Goal: Task Accomplishment & Management: Use online tool/utility

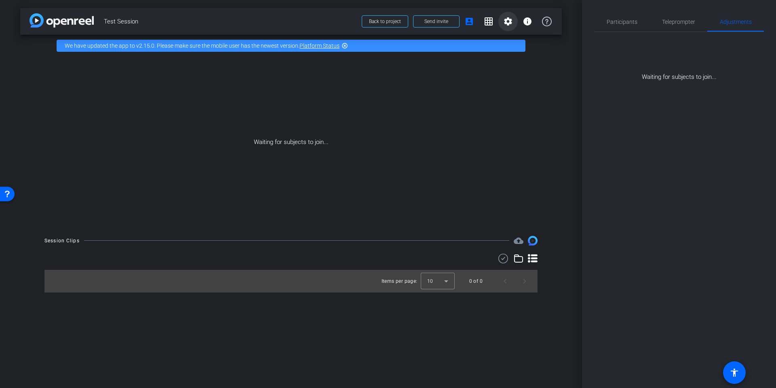
click at [509, 23] on mat-icon "settings" at bounding box center [508, 22] width 10 height 10
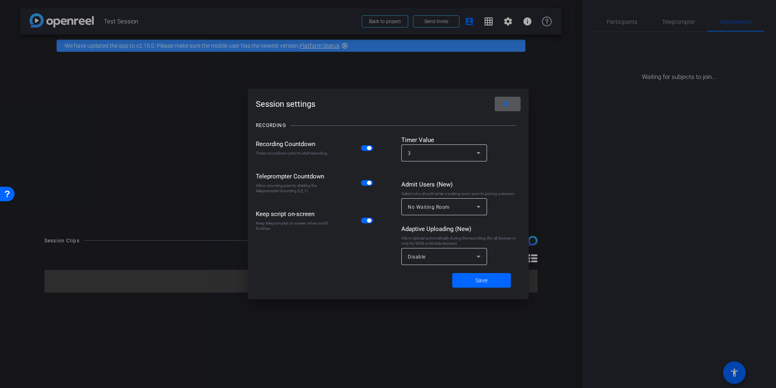
click at [455, 255] on div "Disable" at bounding box center [442, 256] width 69 height 10
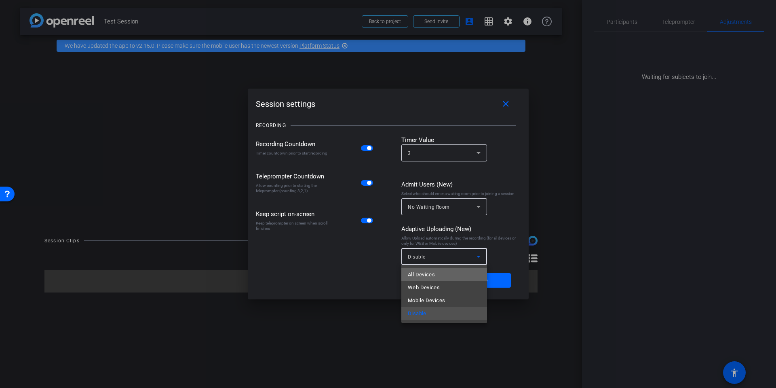
click at [444, 273] on mat-option "All Devices" at bounding box center [444, 274] width 86 height 13
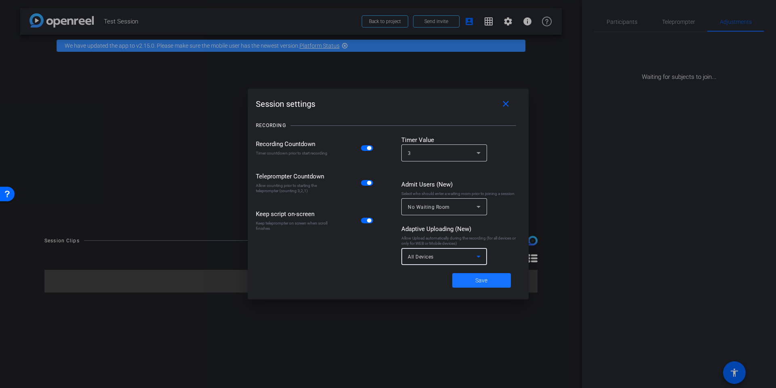
click at [484, 281] on span "Save" at bounding box center [481, 280] width 12 height 8
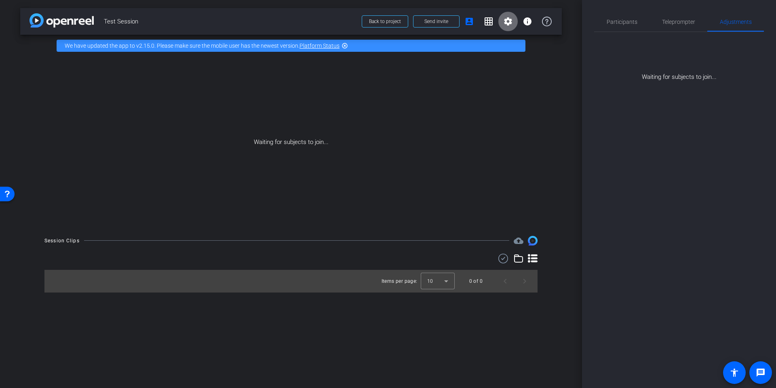
click at [508, 22] on mat-icon "settings" at bounding box center [508, 22] width 10 height 10
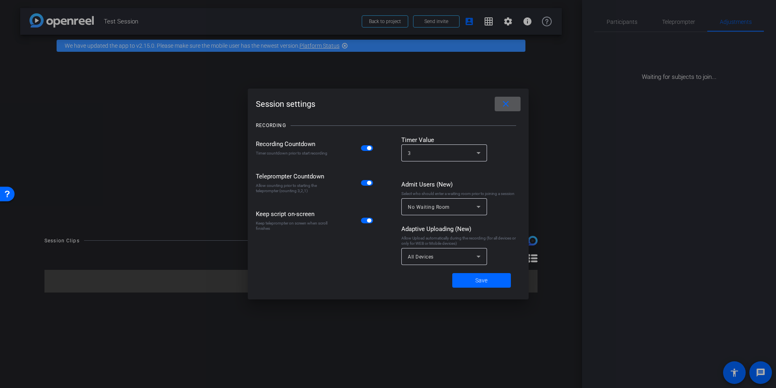
click at [511, 22] on div at bounding box center [388, 194] width 776 height 388
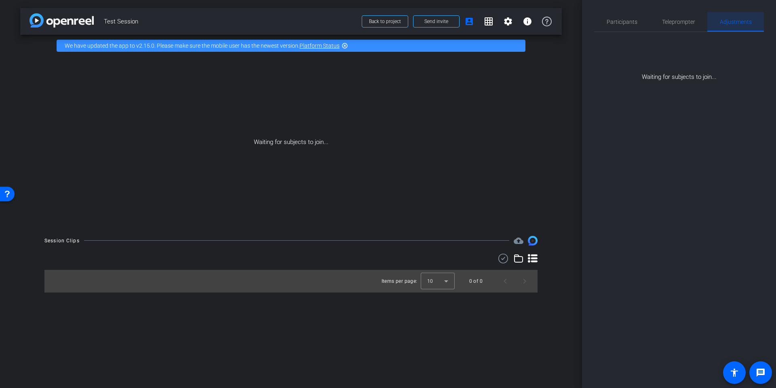
click at [733, 23] on span "Adjustments" at bounding box center [736, 22] width 32 height 6
click at [619, 22] on span "Participants" at bounding box center [622, 22] width 31 height 6
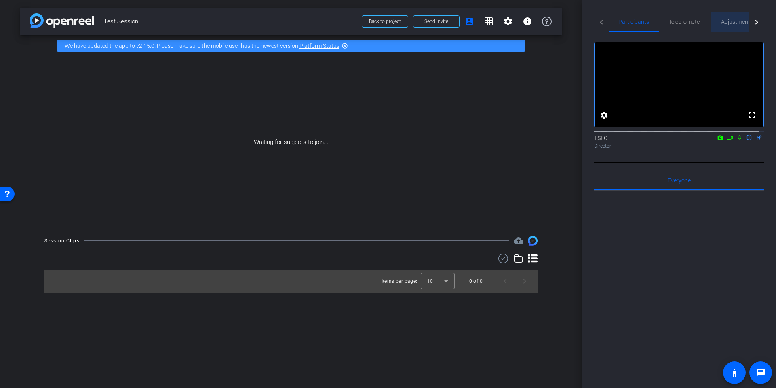
click at [737, 21] on span "Adjustments" at bounding box center [737, 22] width 32 height 6
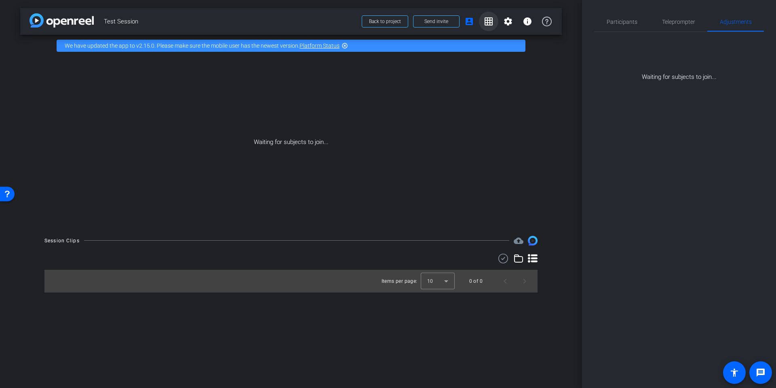
click at [487, 21] on mat-icon "grid_on" at bounding box center [489, 22] width 10 height 10
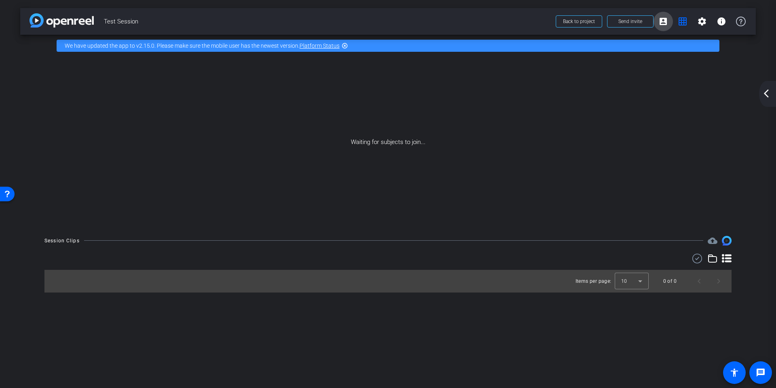
click at [660, 21] on mat-icon "account_box" at bounding box center [663, 22] width 10 height 10
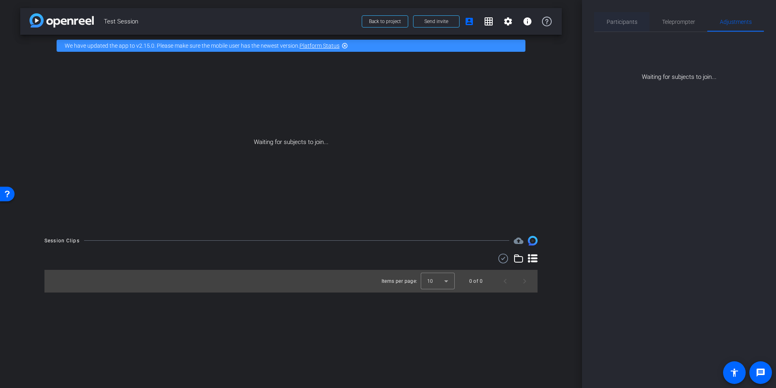
click at [617, 23] on span "Participants" at bounding box center [622, 22] width 31 height 6
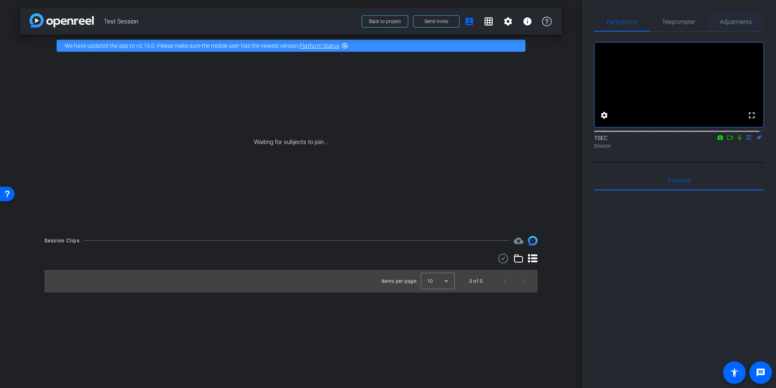
click at [730, 23] on span "Adjustments" at bounding box center [736, 22] width 32 height 6
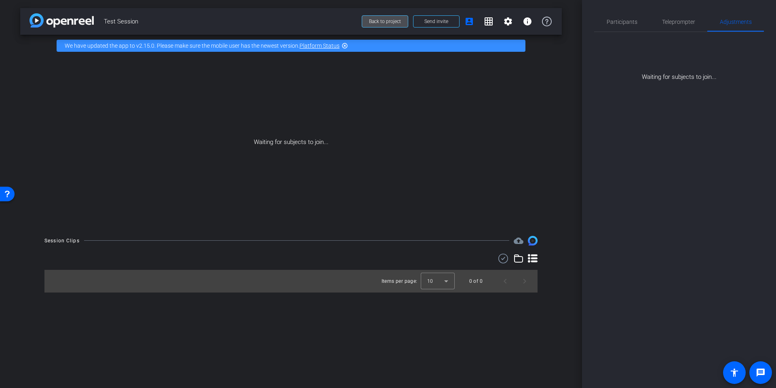
click at [384, 19] on span "Back to project" at bounding box center [385, 22] width 32 height 6
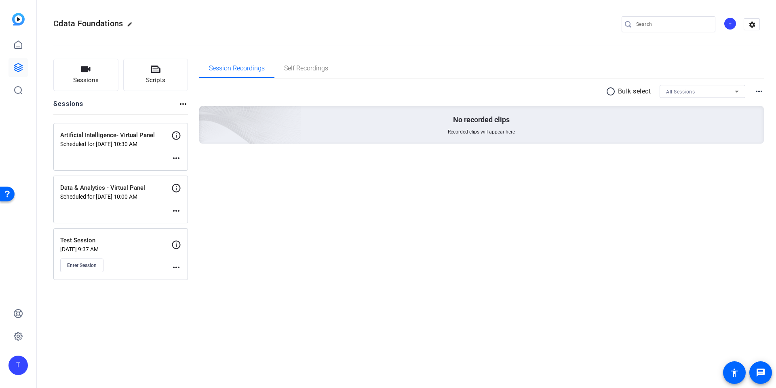
click at [121, 191] on p "Data & Analytics - Virtual Panel" at bounding box center [115, 187] width 111 height 9
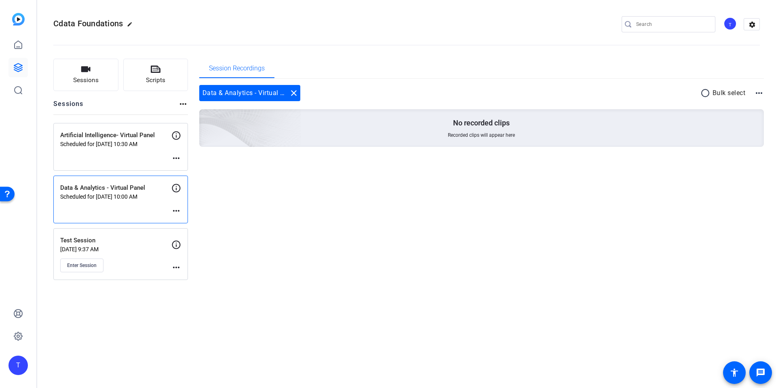
click at [177, 209] on mat-icon "more_horiz" at bounding box center [176, 211] width 10 height 10
click at [135, 201] on div at bounding box center [388, 194] width 776 height 388
click at [88, 79] on span "Sessions" at bounding box center [85, 80] width 25 height 9
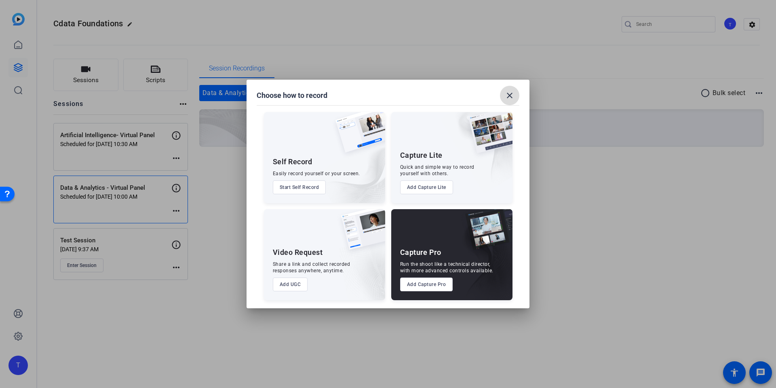
click at [508, 93] on mat-icon "close" at bounding box center [510, 96] width 10 height 10
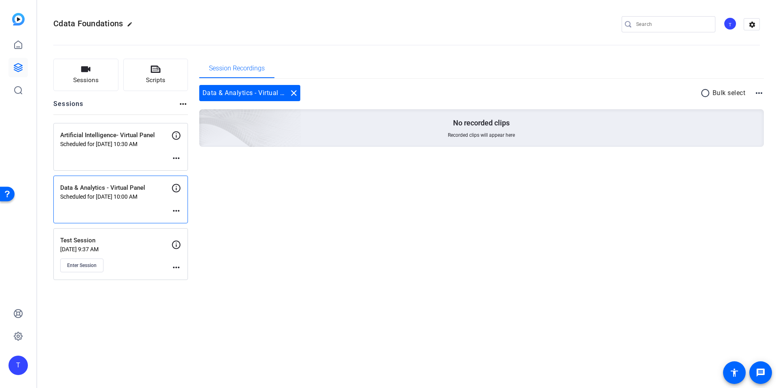
click at [174, 210] on mat-icon "more_horiz" at bounding box center [176, 211] width 10 height 10
click at [175, 209] on div at bounding box center [388, 194] width 776 height 388
click at [78, 72] on button "Sessions" at bounding box center [85, 75] width 65 height 32
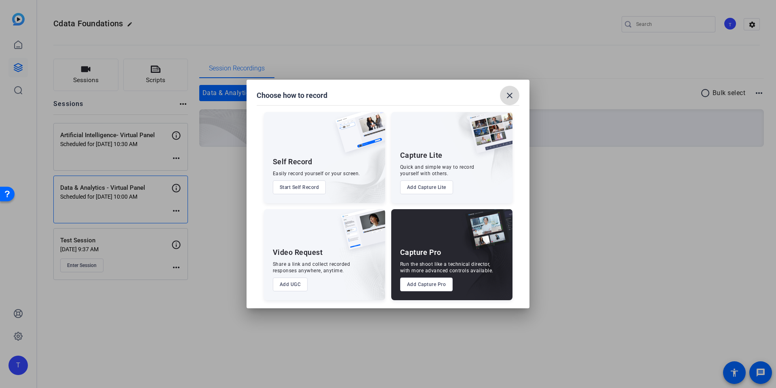
click at [509, 93] on mat-icon "close" at bounding box center [510, 96] width 10 height 10
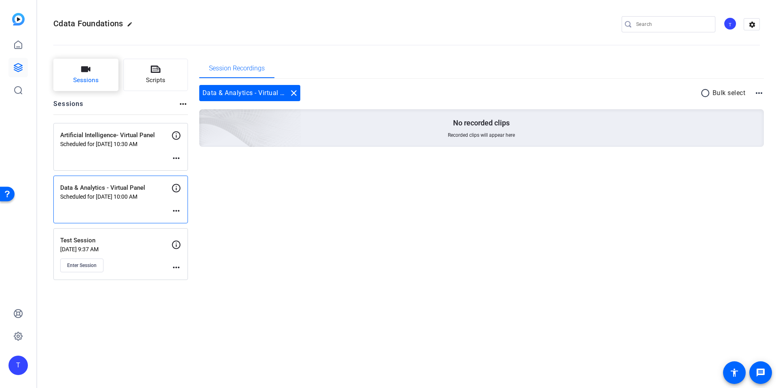
click at [80, 70] on button "Sessions" at bounding box center [85, 75] width 65 height 32
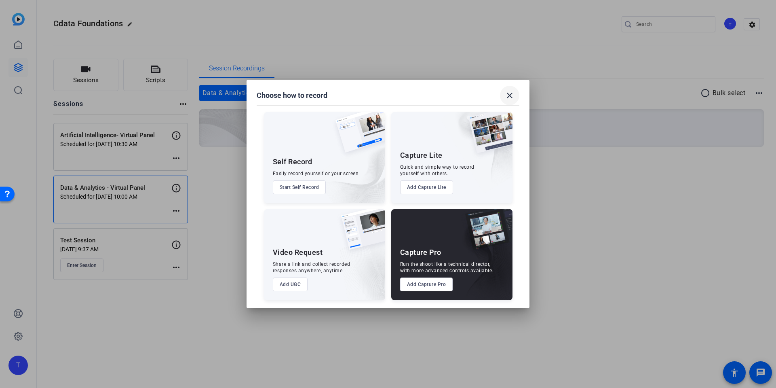
click at [509, 95] on mat-icon "close" at bounding box center [510, 96] width 10 height 10
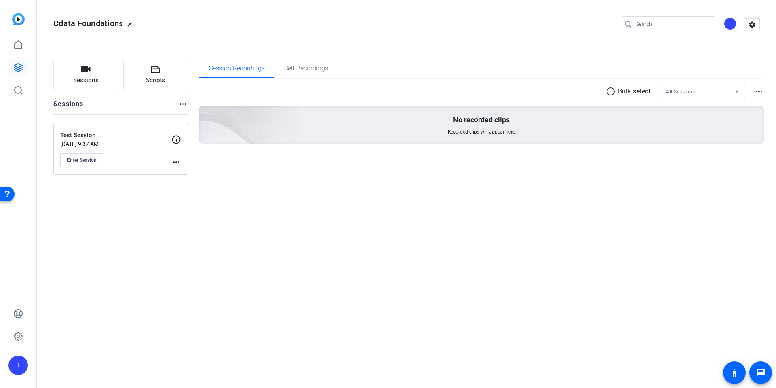
click at [105, 101] on div "Sessions more_horiz" at bounding box center [120, 106] width 135 height 15
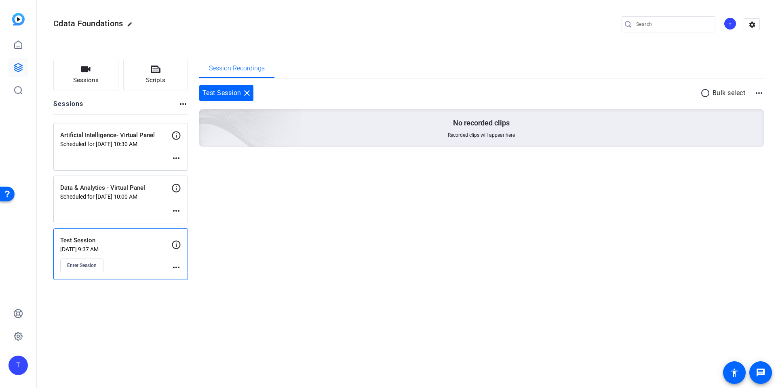
click at [114, 192] on p "Data & Analytics - Virtual Panel" at bounding box center [115, 187] width 111 height 9
click at [116, 191] on p "Data & Analytics - Virtual Panel" at bounding box center [115, 187] width 111 height 9
click at [174, 211] on mat-icon "more_horiz" at bounding box center [176, 211] width 10 height 10
click at [120, 200] on div at bounding box center [388, 194] width 776 height 388
drag, startPoint x: 113, startPoint y: 194, endPoint x: 84, endPoint y: 190, distance: 29.4
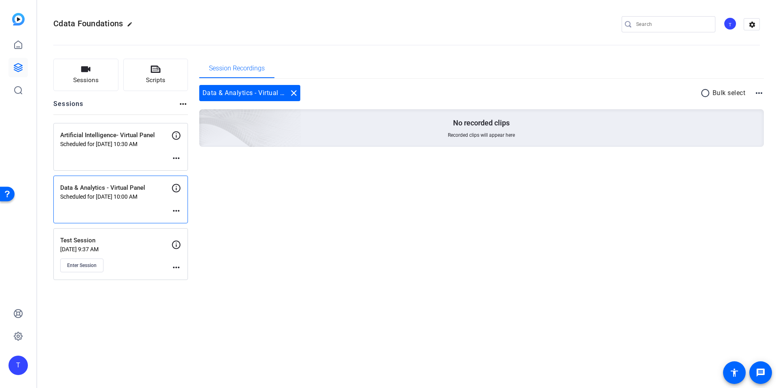
click at [84, 190] on p "Data & Analytics - Virtual Panel" at bounding box center [115, 187] width 111 height 9
click at [19, 335] on icon at bounding box center [18, 336] width 2 height 2
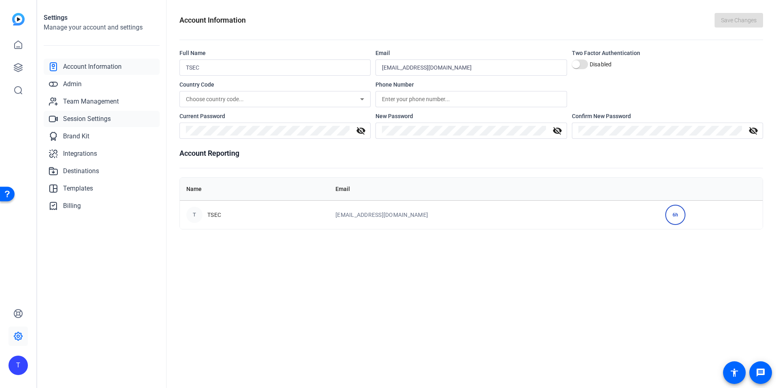
click at [79, 117] on span "Session Settings" at bounding box center [87, 119] width 48 height 10
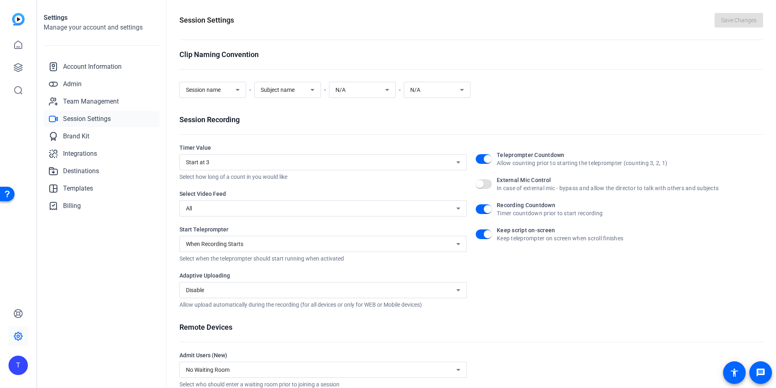
click at [456, 289] on icon at bounding box center [458, 290] width 4 height 2
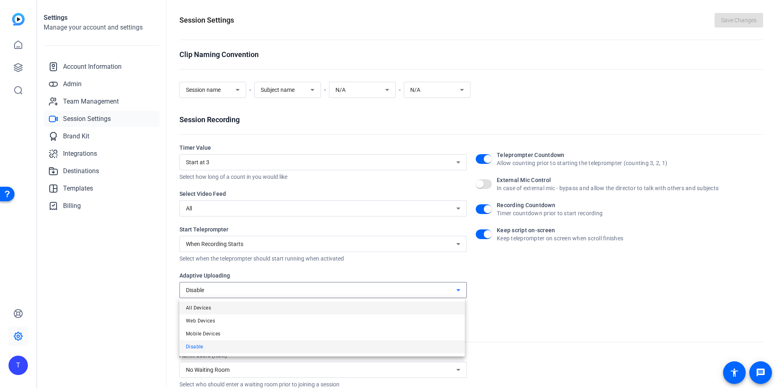
click at [200, 308] on span "All Devices" at bounding box center [198, 308] width 25 height 10
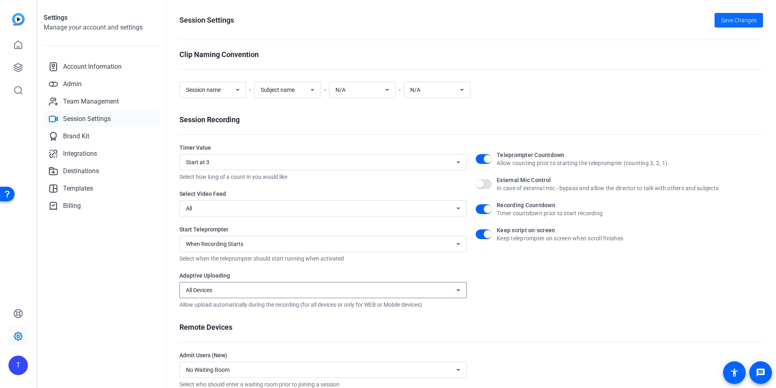
click at [731, 21] on span "Save Changes" at bounding box center [739, 20] width 36 height 8
click at [17, 47] on icon at bounding box center [18, 45] width 7 height 8
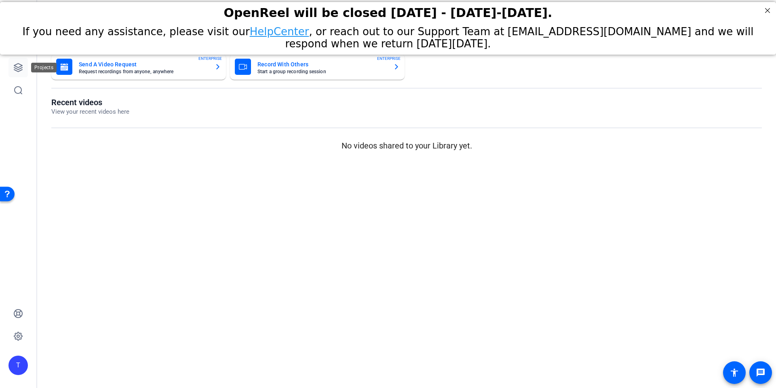
click at [18, 68] on icon at bounding box center [18, 68] width 10 height 10
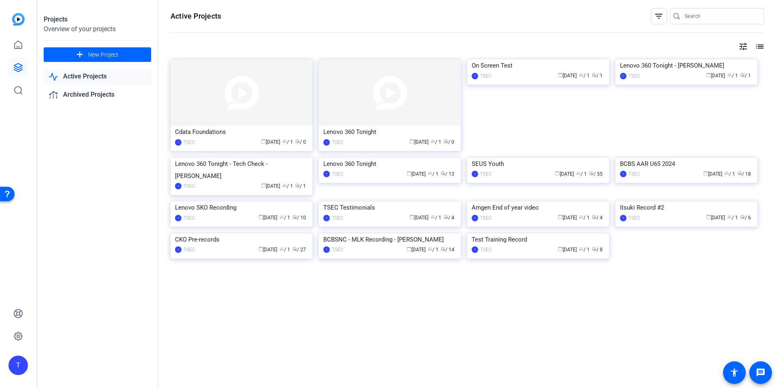
click at [19, 18] on img at bounding box center [18, 19] width 13 height 13
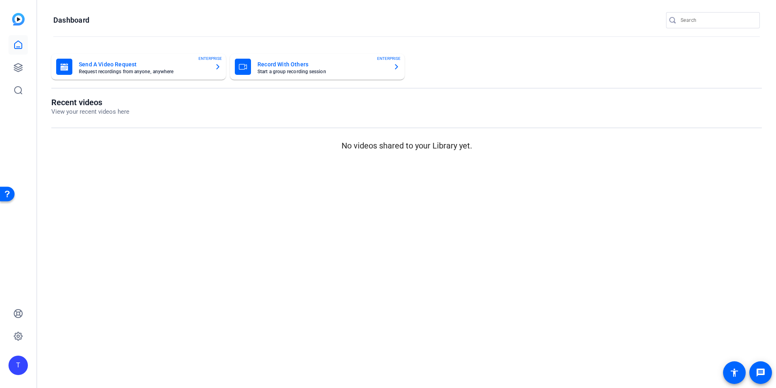
click at [20, 19] on img at bounding box center [18, 19] width 13 height 13
click at [19, 48] on icon at bounding box center [18, 45] width 10 height 10
click at [19, 46] on icon at bounding box center [18, 45] width 10 height 10
click at [19, 42] on icon at bounding box center [18, 45] width 10 height 10
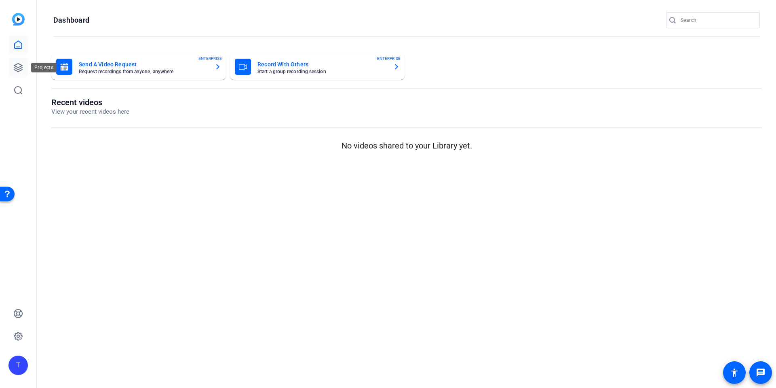
click at [19, 64] on icon at bounding box center [18, 67] width 8 height 8
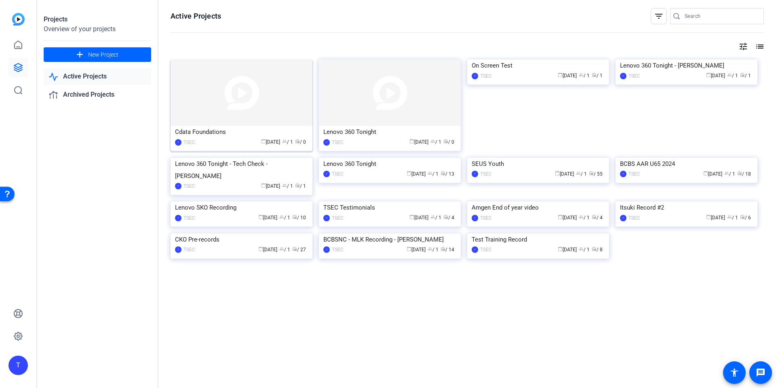
click at [216, 114] on img at bounding box center [242, 92] width 142 height 66
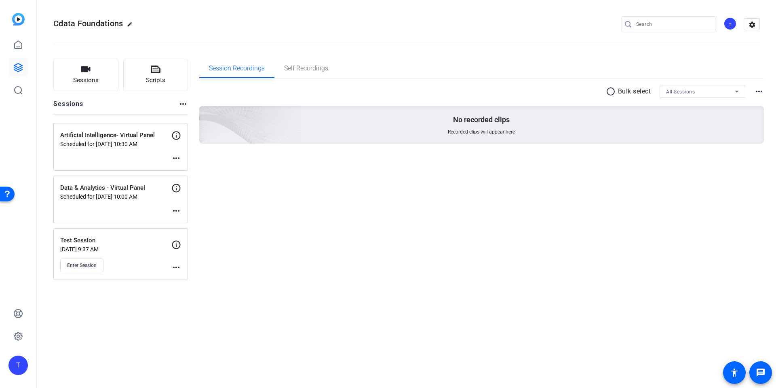
click at [123, 204] on div "Data & Analytics - Virtual Panel Scheduled for Aug 12, 2025 @ 10:00 AM more_hor…" at bounding box center [120, 199] width 135 height 48
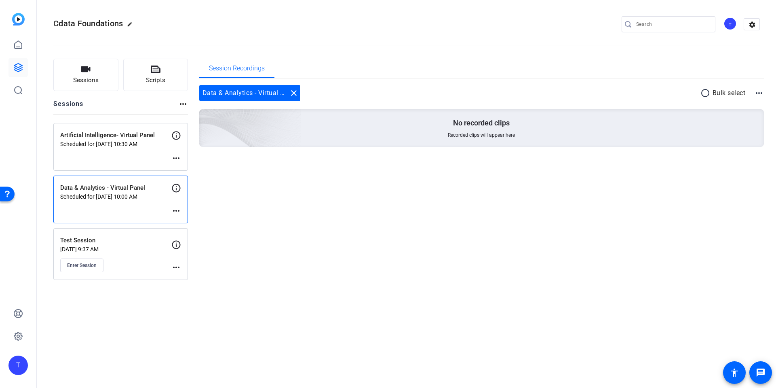
click at [176, 211] on mat-icon "more_horiz" at bounding box center [176, 211] width 10 height 10
click at [143, 209] on div at bounding box center [388, 194] width 776 height 388
click at [118, 190] on p "Data & Analytics - Virtual Panel" at bounding box center [115, 187] width 111 height 9
drag, startPoint x: 122, startPoint y: 198, endPoint x: 115, endPoint y: 194, distance: 8.0
click at [115, 194] on p "Scheduled for Aug 12, 2025 @ 10:00 AM" at bounding box center [115, 196] width 111 height 6
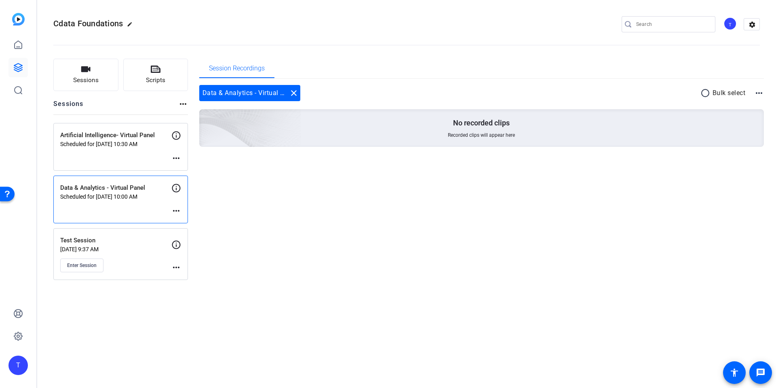
click at [110, 201] on div "Data & Analytics - Virtual Panel Scheduled for Aug 12, 2025 @ 10:00 AM more_hor…" at bounding box center [120, 199] width 135 height 48
click at [109, 202] on div "Data & Analytics - Virtual Panel Scheduled for Aug 12, 2025 @ 10:00 AM more_hor…" at bounding box center [120, 199] width 135 height 48
click at [109, 204] on div "Data & Analytics - Virtual Panel Scheduled for Aug 12, 2025 @ 10:00 AM more_hor…" at bounding box center [120, 199] width 135 height 48
click at [750, 24] on mat-icon "settings" at bounding box center [752, 25] width 16 height 12
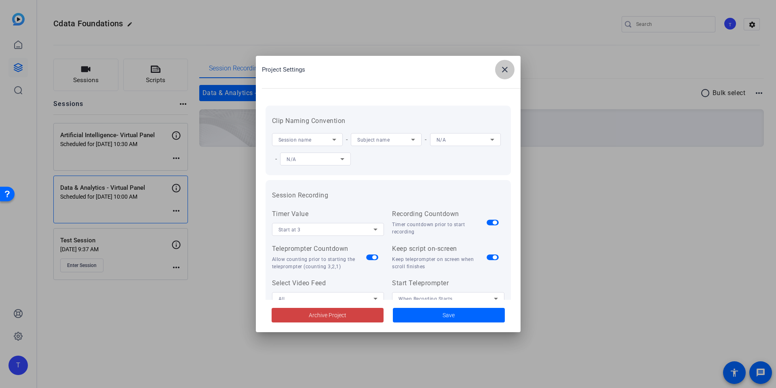
click at [509, 66] on mat-icon "close" at bounding box center [505, 70] width 10 height 10
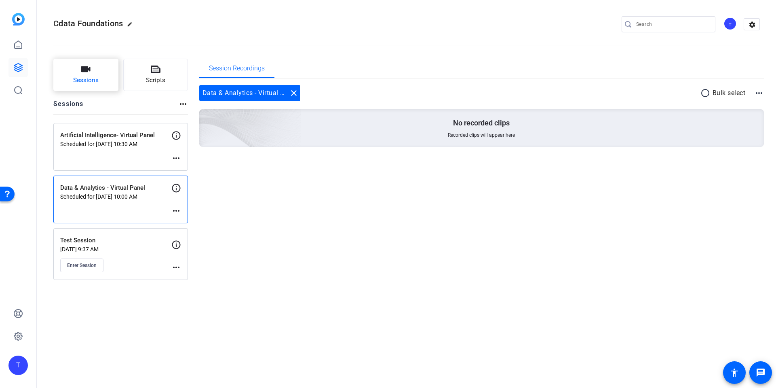
click at [84, 67] on icon "button" at bounding box center [85, 69] width 9 height 6
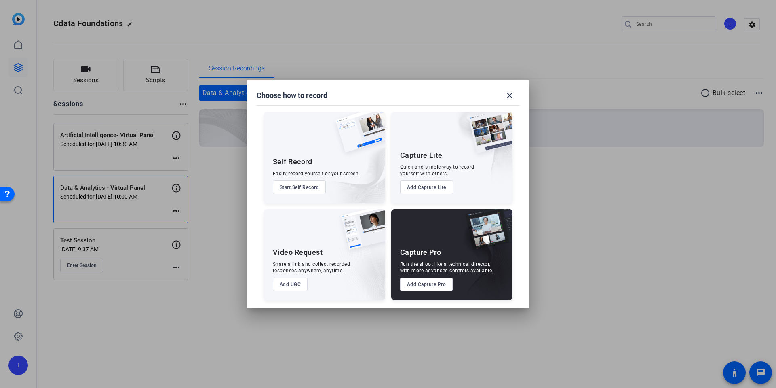
click at [301, 188] on button "Start Self Record" at bounding box center [299, 187] width 53 height 14
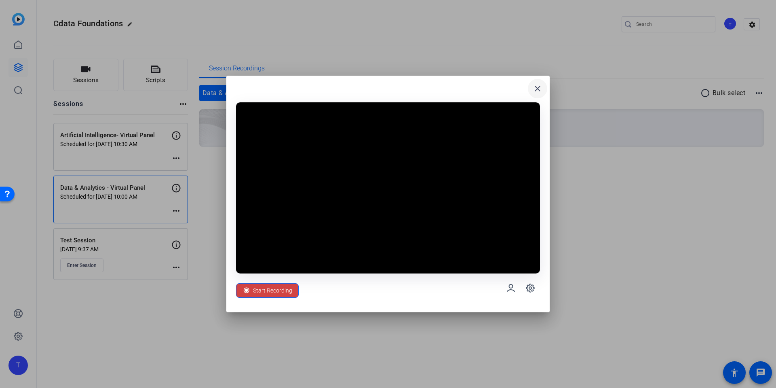
click at [537, 86] on mat-icon "close" at bounding box center [538, 89] width 10 height 10
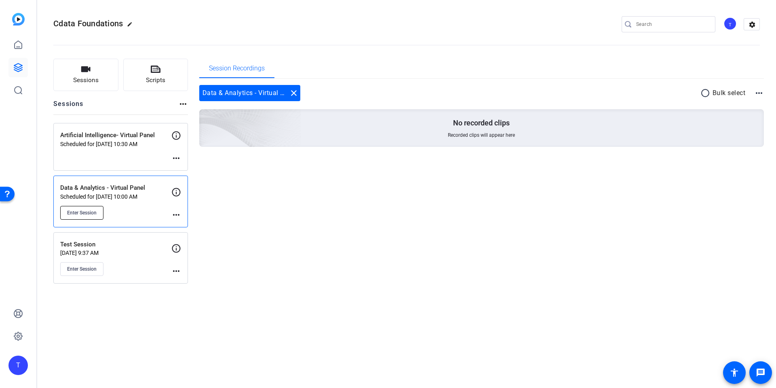
click at [88, 213] on span "Enter Session" at bounding box center [81, 212] width 29 height 6
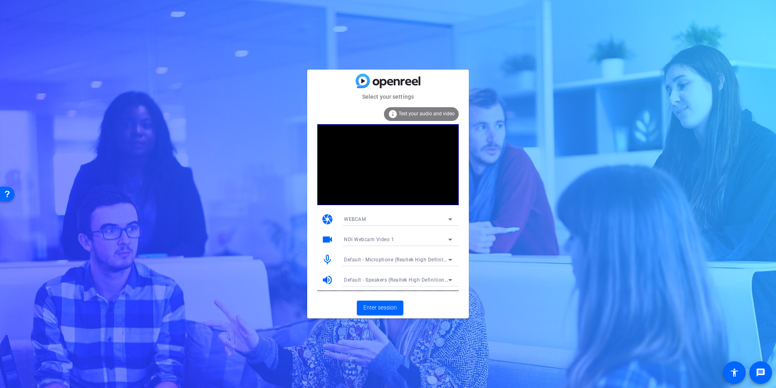
click at [450, 259] on icon at bounding box center [450, 260] width 4 height 2
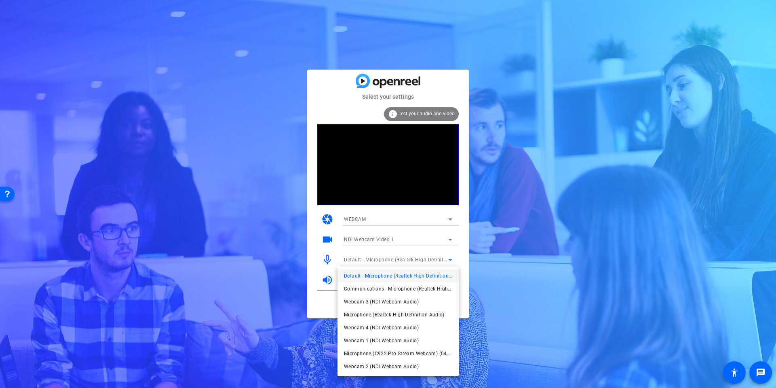
click at [450, 259] on div at bounding box center [388, 194] width 776 height 388
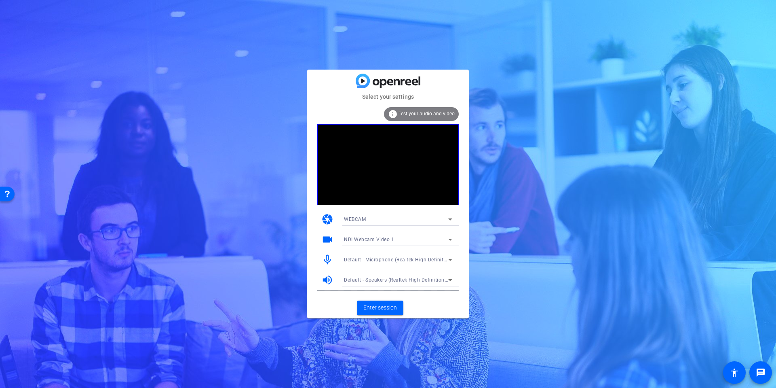
click at [417, 114] on span "Test your audio and video" at bounding box center [426, 114] width 56 height 6
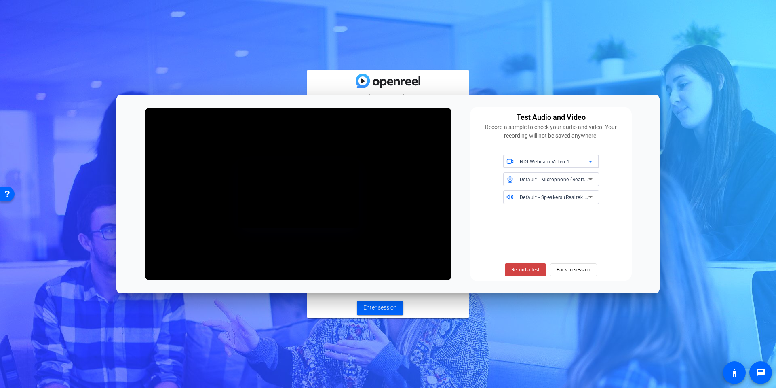
click at [592, 181] on icon at bounding box center [591, 179] width 10 height 10
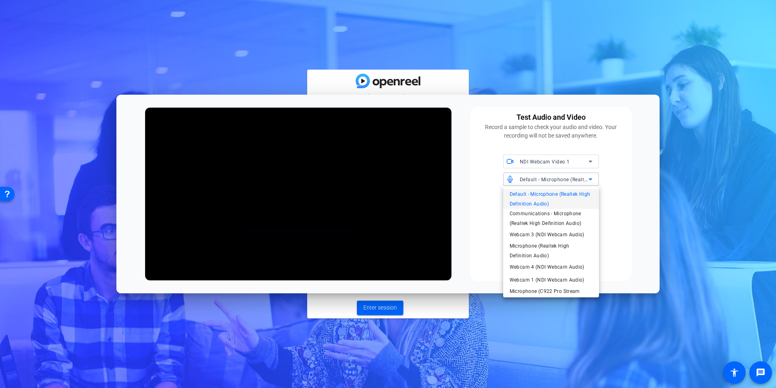
click at [634, 173] on div at bounding box center [388, 194] width 776 height 388
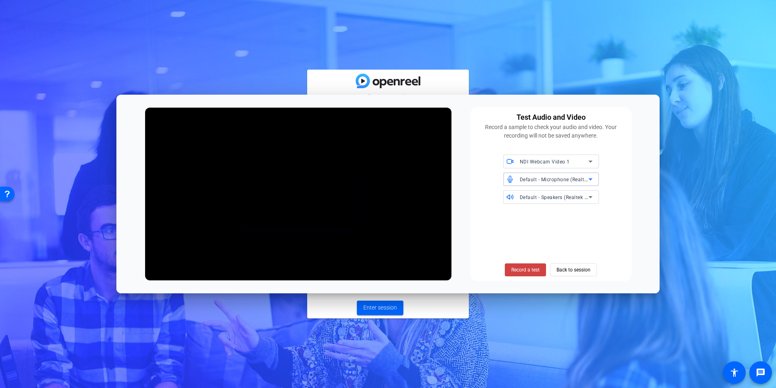
click at [592, 179] on icon at bounding box center [590, 179] width 4 height 2
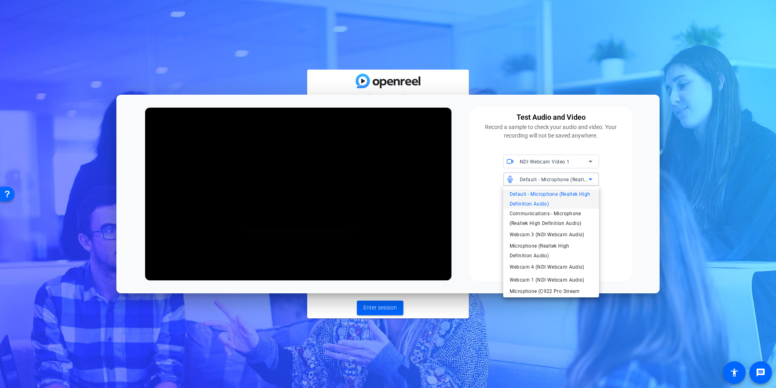
click at [637, 177] on div at bounding box center [388, 194] width 776 height 388
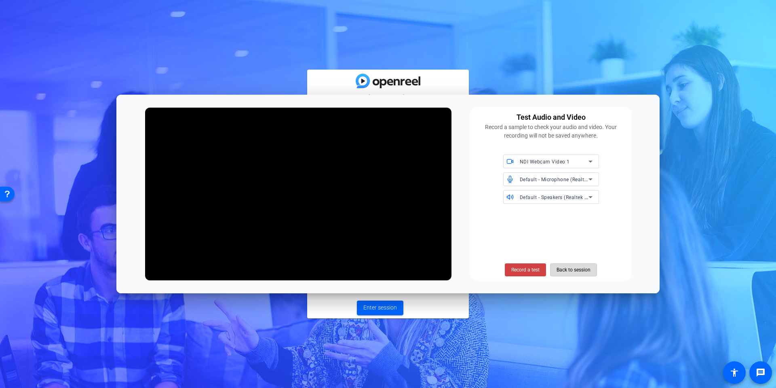
click at [581, 269] on span "Back to session" at bounding box center [573, 269] width 34 height 15
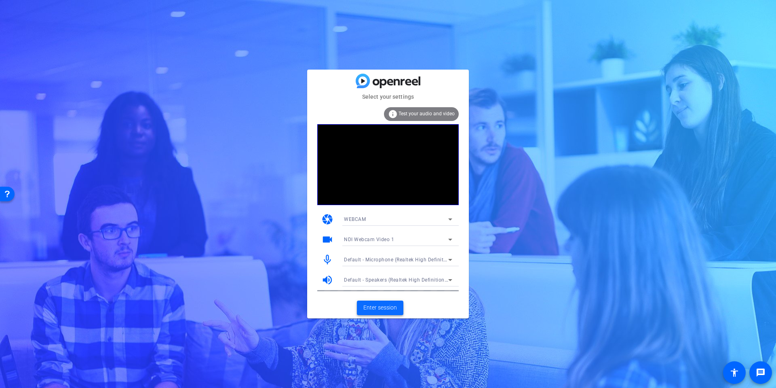
click at [381, 306] on span "Enter session" at bounding box center [380, 307] width 34 height 8
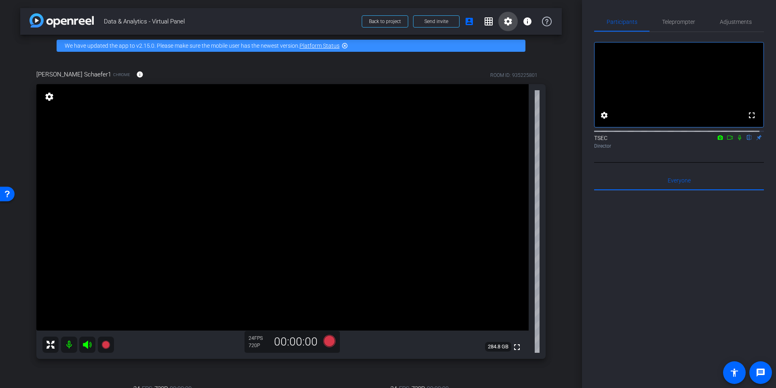
click at [503, 23] on mat-icon "settings" at bounding box center [508, 22] width 10 height 10
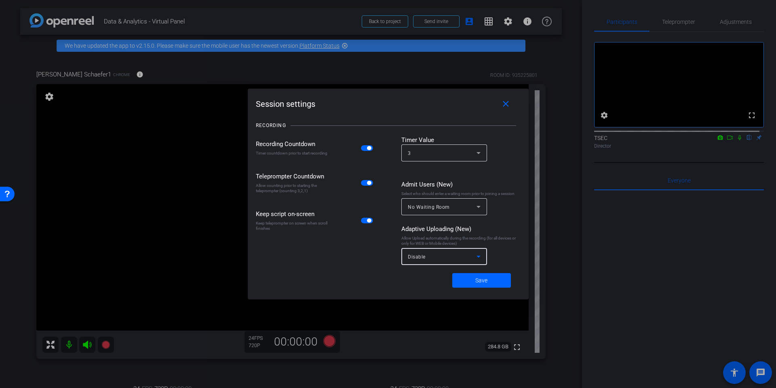
click at [479, 254] on icon at bounding box center [479, 256] width 10 height 10
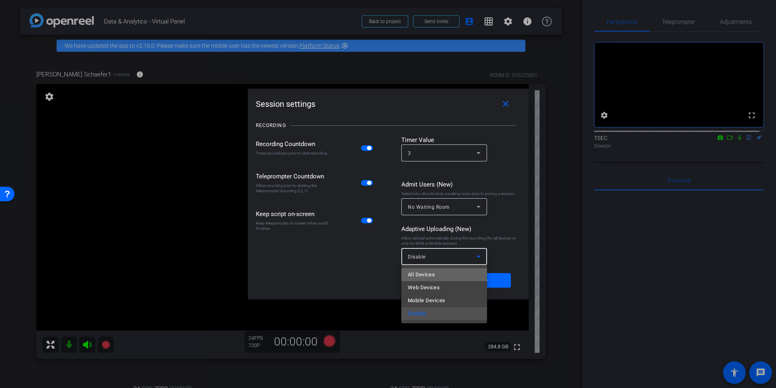
click at [467, 276] on mat-option "All Devices" at bounding box center [444, 274] width 86 height 13
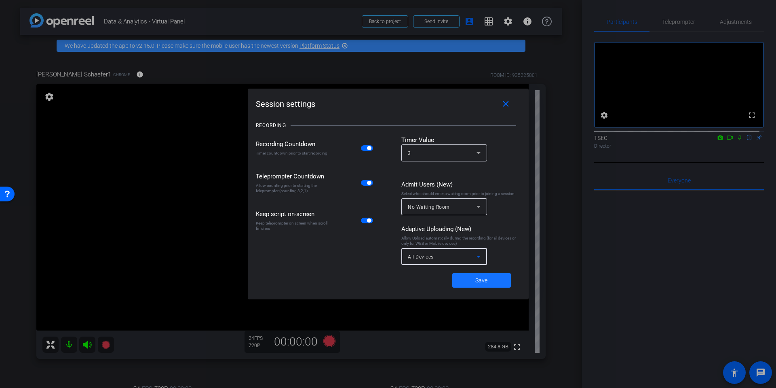
click at [475, 280] on span "Save" at bounding box center [481, 280] width 12 height 8
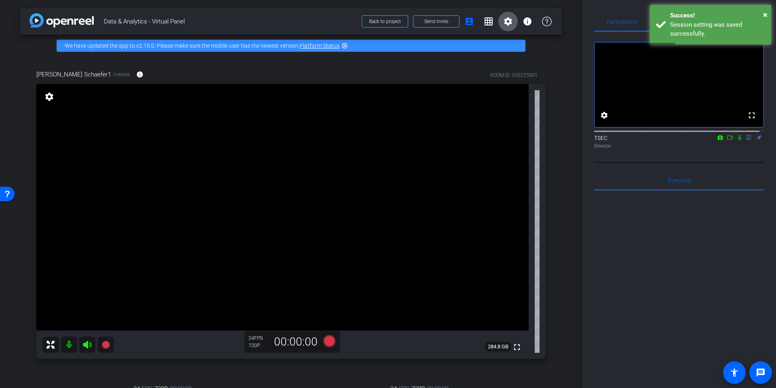
click at [48, 95] on mat-icon "settings" at bounding box center [49, 97] width 11 height 10
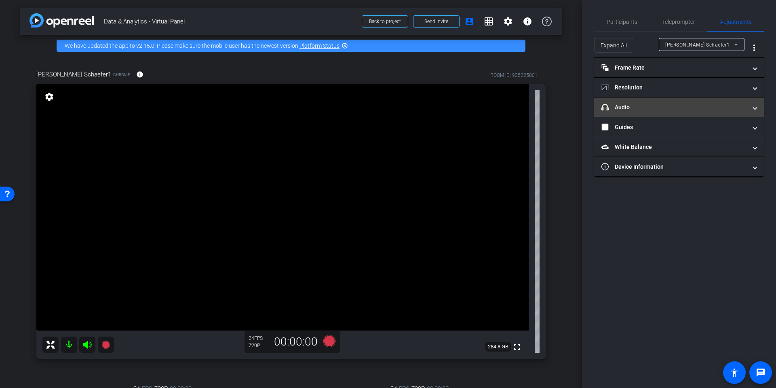
click at [756, 109] on span at bounding box center [754, 107] width 3 height 8
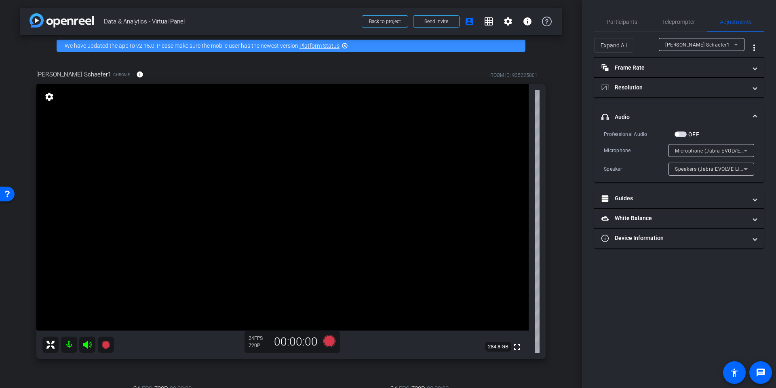
click at [679, 133] on span "button" at bounding box center [680, 134] width 12 height 6
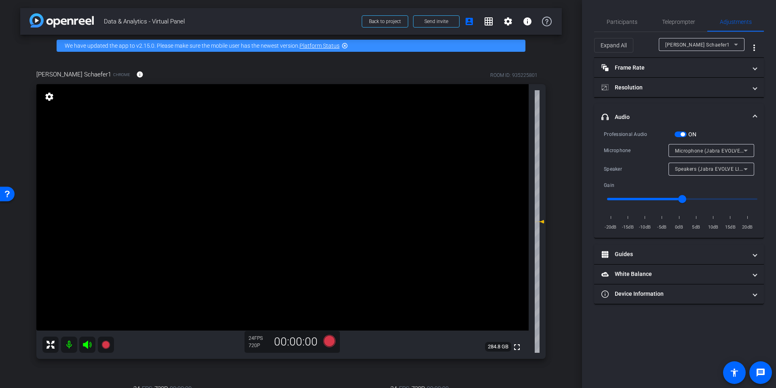
click at [568, 107] on div "arrow_back Data & Analytics - Virtual Panel Back to project Send invite account…" at bounding box center [291, 194] width 582 height 388
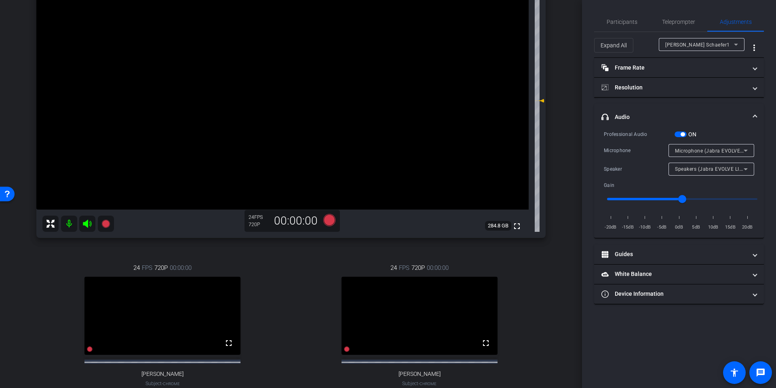
scroll to position [162, 0]
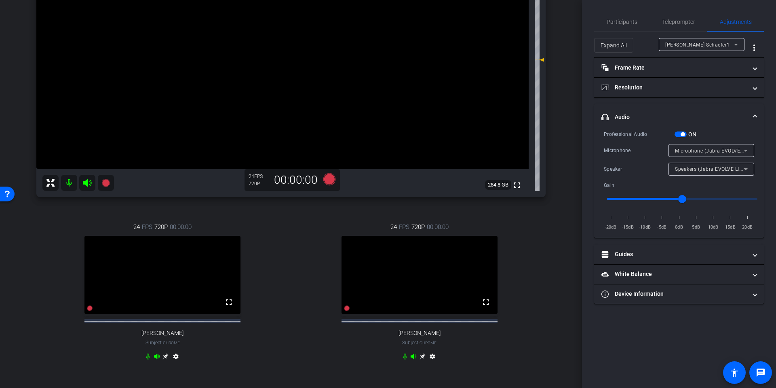
click at [387, 275] on video at bounding box center [419, 275] width 156 height 78
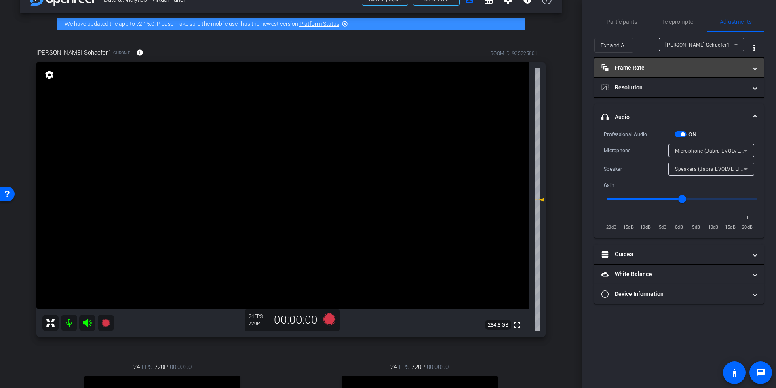
scroll to position [0, 0]
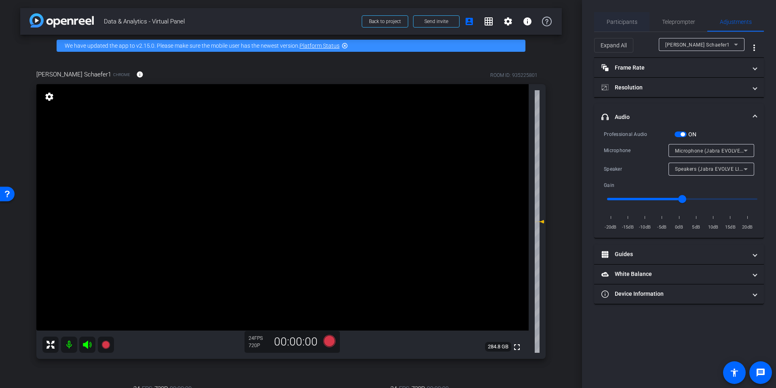
click at [624, 20] on span "Participants" at bounding box center [622, 22] width 31 height 6
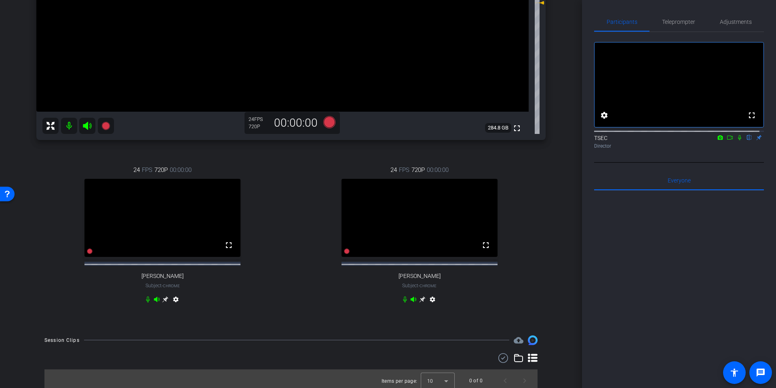
scroll to position [230, 0]
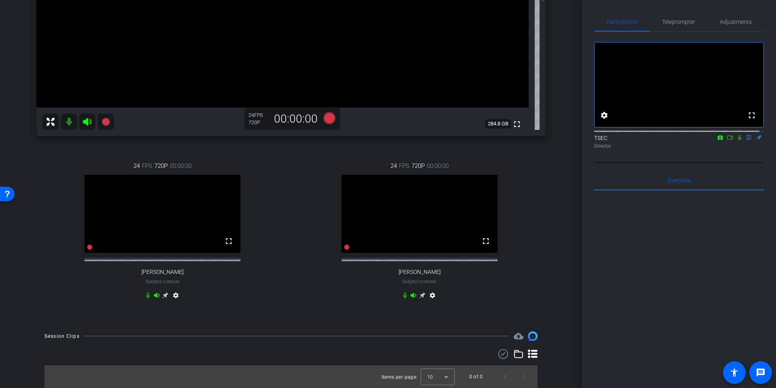
click at [455, 201] on video at bounding box center [419, 214] width 156 height 78
click at [430, 295] on mat-icon "settings" at bounding box center [433, 297] width 10 height 10
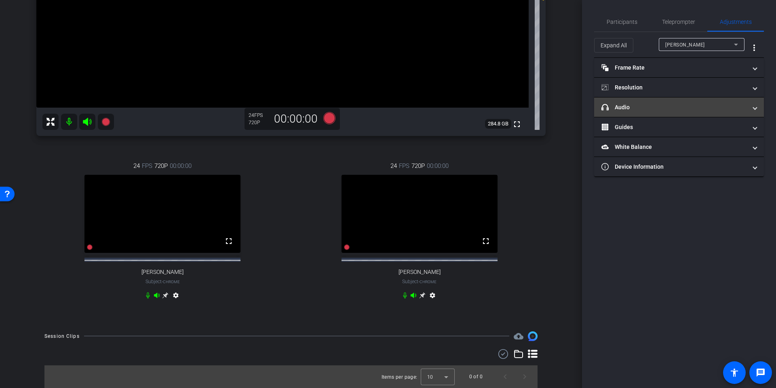
click at [651, 109] on mat-panel-title "headphone icon Audio" at bounding box center [673, 107] width 145 height 8
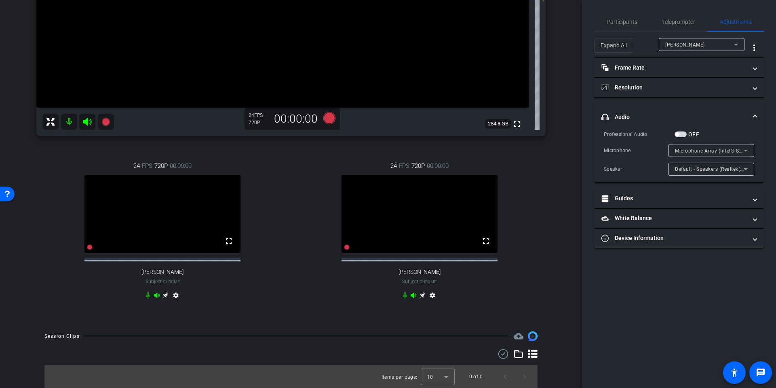
click at [683, 132] on span "button" at bounding box center [680, 134] width 12 height 6
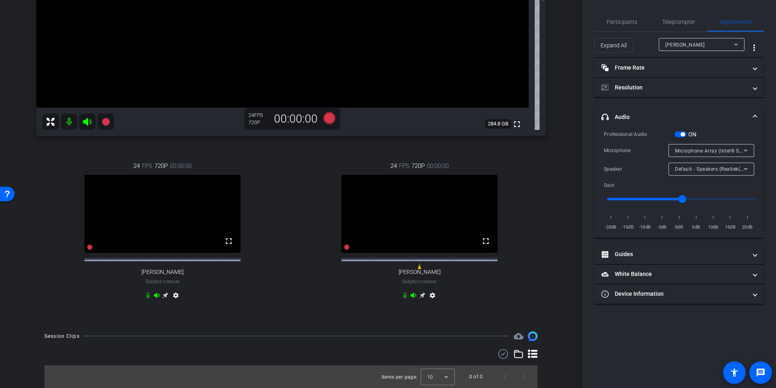
click at [562, 159] on div "arrow_back Data & Analytics - Virtual Panel Back to project Send invite account…" at bounding box center [291, 194] width 582 height 388
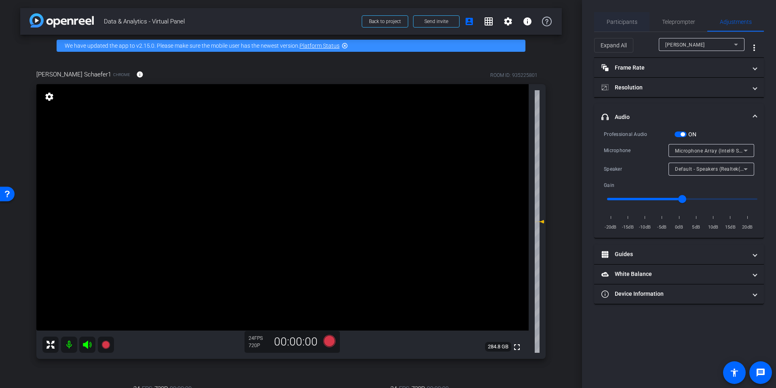
click at [619, 21] on span "Participants" at bounding box center [622, 22] width 31 height 6
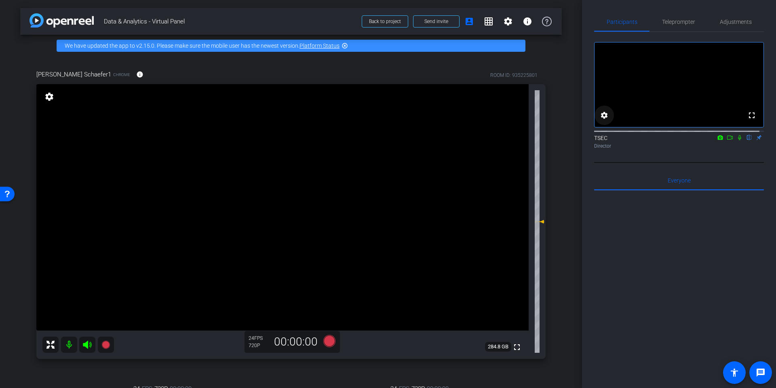
click at [604, 120] on mat-icon "settings" at bounding box center [604, 115] width 10 height 10
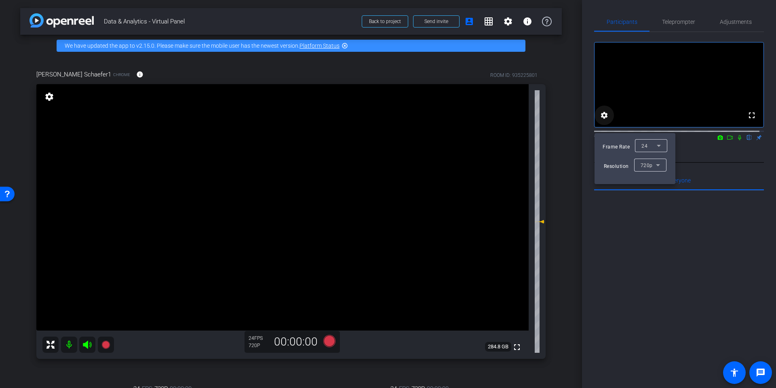
click at [604, 123] on div at bounding box center [388, 194] width 776 height 388
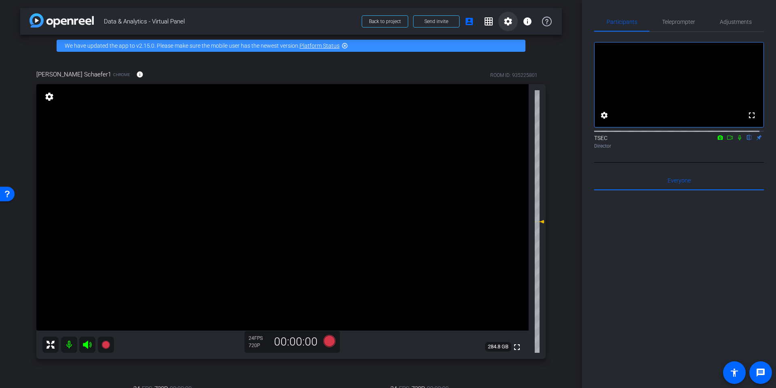
click at [505, 20] on mat-icon "settings" at bounding box center [508, 22] width 10 height 10
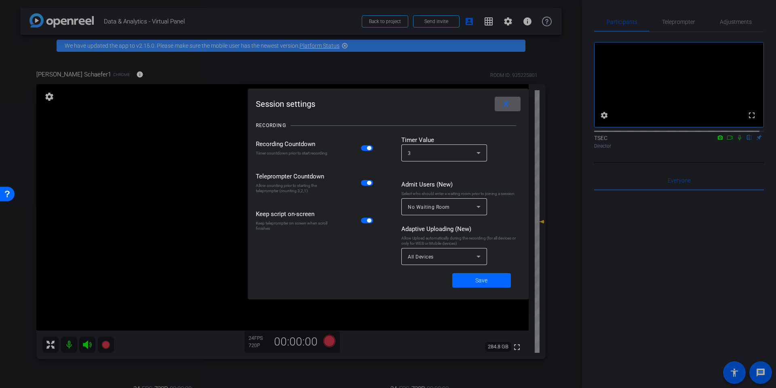
click at [505, 103] on mat-icon "close" at bounding box center [506, 104] width 10 height 10
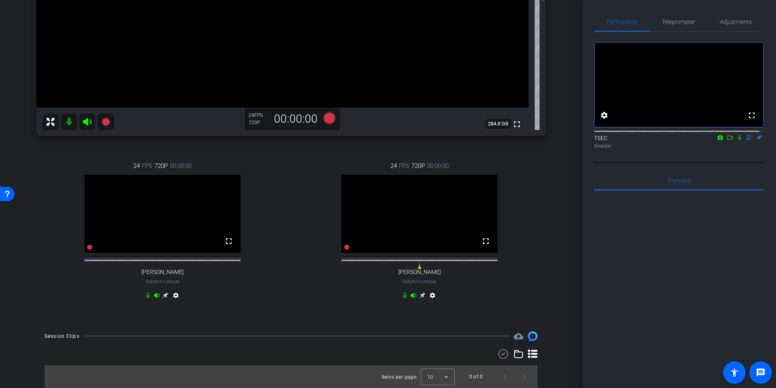
scroll to position [230, 0]
click at [430, 296] on mat-icon "settings" at bounding box center [433, 297] width 10 height 10
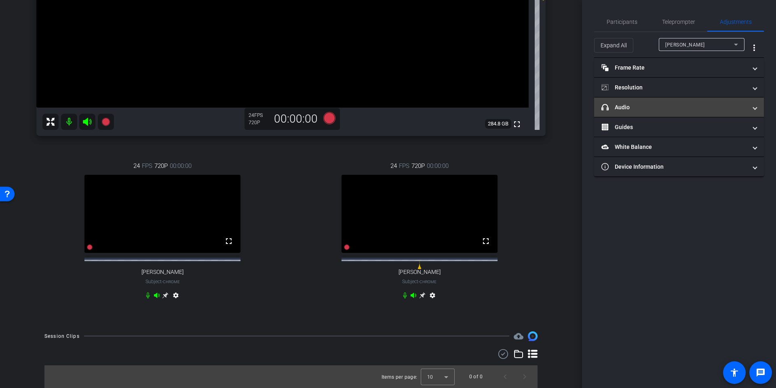
click at [620, 108] on mat-panel-title "headphone icon Audio" at bounding box center [673, 107] width 145 height 8
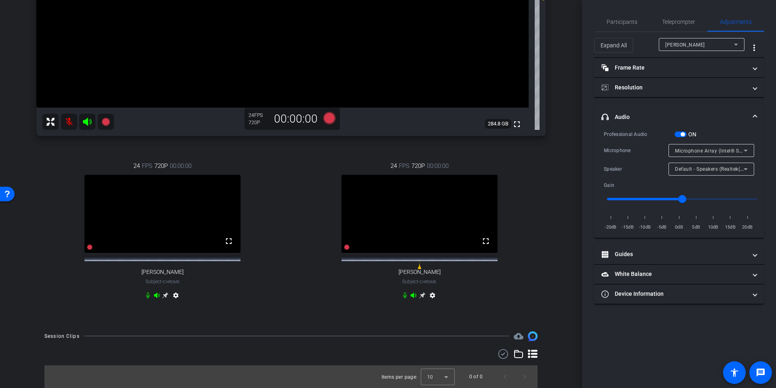
click at [550, 222] on div "Daniel Schaefer1 Chrome info ROOM ID: 935225801 fullscreen settings 284.8 GB 24…" at bounding box center [290, 78] width 541 height 489
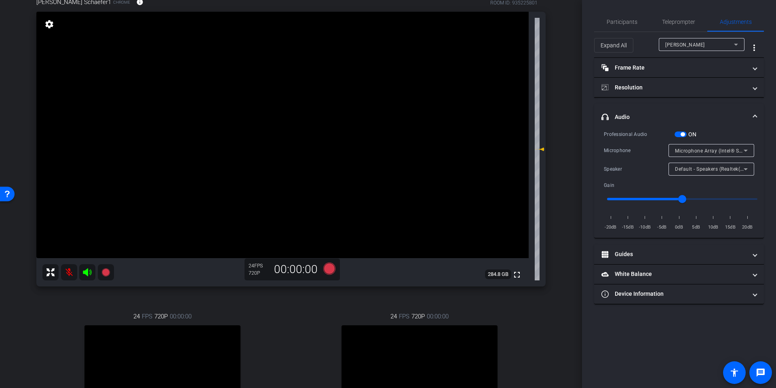
scroll to position [0, 0]
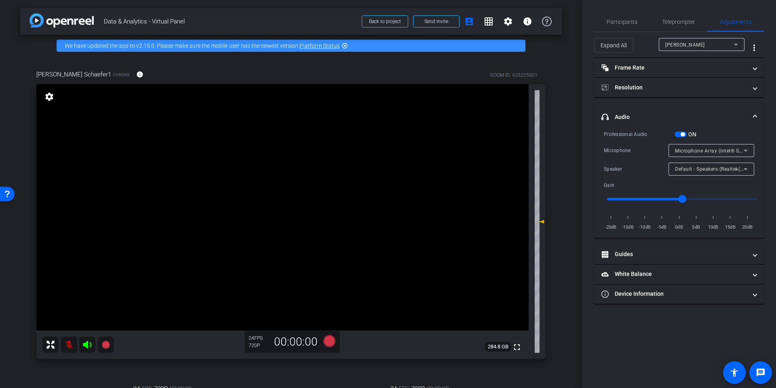
click at [48, 97] on mat-icon "settings" at bounding box center [49, 97] width 11 height 10
type input "11000"
click at [48, 97] on mat-icon "settings" at bounding box center [49, 97] width 11 height 10
click at [562, 85] on div "arrow_back Data & Analytics - Virtual Panel Back to project Send invite account…" at bounding box center [291, 194] width 582 height 388
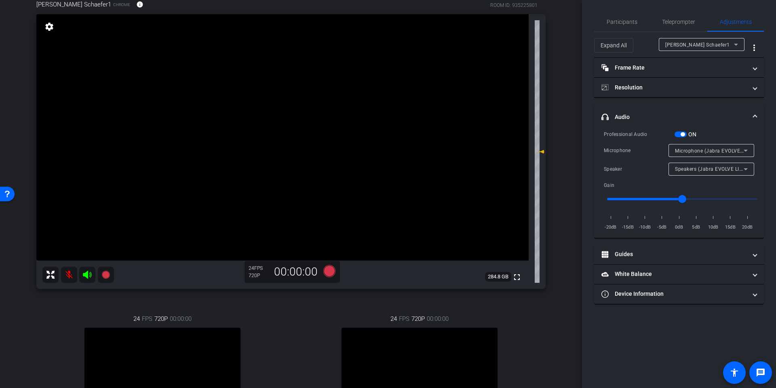
scroll to position [230, 0]
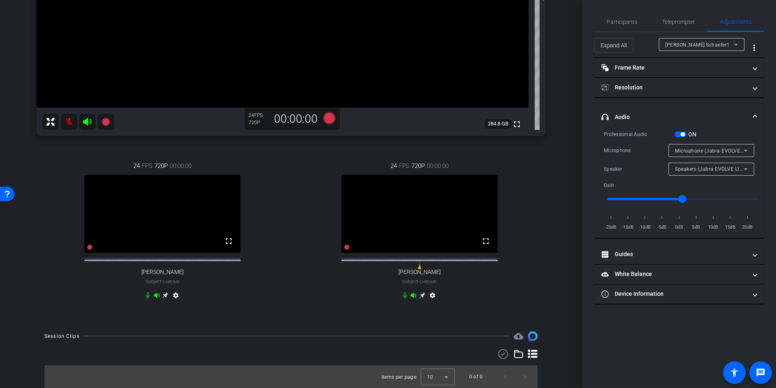
click at [421, 222] on video at bounding box center [419, 214] width 156 height 78
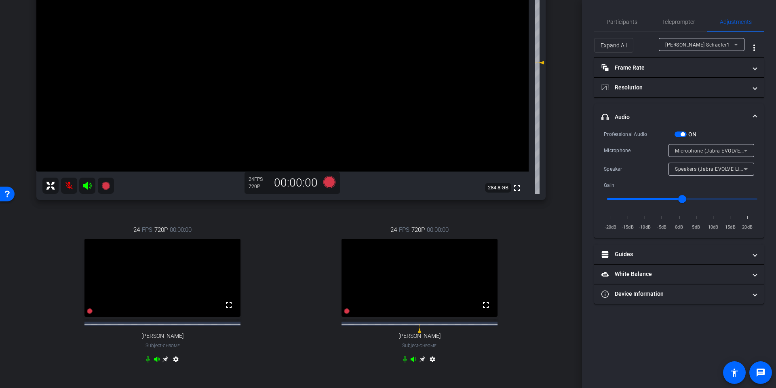
scroll to position [149, 0]
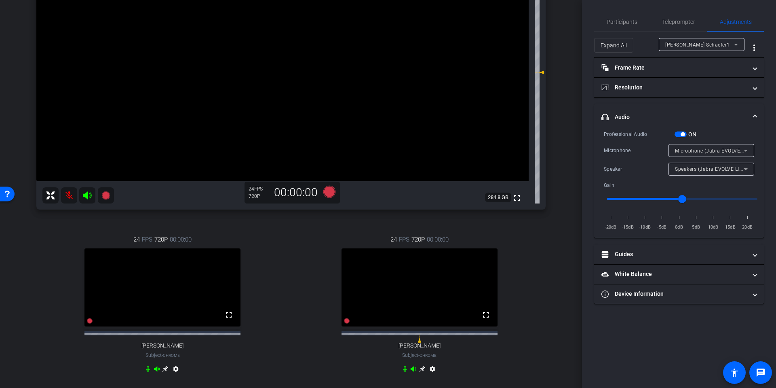
click at [68, 196] on mat-icon at bounding box center [69, 195] width 16 height 16
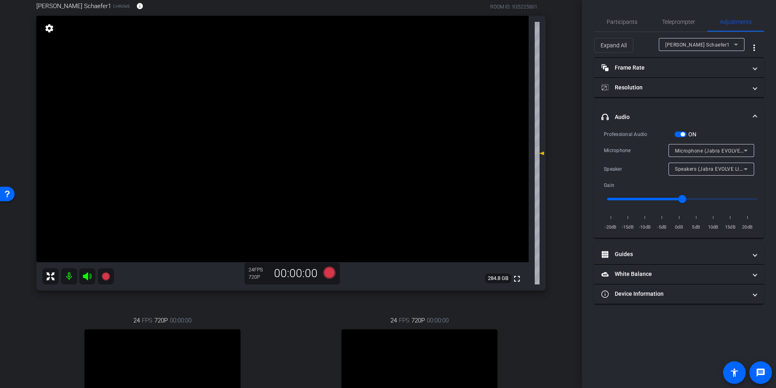
scroll to position [0, 0]
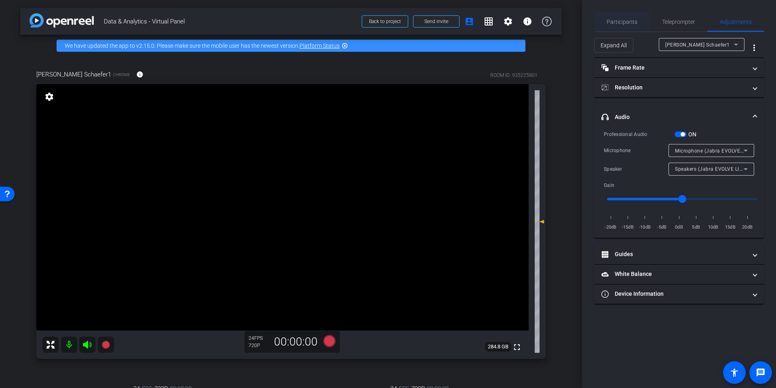
click at [623, 20] on span "Participants" at bounding box center [622, 22] width 31 height 6
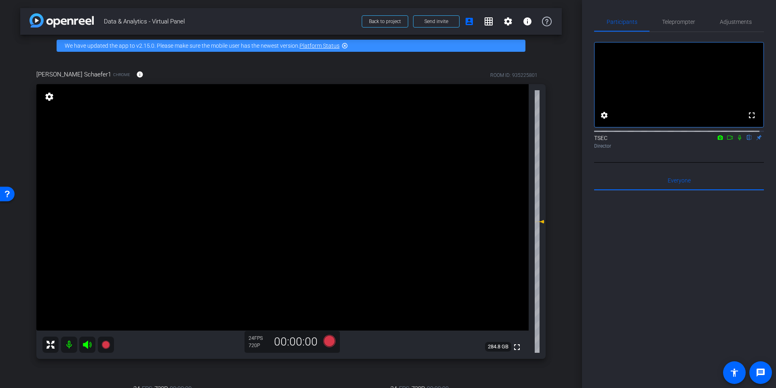
click at [736, 140] on icon at bounding box center [739, 138] width 6 height 6
click at [737, 140] on icon at bounding box center [739, 137] width 4 height 5
click at [503, 19] on mat-icon "settings" at bounding box center [508, 22] width 10 height 10
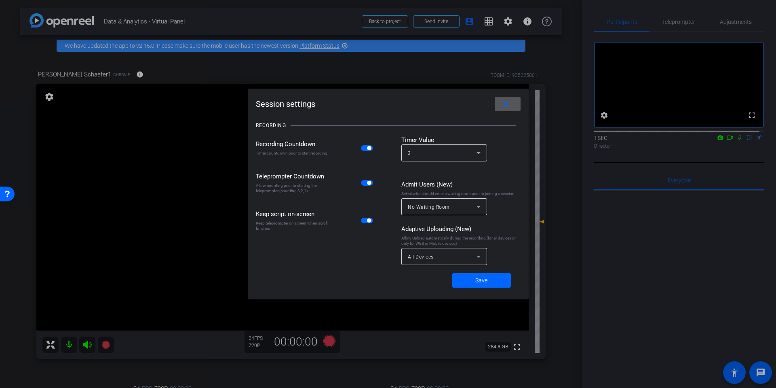
click at [506, 105] on mat-icon "close" at bounding box center [506, 104] width 10 height 10
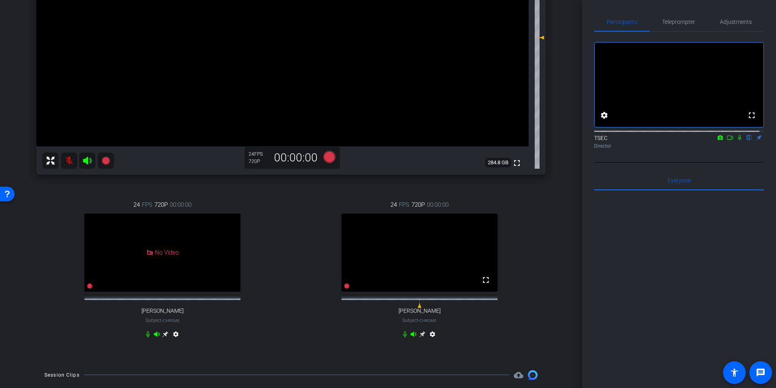
scroll to position [109, 0]
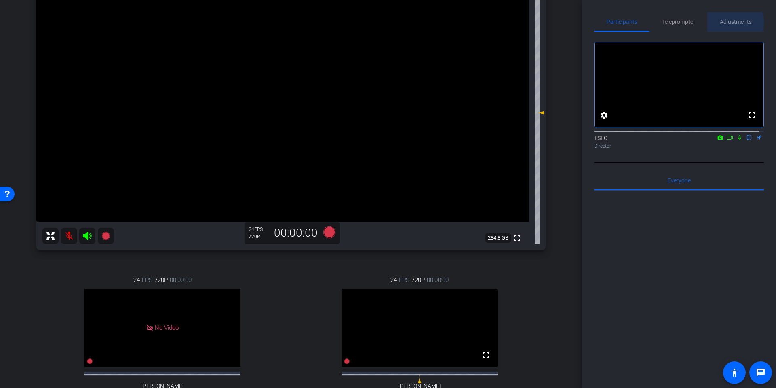
click at [729, 22] on span "Adjustments" at bounding box center [736, 22] width 32 height 6
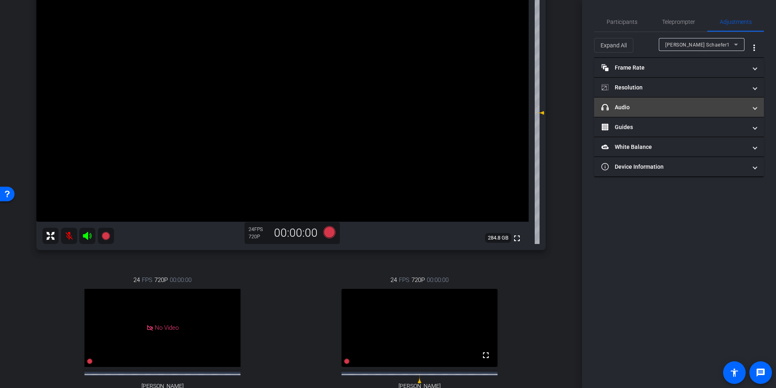
click at [753, 106] on span "headphone icon Audio" at bounding box center [677, 107] width 152 height 8
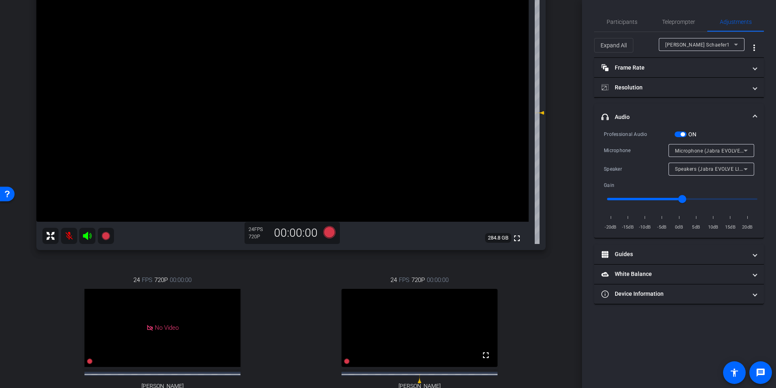
click at [753, 114] on span "headphone icon Audio" at bounding box center [677, 117] width 152 height 8
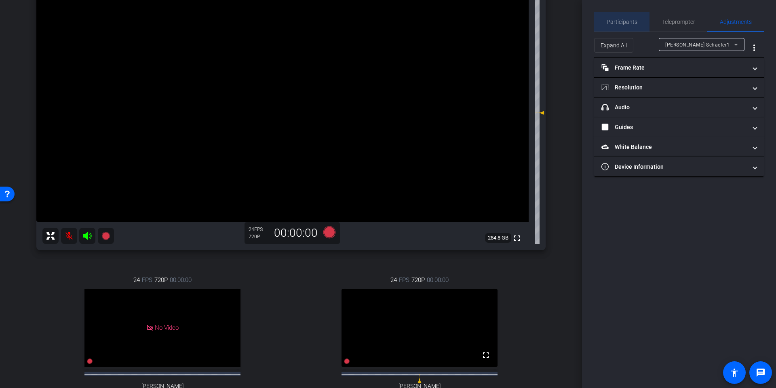
click at [626, 21] on span "Participants" at bounding box center [622, 22] width 31 height 6
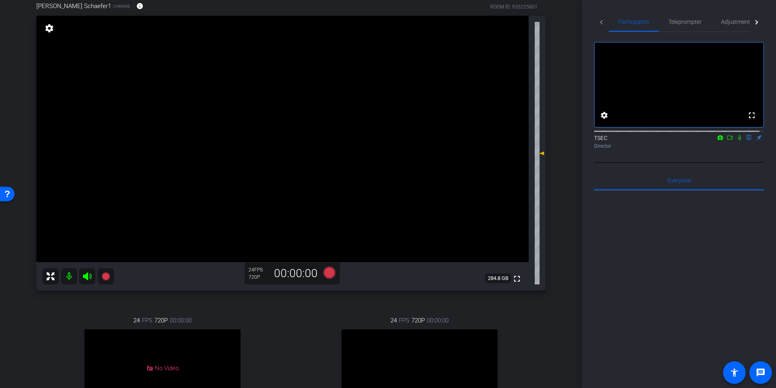
scroll to position [0, 0]
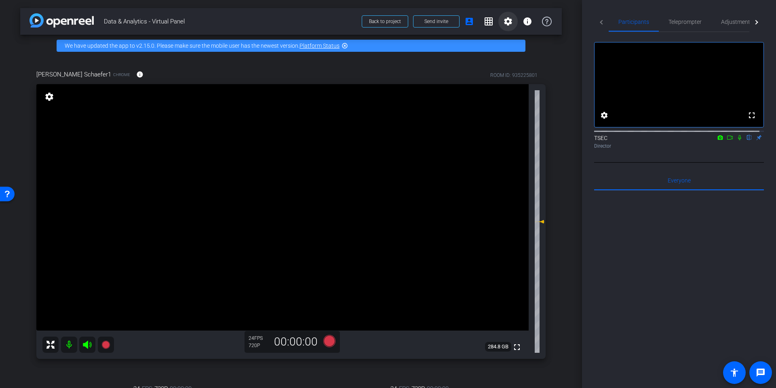
click at [507, 21] on mat-icon "settings" at bounding box center [508, 22] width 10 height 10
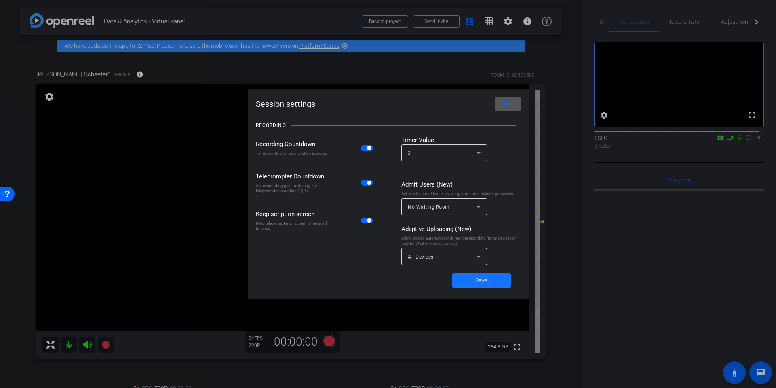
click at [481, 282] on span "Save" at bounding box center [481, 280] width 12 height 8
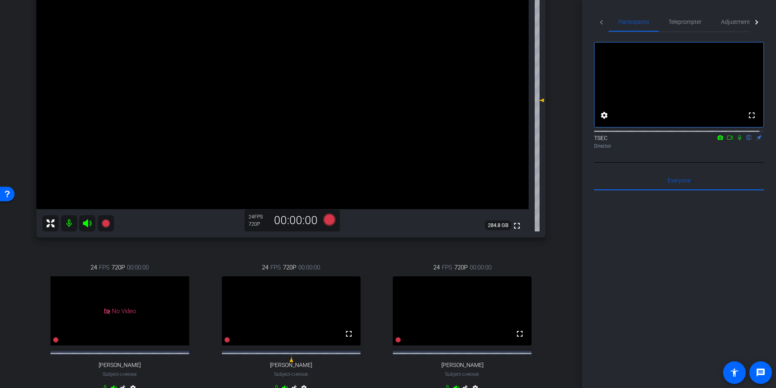
scroll to position [81, 0]
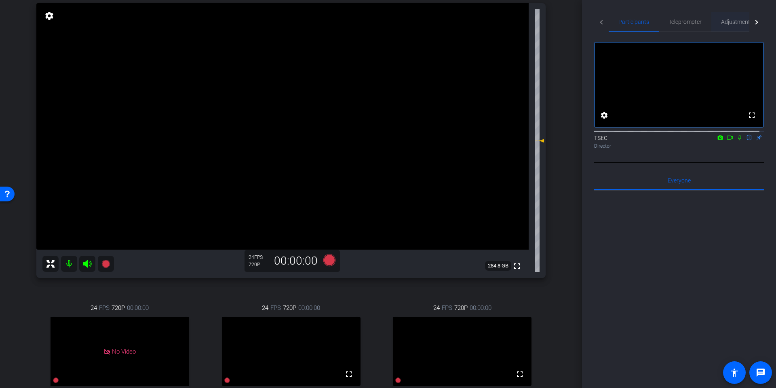
click at [730, 21] on span "Adjustments" at bounding box center [737, 22] width 32 height 6
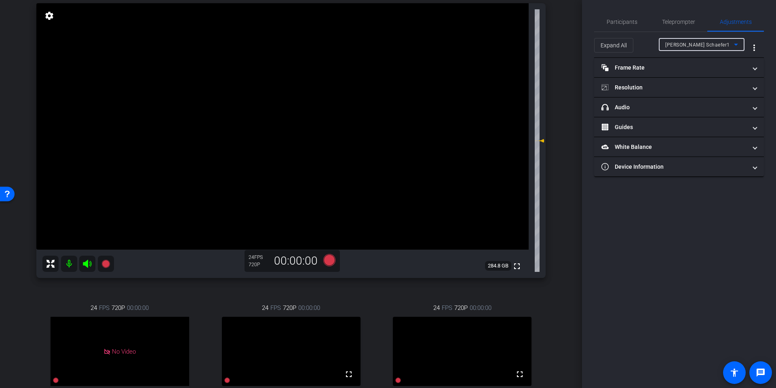
click at [722, 44] on div "Daniel Schaefer1" at bounding box center [699, 45] width 69 height 10
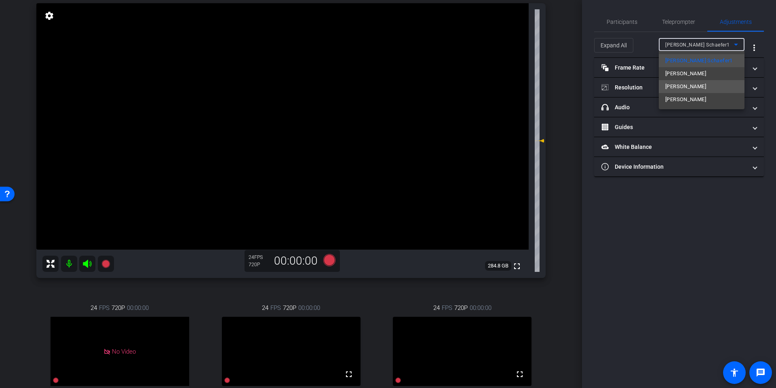
click at [696, 83] on span "Michael Docteroff" at bounding box center [685, 87] width 41 height 10
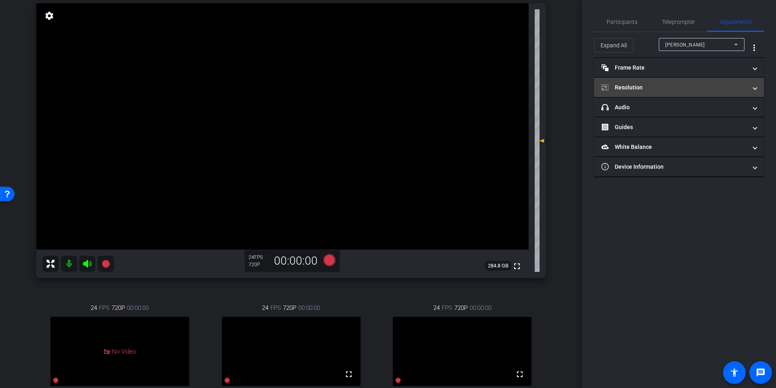
click at [642, 85] on mat-panel-title "Resolution" at bounding box center [673, 87] width 145 height 8
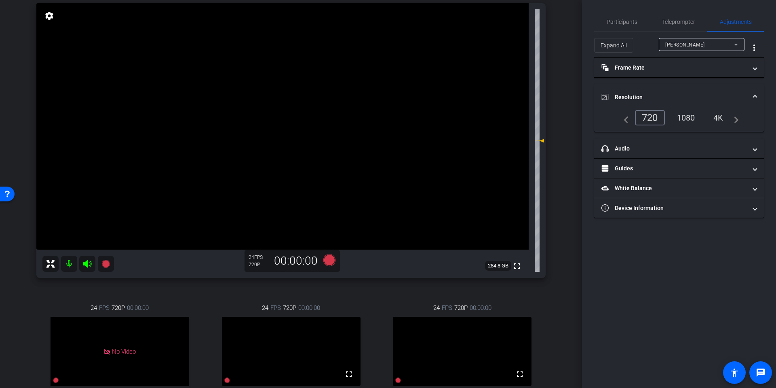
click at [684, 118] on div "1080" at bounding box center [686, 118] width 30 height 14
click at [699, 44] on span "Michael Docteroff" at bounding box center [685, 45] width 40 height 6
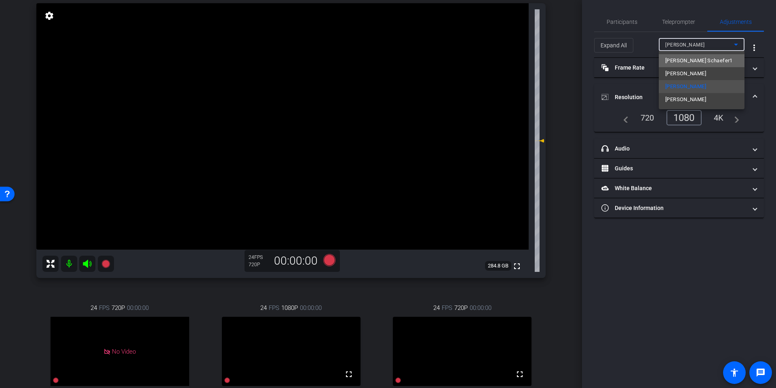
click at [689, 59] on span "Daniel Schaefer1" at bounding box center [698, 61] width 67 height 10
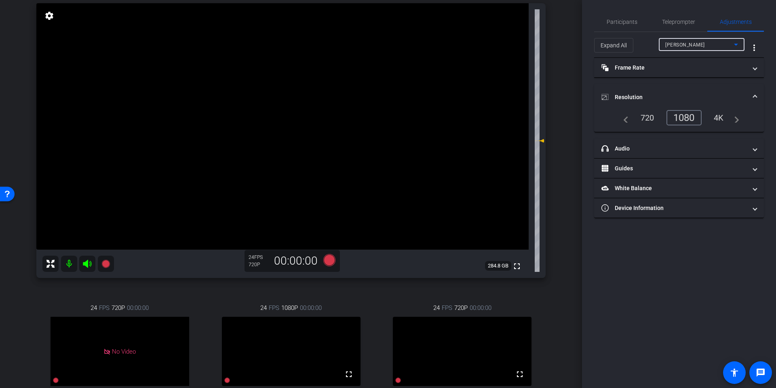
type input "11000"
click at [684, 116] on div "1080" at bounding box center [686, 118] width 30 height 14
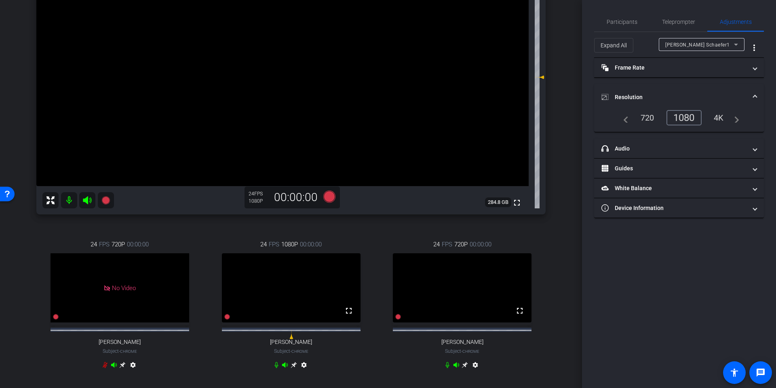
scroll to position [162, 0]
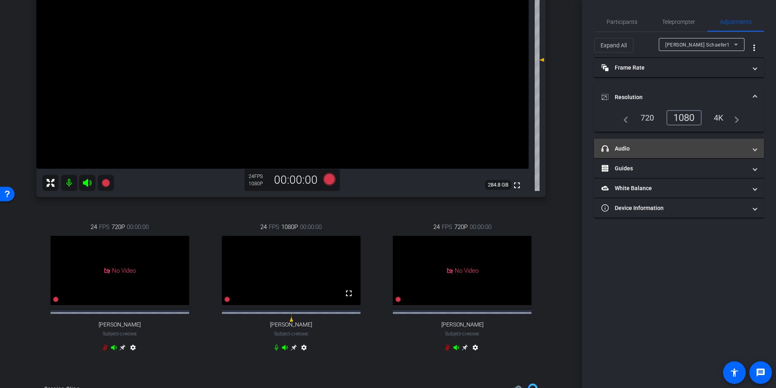
click at [755, 150] on span at bounding box center [754, 148] width 3 height 8
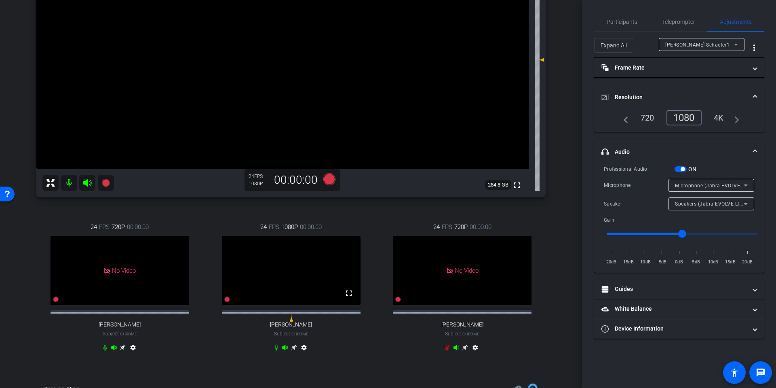
click at [748, 202] on icon at bounding box center [746, 204] width 10 height 10
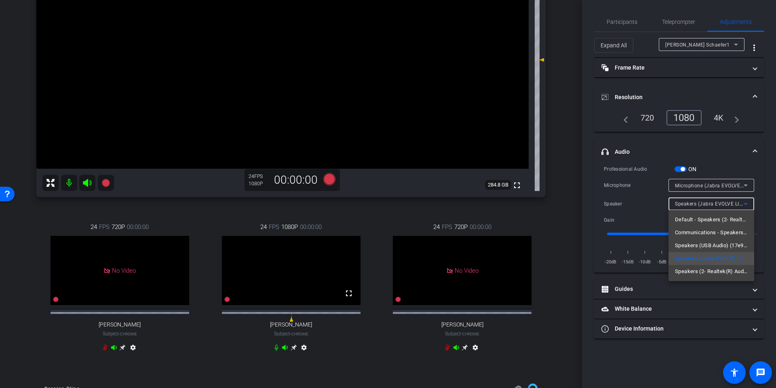
click at [745, 205] on div at bounding box center [388, 194] width 776 height 388
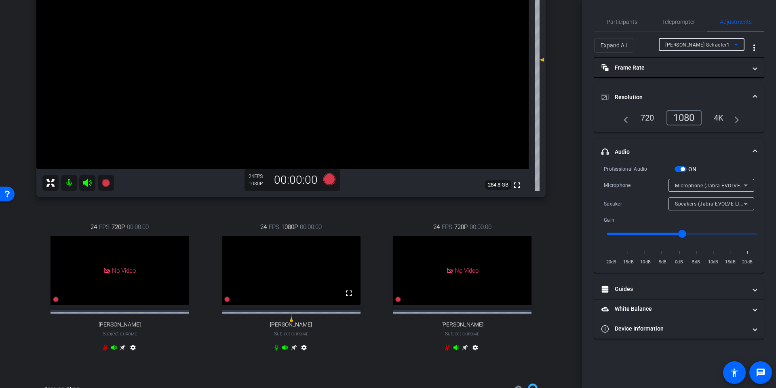
click at [711, 46] on div "Daniel Schaefer1" at bounding box center [699, 45] width 69 height 10
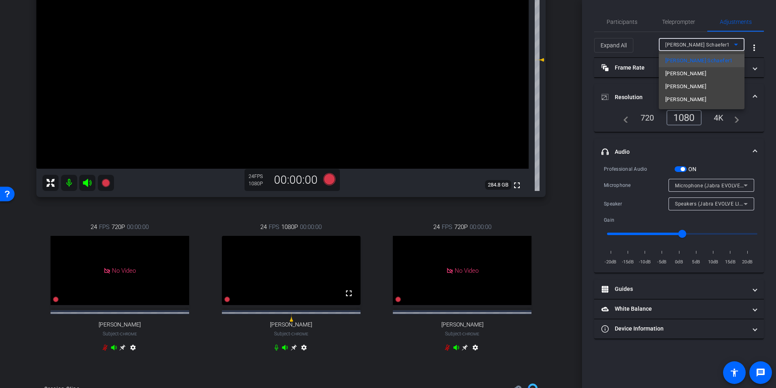
click at [612, 21] on div at bounding box center [388, 194] width 776 height 388
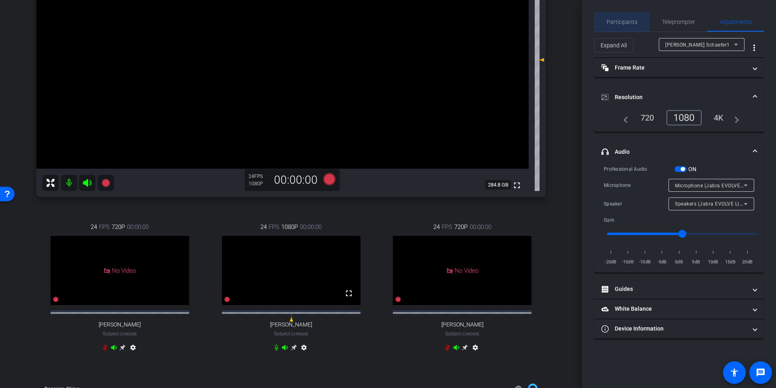
click at [616, 17] on span "Participants" at bounding box center [622, 21] width 31 height 19
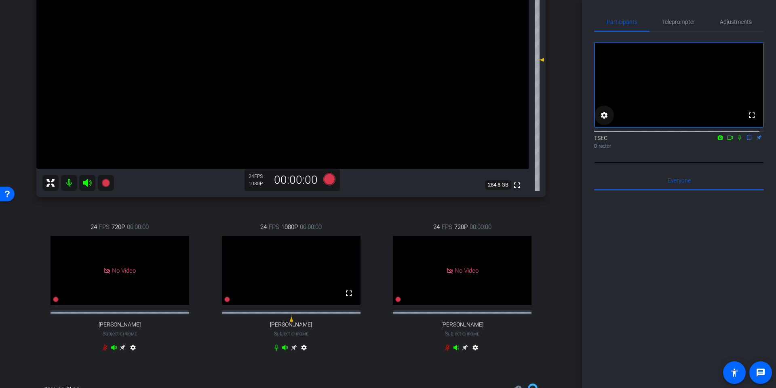
click at [605, 120] on mat-icon "settings" at bounding box center [604, 115] width 10 height 10
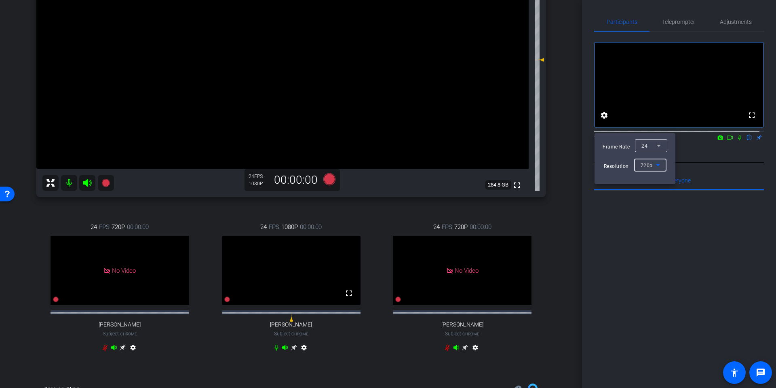
click at [654, 165] on icon at bounding box center [658, 165] width 10 height 10
click at [609, 122] on div at bounding box center [388, 194] width 776 height 388
click at [634, 228] on div at bounding box center [388, 194] width 776 height 388
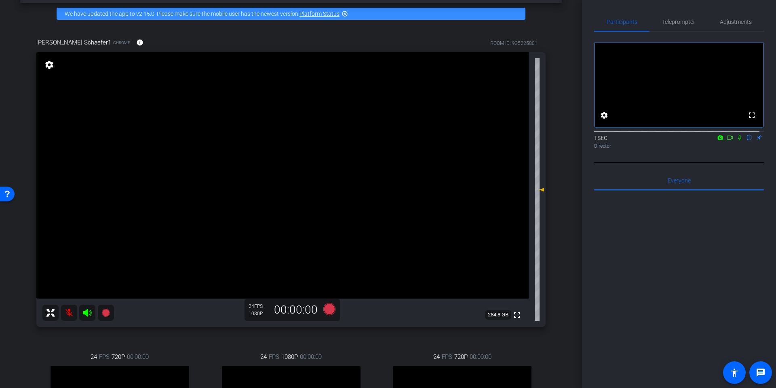
scroll to position [81, 0]
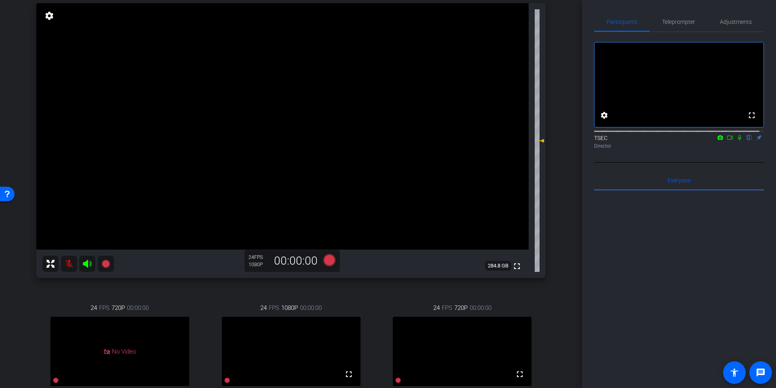
click at [736, 140] on icon at bounding box center [739, 138] width 6 height 6
click at [327, 259] on icon at bounding box center [329, 260] width 12 height 12
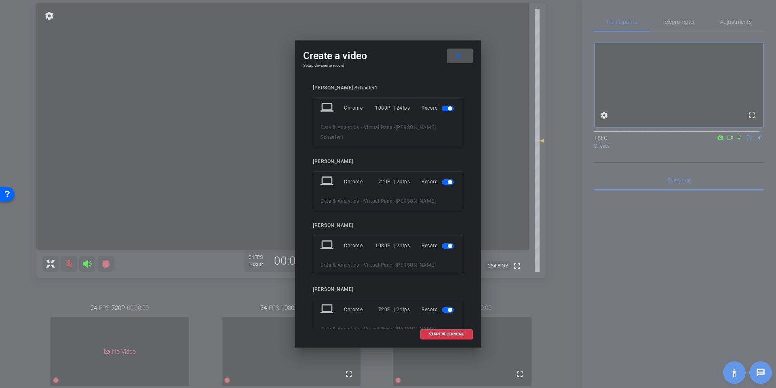
click at [448, 308] on span "button" at bounding box center [450, 310] width 4 height 4
click at [448, 180] on span "button" at bounding box center [450, 182] width 4 height 4
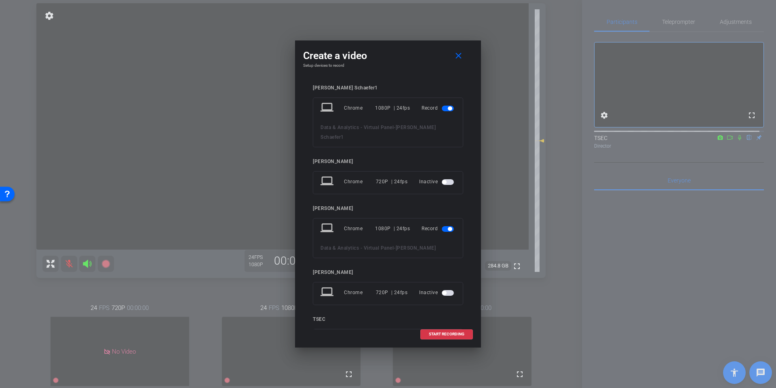
scroll to position [32, 0]
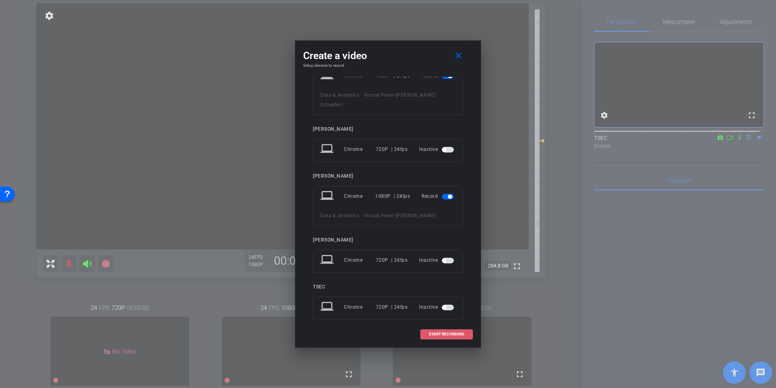
click at [437, 333] on span "START RECORDING" at bounding box center [447, 334] width 36 height 4
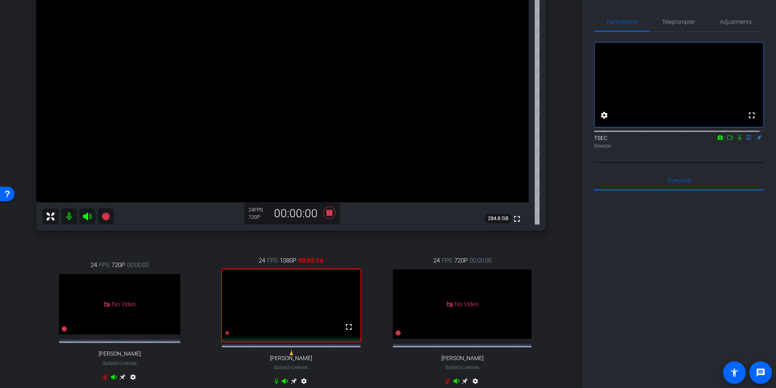
scroll to position [121, 0]
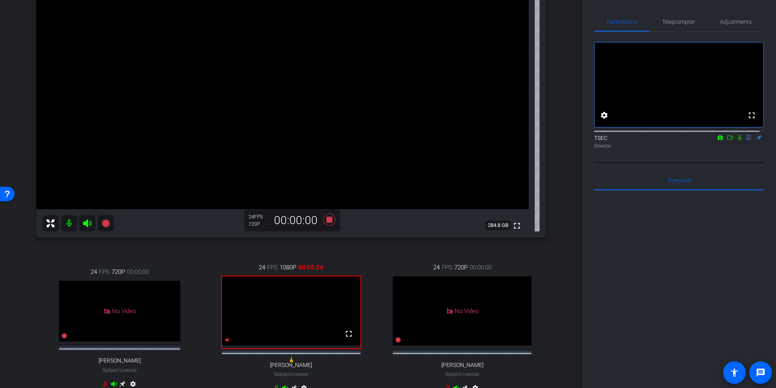
click at [738, 140] on icon at bounding box center [739, 137] width 3 height 5
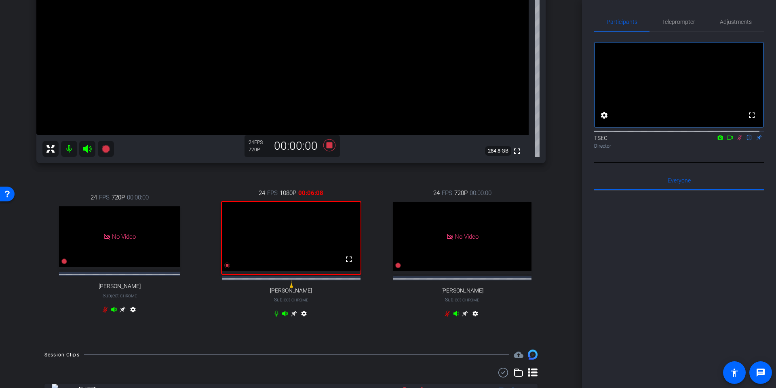
scroll to position [202, 0]
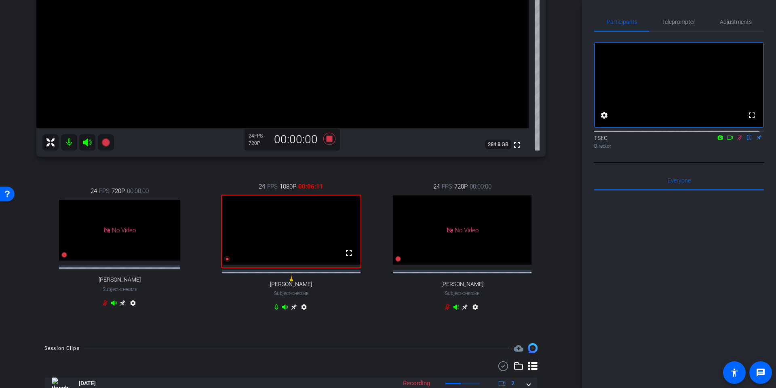
click at [273, 310] on icon at bounding box center [276, 306] width 6 height 6
click at [736, 140] on icon at bounding box center [739, 138] width 6 height 6
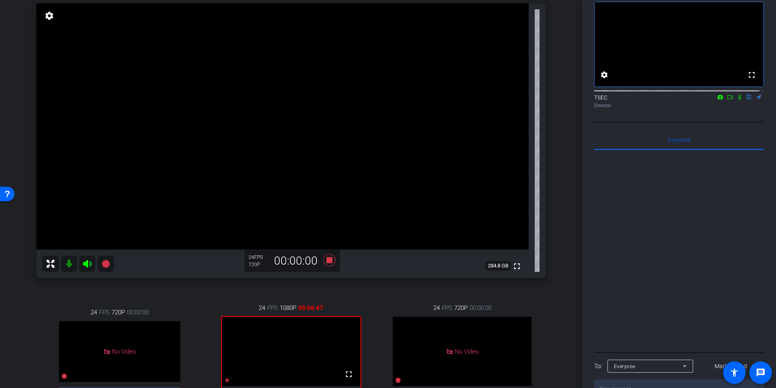
scroll to position [0, 0]
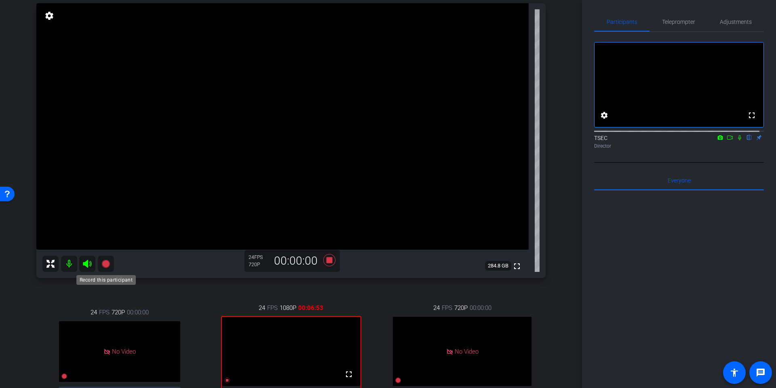
click at [107, 262] on icon at bounding box center [105, 263] width 8 height 8
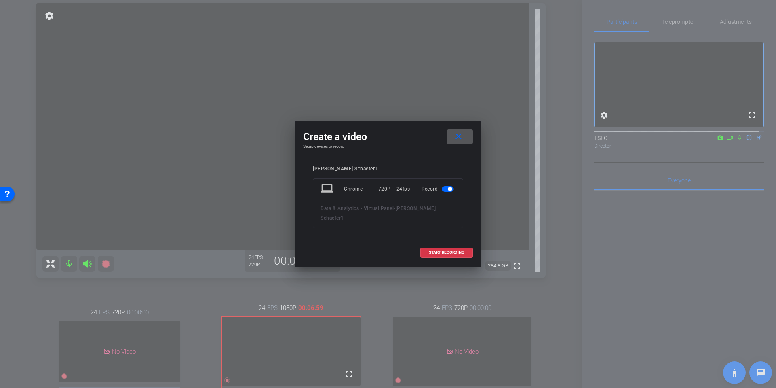
click at [462, 136] on mat-icon "close" at bounding box center [458, 136] width 10 height 10
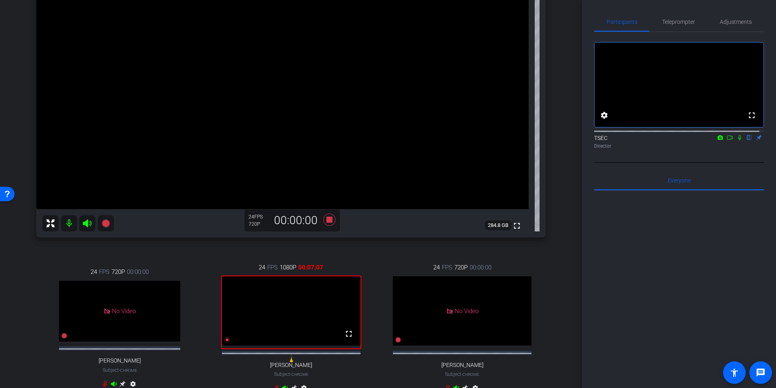
scroll to position [81, 0]
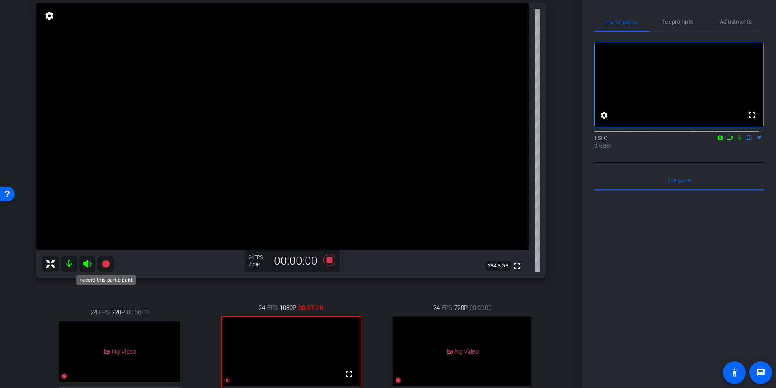
click at [106, 265] on icon at bounding box center [105, 263] width 8 height 8
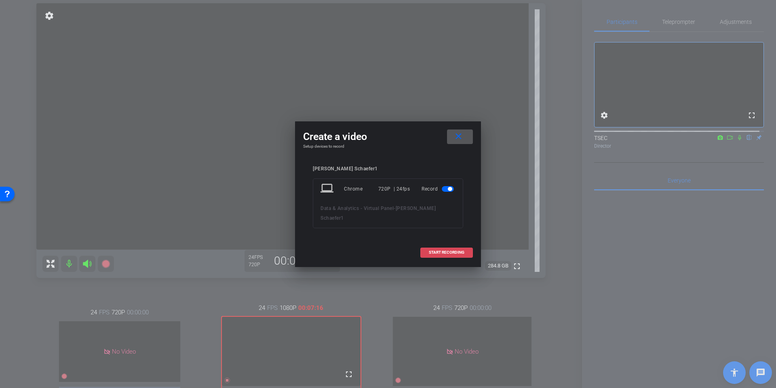
click at [436, 250] on span "START RECORDING" at bounding box center [447, 252] width 36 height 4
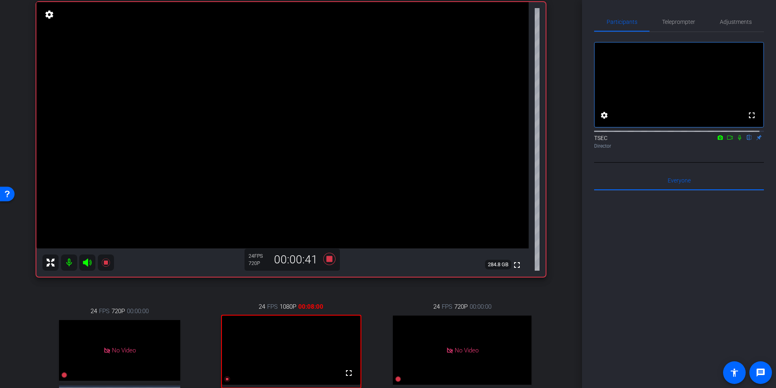
scroll to position [57, 0]
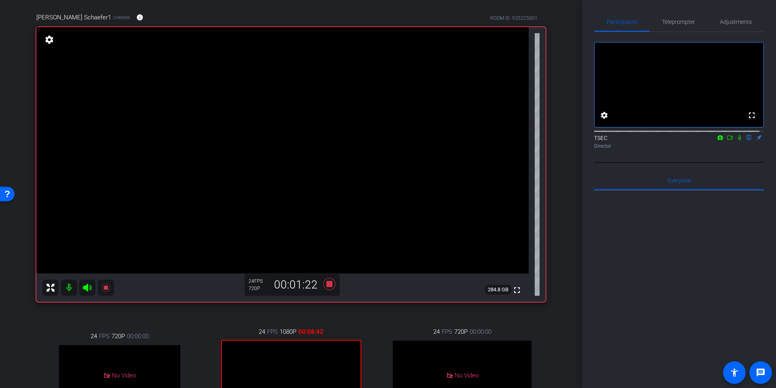
click at [736, 140] on icon at bounding box center [739, 138] width 6 height 6
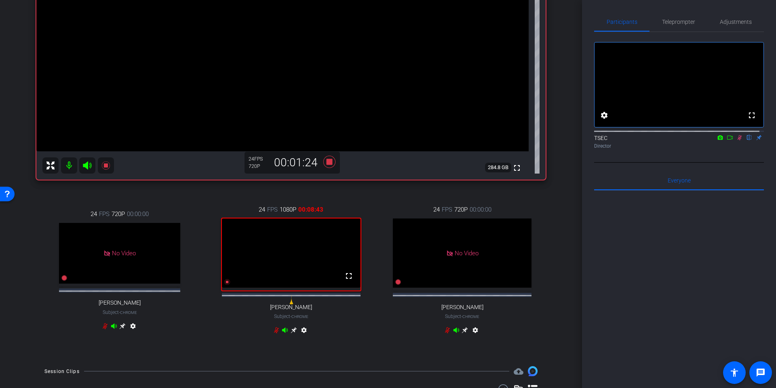
scroll to position [259, 0]
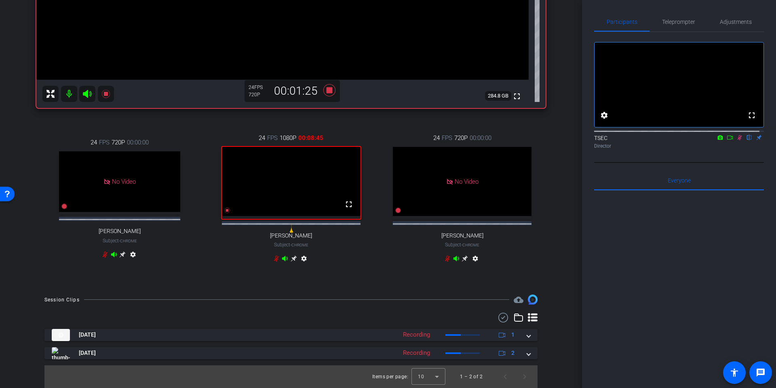
click at [270, 259] on div "24 FPS 1080P 00:08:45 fullscreen Michael Docteroff Subject - Chrome settings" at bounding box center [291, 199] width 167 height 158
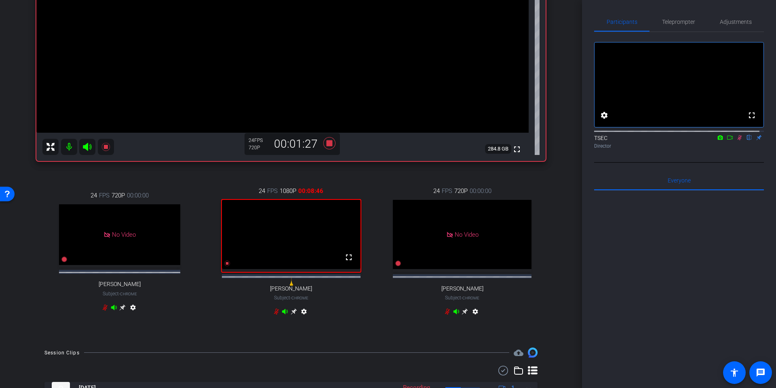
scroll to position [178, 0]
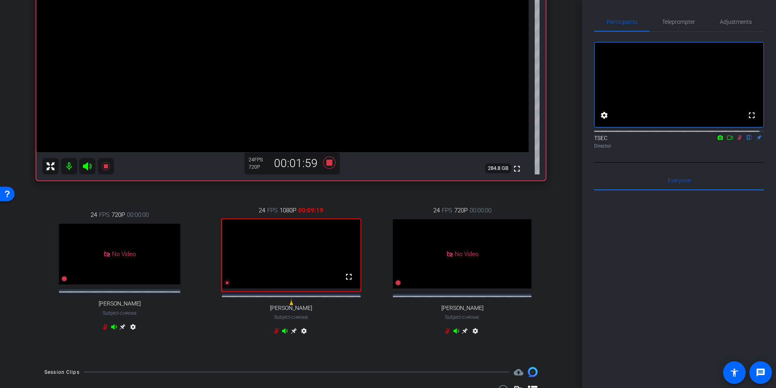
click at [736, 140] on icon at bounding box center [739, 138] width 6 height 6
click at [107, 329] on icon at bounding box center [105, 326] width 5 height 6
click at [736, 140] on icon at bounding box center [739, 138] width 6 height 6
click at [68, 165] on mat-icon at bounding box center [69, 166] width 16 height 16
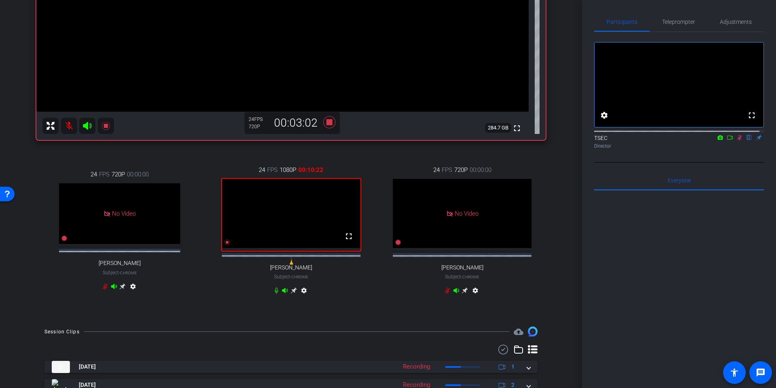
click at [736, 140] on icon at bounding box center [739, 138] width 6 height 6
click at [274, 293] on icon at bounding box center [276, 290] width 6 height 6
click at [67, 124] on mat-icon at bounding box center [69, 126] width 16 height 16
click at [273, 293] on icon at bounding box center [276, 290] width 6 height 6
click at [736, 140] on icon at bounding box center [739, 138] width 6 height 6
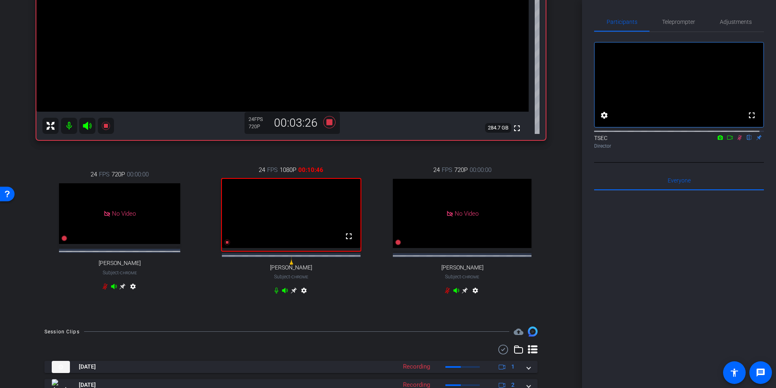
click at [67, 127] on mat-icon at bounding box center [69, 126] width 16 height 16
click at [736, 140] on icon at bounding box center [739, 138] width 6 height 6
click at [66, 124] on mat-icon at bounding box center [69, 126] width 16 height 16
click at [67, 128] on mat-icon at bounding box center [69, 126] width 16 height 16
click at [738, 140] on icon at bounding box center [739, 137] width 3 height 5
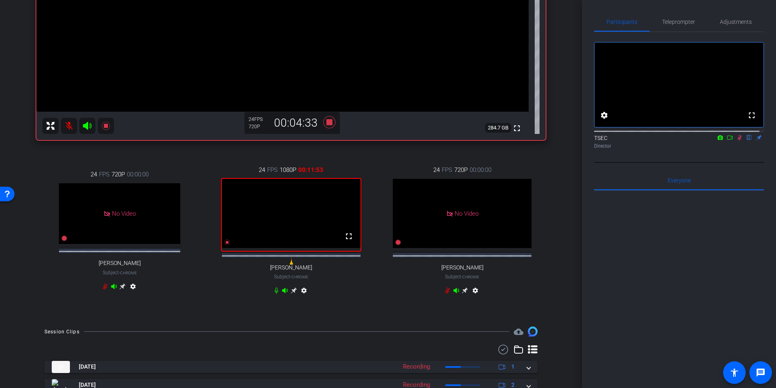
click at [735, 141] on mat-icon at bounding box center [740, 137] width 10 height 7
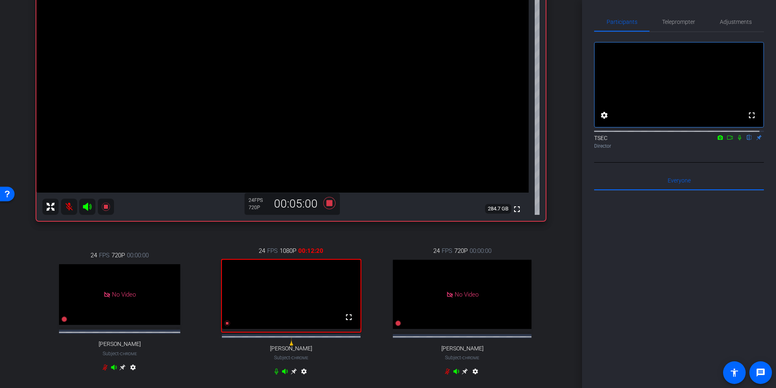
scroll to position [178, 0]
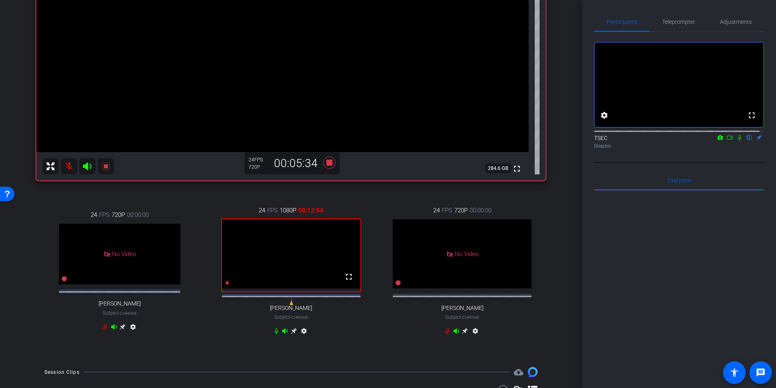
click at [66, 166] on mat-icon at bounding box center [69, 166] width 16 height 16
click at [273, 337] on div "settings" at bounding box center [291, 332] width 36 height 10
click at [274, 334] on icon at bounding box center [276, 331] width 4 height 6
click at [68, 165] on mat-icon at bounding box center [69, 166] width 16 height 16
click at [68, 164] on mat-icon at bounding box center [69, 166] width 16 height 16
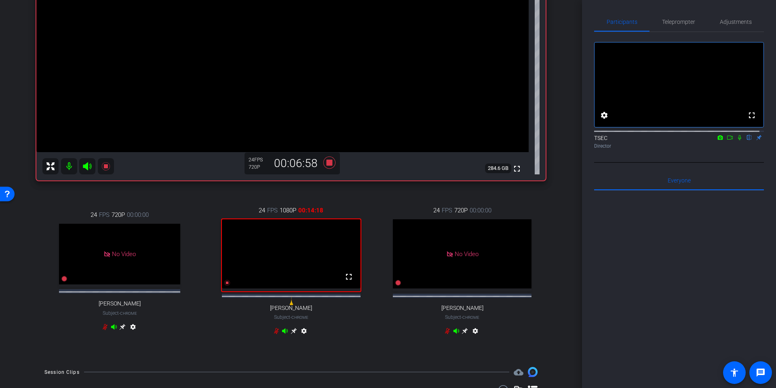
click at [274, 335] on div "24 FPS 1080P 00:14:18 fullscreen Michael Docteroff Subject - Chrome settings" at bounding box center [291, 271] width 167 height 158
click at [107, 329] on icon at bounding box center [105, 326] width 5 height 6
click at [274, 334] on icon at bounding box center [276, 331] width 4 height 6
click at [274, 334] on icon at bounding box center [276, 330] width 6 height 6
click at [70, 160] on mat-icon at bounding box center [69, 166] width 16 height 16
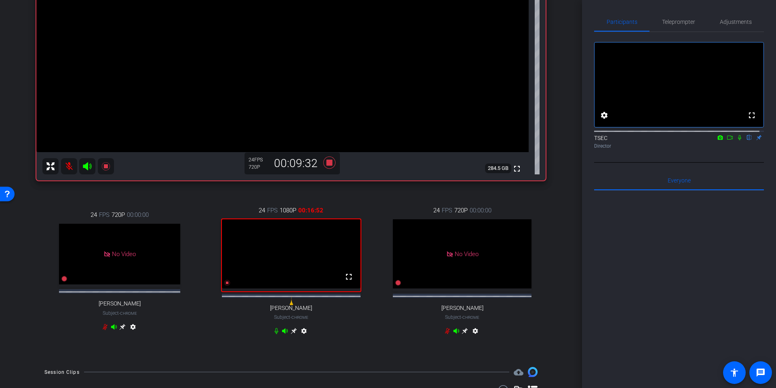
click at [273, 334] on icon at bounding box center [276, 330] width 6 height 6
click at [70, 164] on mat-icon at bounding box center [69, 166] width 16 height 16
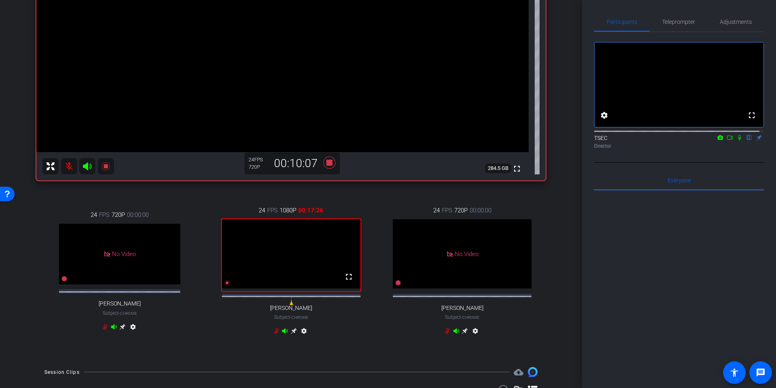
click at [70, 164] on mat-icon at bounding box center [69, 166] width 16 height 16
click at [273, 334] on icon at bounding box center [276, 330] width 6 height 6
click at [329, 162] on icon at bounding box center [329, 162] width 12 height 12
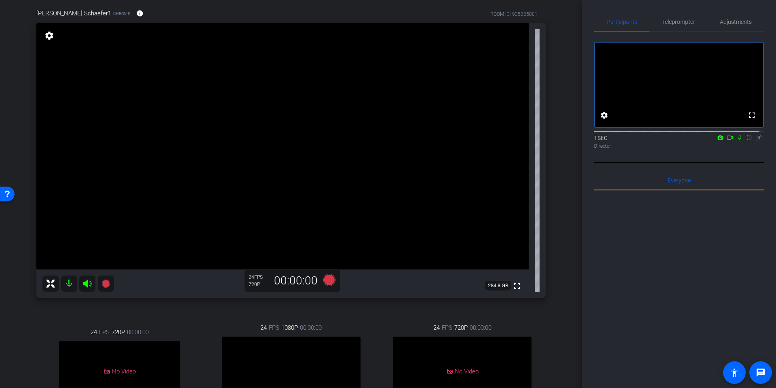
scroll to position [0, 0]
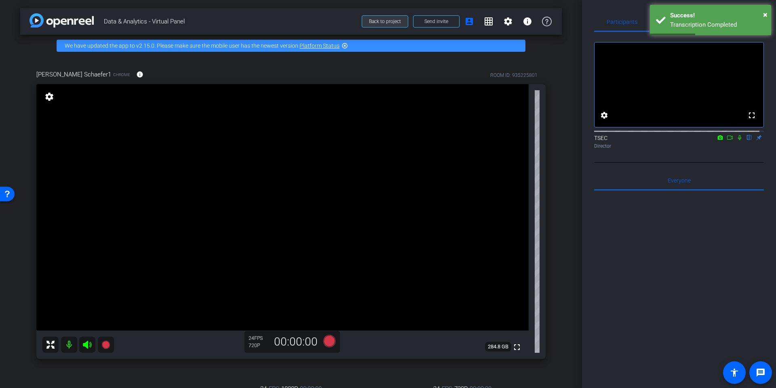
click at [390, 23] on span "Back to project" at bounding box center [385, 22] width 32 height 6
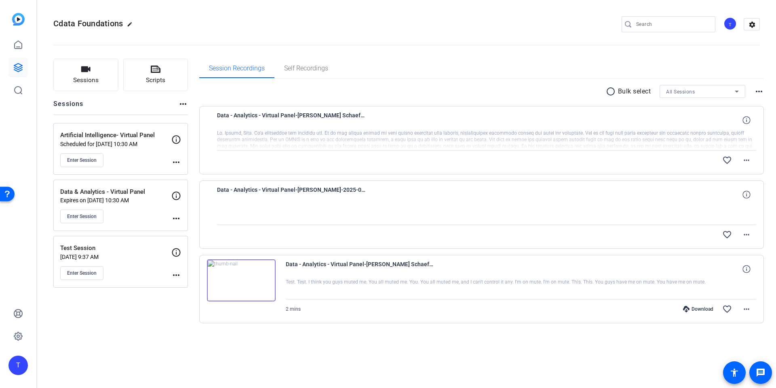
click at [98, 199] on p "Expires on Aug 12, 2025 @ 10:30 AM" at bounding box center [115, 200] width 111 height 6
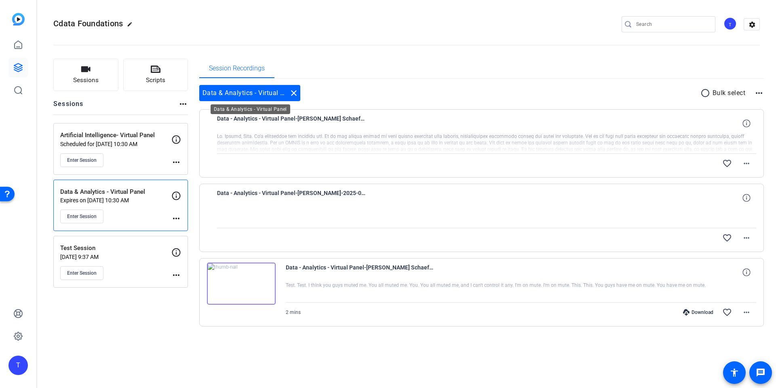
click at [250, 91] on div "Data & Analytics - Virtual Panel close" at bounding box center [249, 93] width 101 height 16
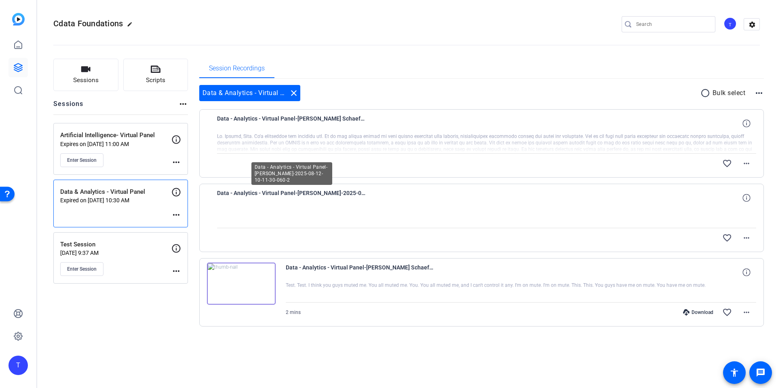
click at [275, 205] on span "Data - Analytics - Virtual Panel-[PERSON_NAME]-2025-08-12-10-11-30-060-2" at bounding box center [292, 197] width 150 height 19
click at [276, 195] on span "Data - Analytics - Virtual Panel-[PERSON_NAME]-2025-08-12-10-11-30-060-2" at bounding box center [292, 197] width 150 height 19
click at [115, 195] on p "Data & Analytics - Virtual Panel" at bounding box center [115, 191] width 111 height 9
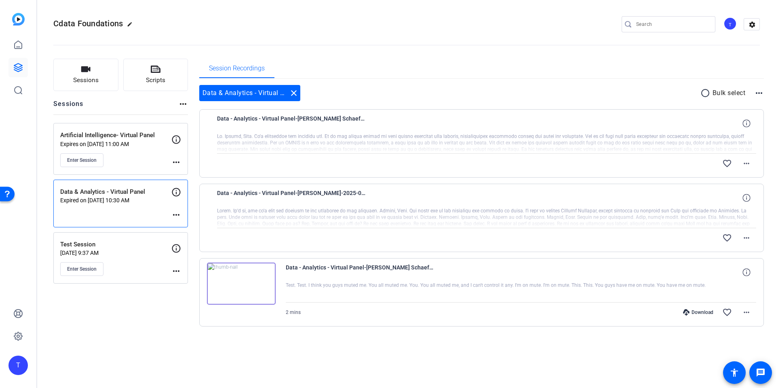
click at [116, 195] on p "Data & Analytics - Virtual Panel" at bounding box center [115, 191] width 111 height 9
click at [144, 213] on div "Data & Analytics - Virtual Panel Expired on [DATE] 10:30 AM more_horiz" at bounding box center [120, 203] width 135 height 48
click at [344, 131] on span "Data - Analytics - Virtual Panel-[PERSON_NAME] Schaefer1-2025-08-12-10-18-50-64…" at bounding box center [292, 123] width 150 height 19
click at [179, 214] on mat-icon "more_horiz" at bounding box center [176, 215] width 10 height 10
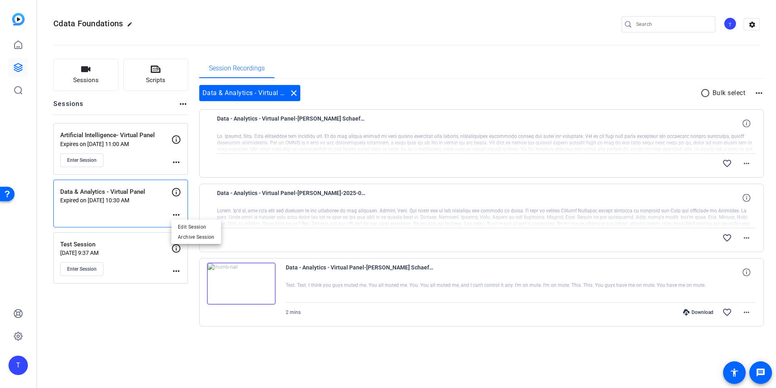
click at [262, 168] on div at bounding box center [388, 194] width 776 height 388
click at [326, 299] on div at bounding box center [521, 292] width 471 height 20
click at [255, 293] on img at bounding box center [241, 283] width 69 height 42
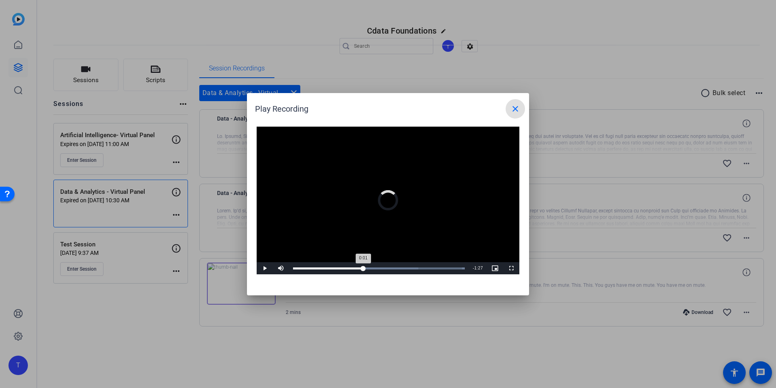
click at [363, 269] on div "Loaded : 100.00% 1:00 0:01" at bounding box center [379, 268] width 180 height 12
click at [399, 260] on video "Video Player" at bounding box center [388, 200] width 263 height 148
click at [399, 265] on div "Loaded : 100.00% 1:30 1:01" at bounding box center [379, 268] width 180 height 12
click at [439, 267] on div "Loaded : 100.00% 2:03 1:30" at bounding box center [379, 268] width 180 height 12
click at [518, 106] on mat-icon "close" at bounding box center [515, 109] width 10 height 10
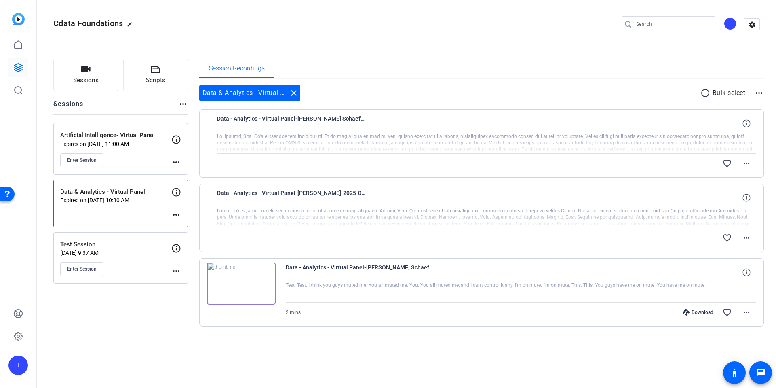
click at [148, 154] on div "Enter Session" at bounding box center [115, 160] width 111 height 14
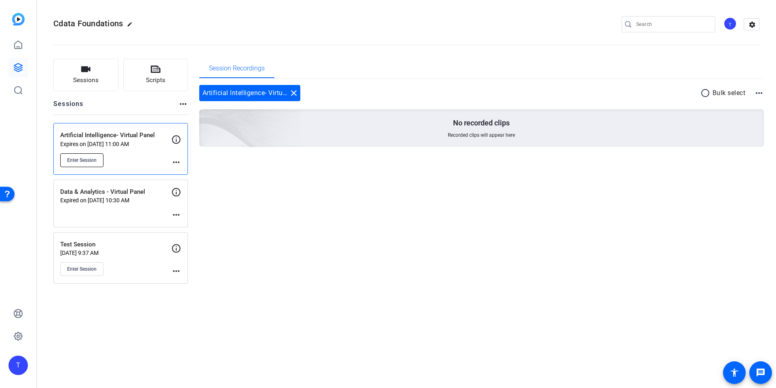
click at [93, 158] on span "Enter Session" at bounding box center [81, 160] width 29 height 6
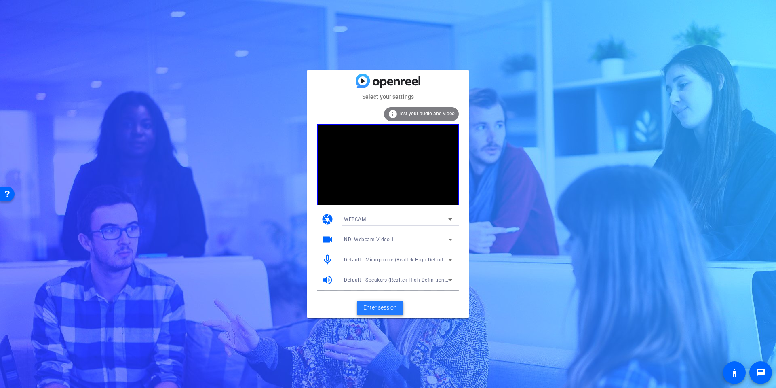
click at [383, 304] on span "Enter session" at bounding box center [380, 307] width 34 height 8
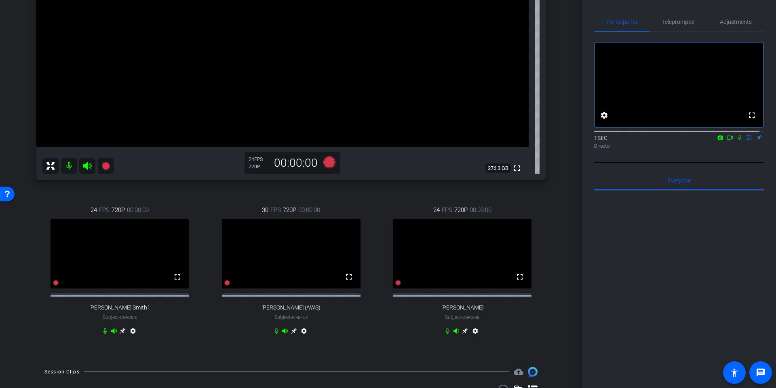
scroll to position [143, 0]
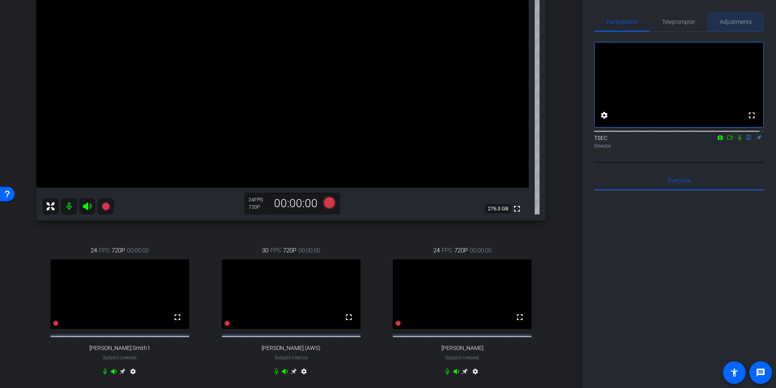
click at [727, 24] on span "Adjustments" at bounding box center [736, 22] width 32 height 6
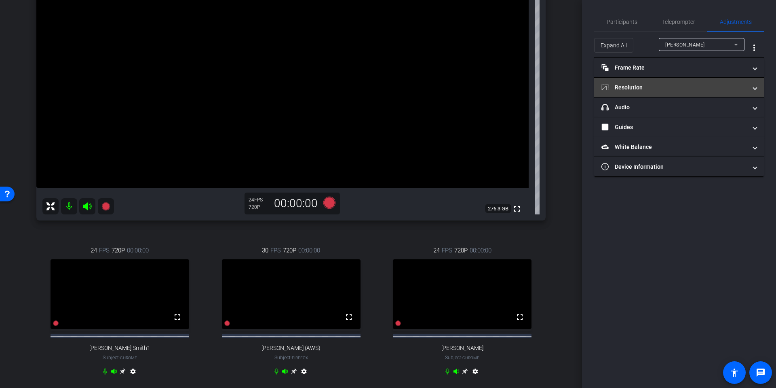
click at [699, 86] on mat-panel-title "Resolution" at bounding box center [673, 87] width 145 height 8
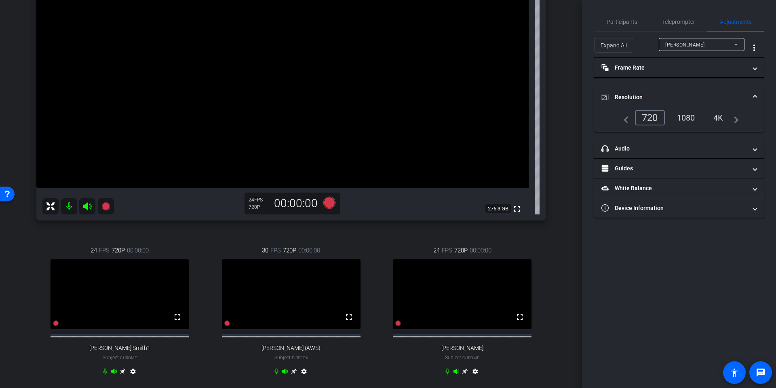
click at [689, 116] on div "1080" at bounding box center [686, 118] width 30 height 14
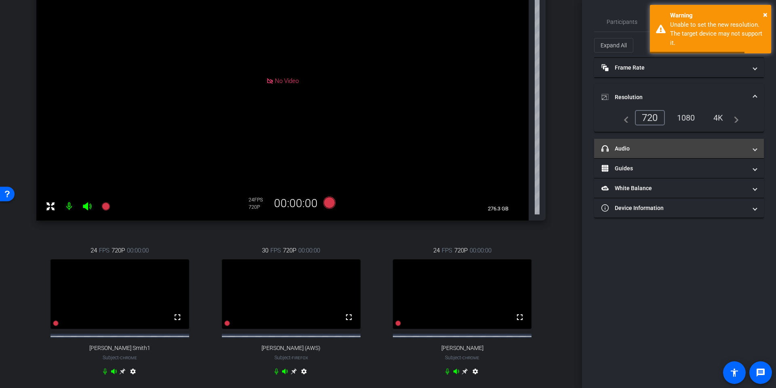
click at [675, 145] on mat-panel-title "headphone icon Audio" at bounding box center [673, 148] width 145 height 8
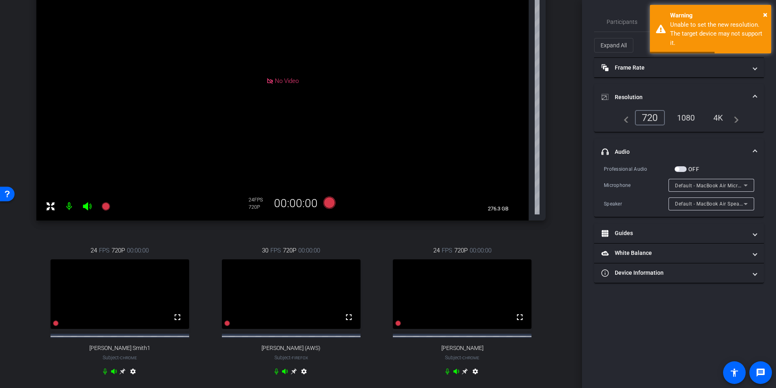
click at [679, 165] on div "OFF" at bounding box center [686, 169] width 25 height 8
drag, startPoint x: 684, startPoint y: 164, endPoint x: 684, endPoint y: 169, distance: 4.4
click at [684, 165] on mat-expansion-panel "headphone icon Audio Professional Audio OFF Microphone Default - MacBook Air Mi…" at bounding box center [679, 178] width 170 height 78
click at [684, 169] on span "button" at bounding box center [680, 169] width 12 height 6
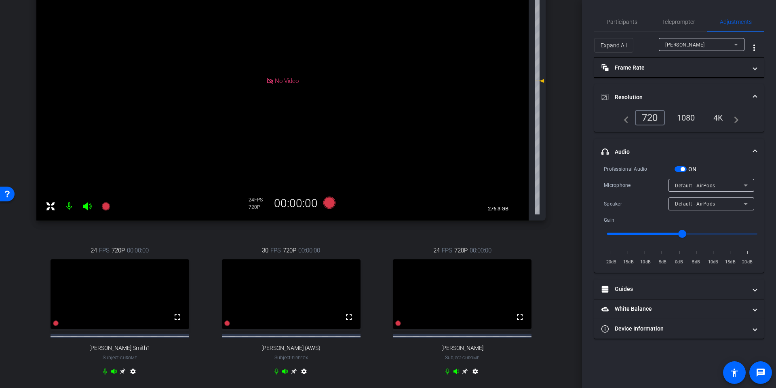
click at [689, 112] on div "1080" at bounding box center [686, 118] width 30 height 14
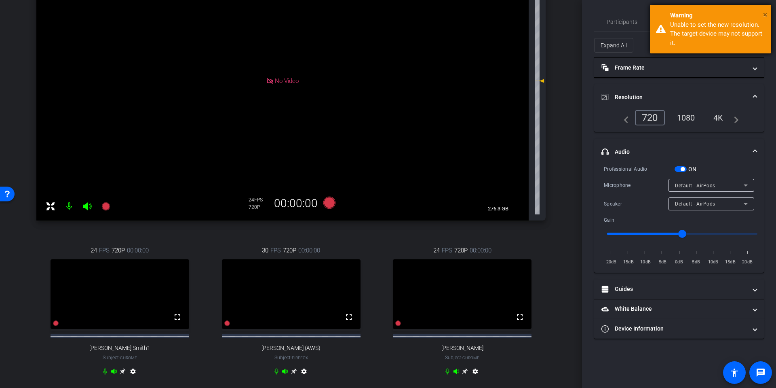
click at [765, 12] on span "×" at bounding box center [765, 15] width 4 height 10
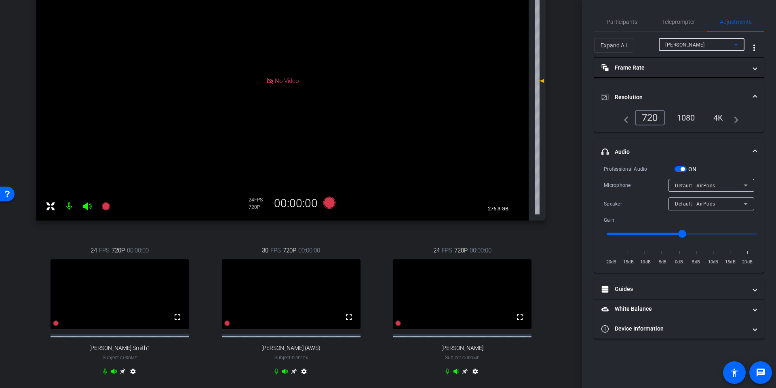
click at [697, 46] on span "Megan Chatellier" at bounding box center [685, 45] width 40 height 6
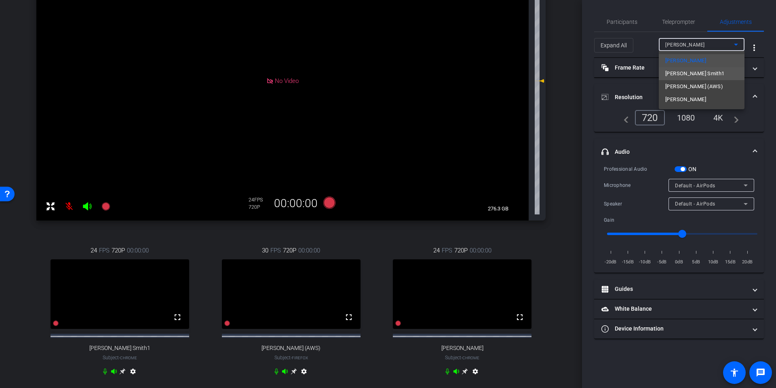
click at [695, 73] on span "Jessica Smith1" at bounding box center [694, 74] width 59 height 10
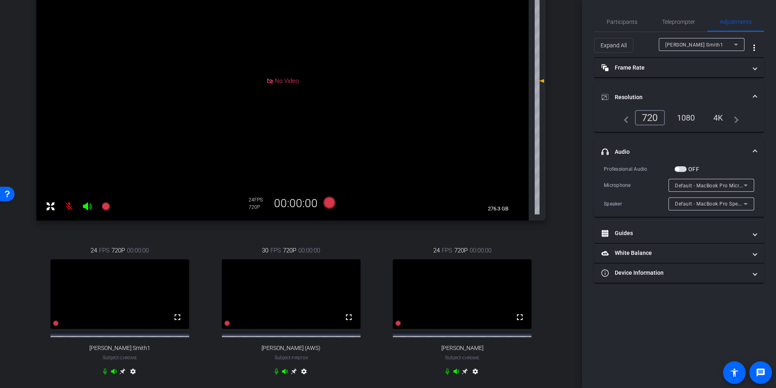
click at [687, 119] on div "1080" at bounding box center [686, 118] width 30 height 14
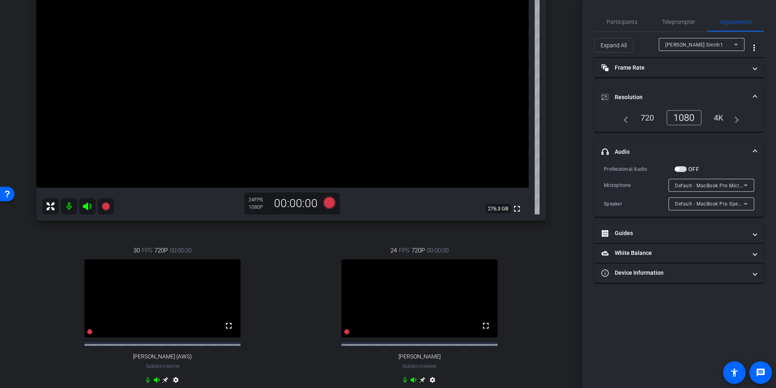
click at [682, 168] on span "button" at bounding box center [680, 169] width 12 height 6
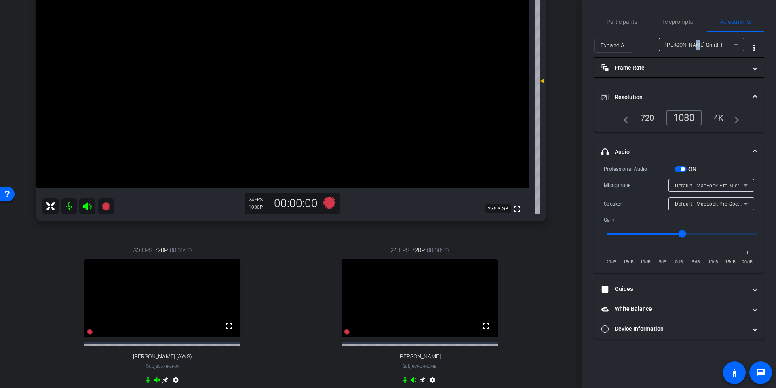
click at [693, 42] on div "Jessica Smith1" at bounding box center [699, 45] width 69 height 10
click at [689, 81] on mat-option "Ben Lehrer" at bounding box center [702, 86] width 86 height 13
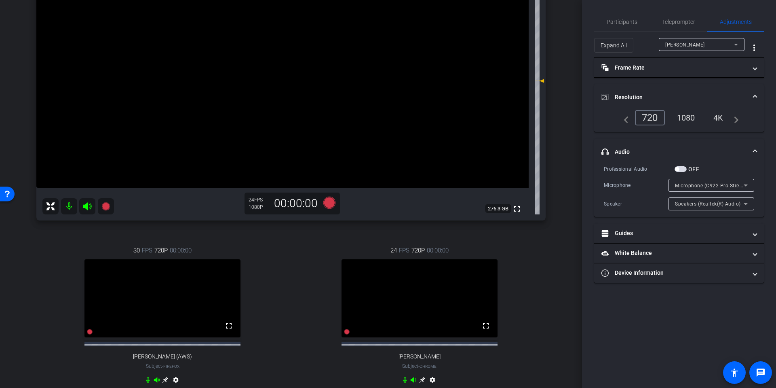
click at [682, 122] on div "1080" at bounding box center [686, 118] width 30 height 14
click at [680, 167] on span "button" at bounding box center [680, 169] width 12 height 6
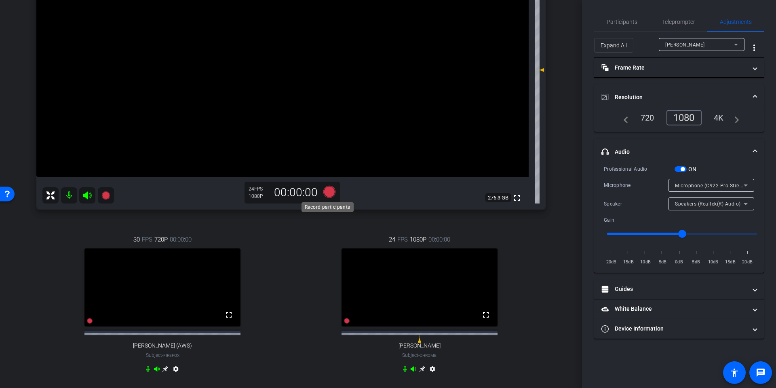
scroll to position [113, 0]
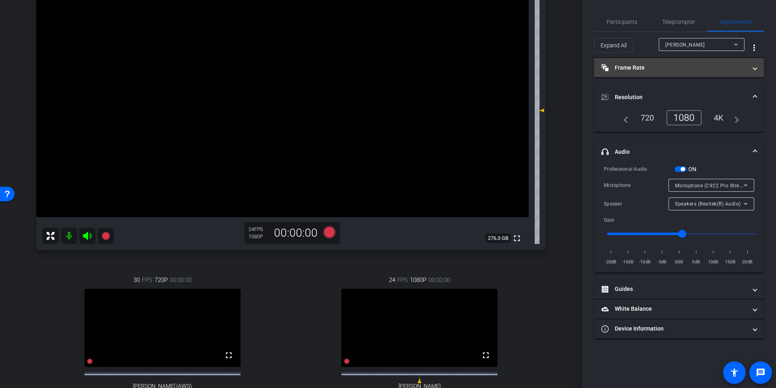
click at [684, 66] on mat-panel-title "Frame Rate Frame Rate" at bounding box center [673, 67] width 145 height 8
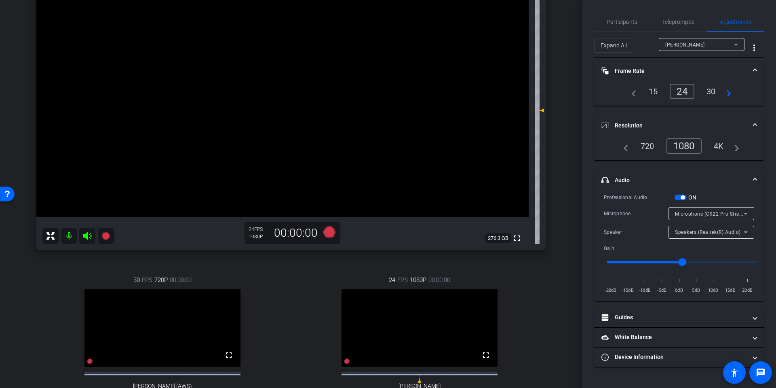
click at [712, 89] on div "30" at bounding box center [710, 91] width 21 height 14
click at [200, 318] on video at bounding box center [162, 328] width 156 height 78
click at [708, 51] on div "Ben Lehrer" at bounding box center [701, 44] width 73 height 13
click at [696, 74] on span "Harshit Kohli (AWS)" at bounding box center [694, 74] width 58 height 10
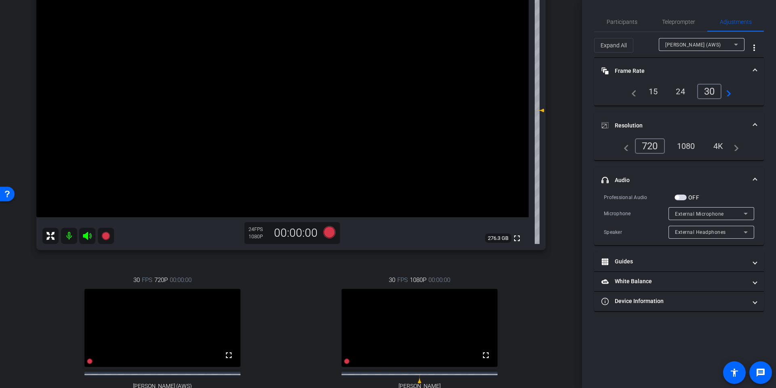
click at [707, 91] on div "30" at bounding box center [709, 91] width 25 height 15
click at [715, 46] on div "Harshit Kohli (AWS)" at bounding box center [699, 45] width 69 height 10
click at [705, 59] on mat-option "Jessica Smith1" at bounding box center [702, 60] width 86 height 13
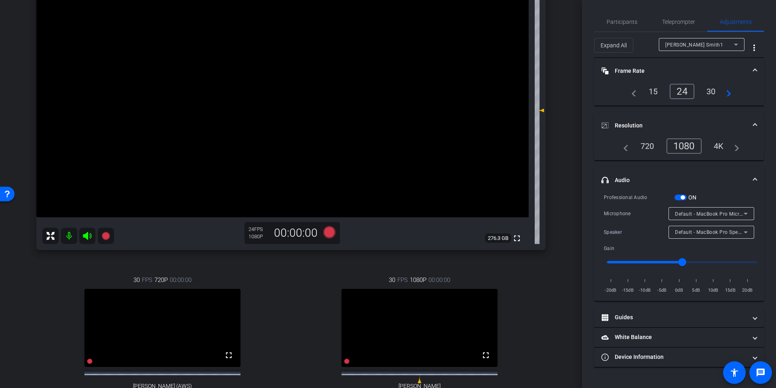
click at [715, 87] on div "30" at bounding box center [710, 91] width 21 height 14
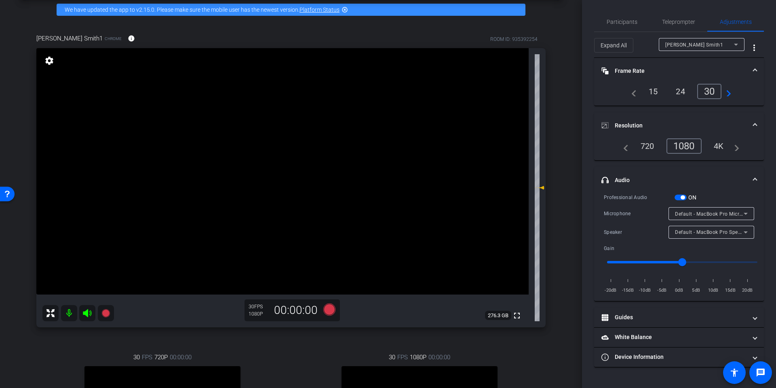
scroll to position [32, 0]
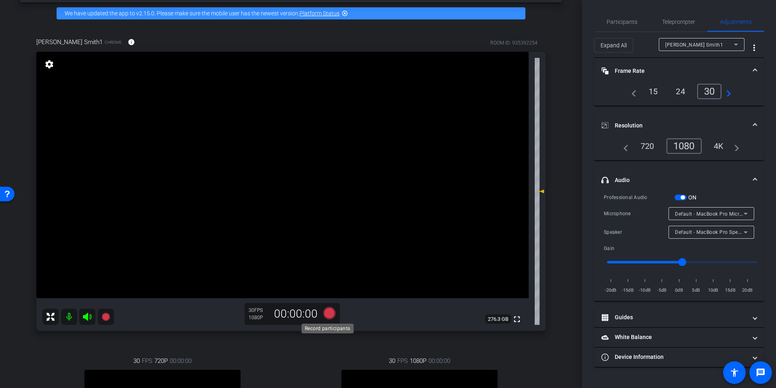
click at [329, 309] on icon at bounding box center [329, 313] width 12 height 12
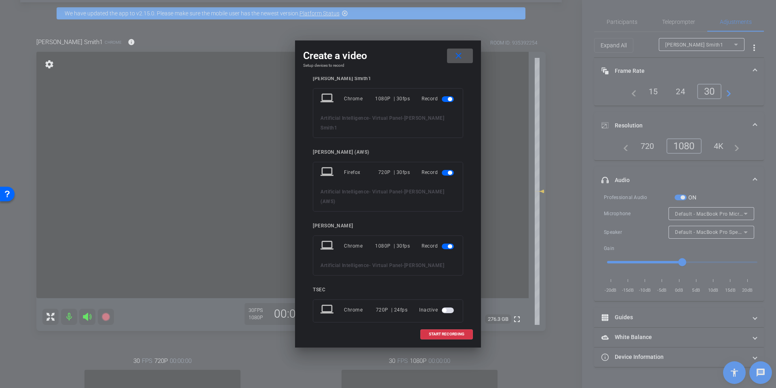
scroll to position [12, 0]
click at [442, 304] on span "button" at bounding box center [448, 307] width 12 height 6
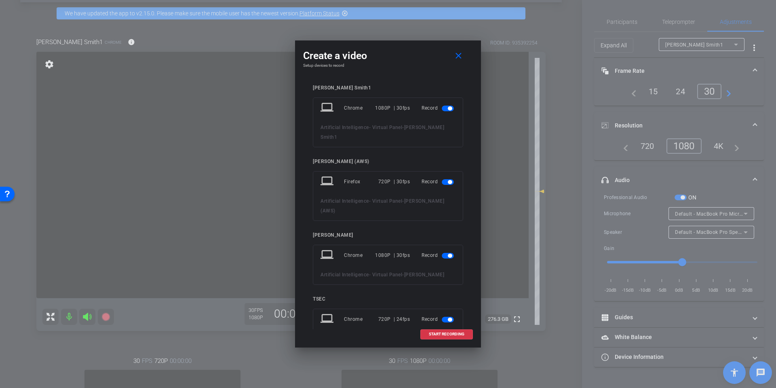
scroll to position [29, 0]
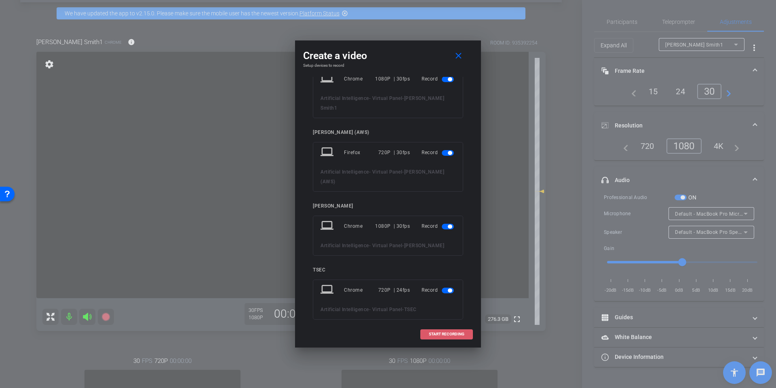
click at [446, 335] on span "START RECORDING" at bounding box center [447, 334] width 36 height 4
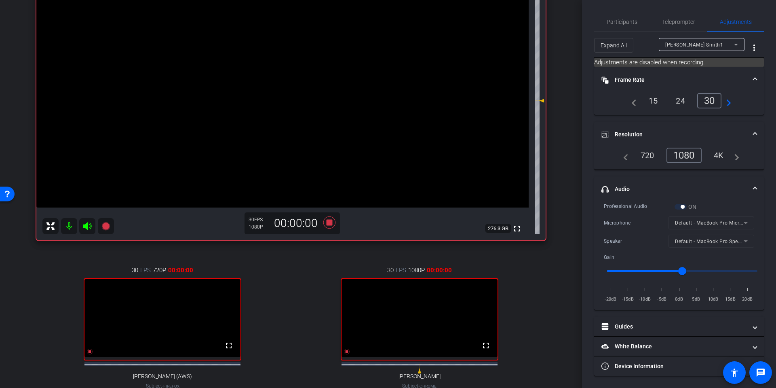
scroll to position [31, 0]
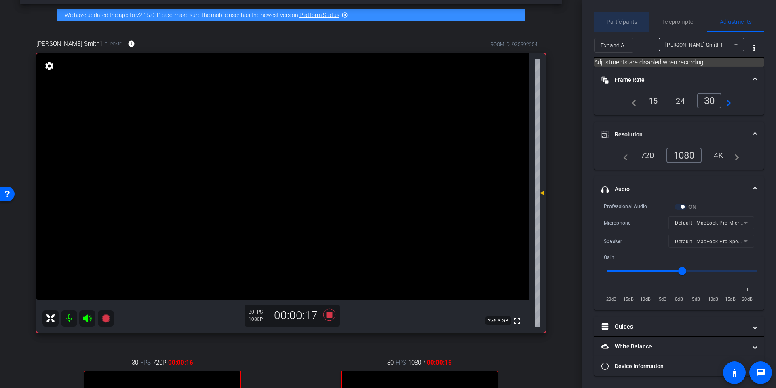
click at [624, 19] on span "Participants" at bounding box center [622, 22] width 31 height 6
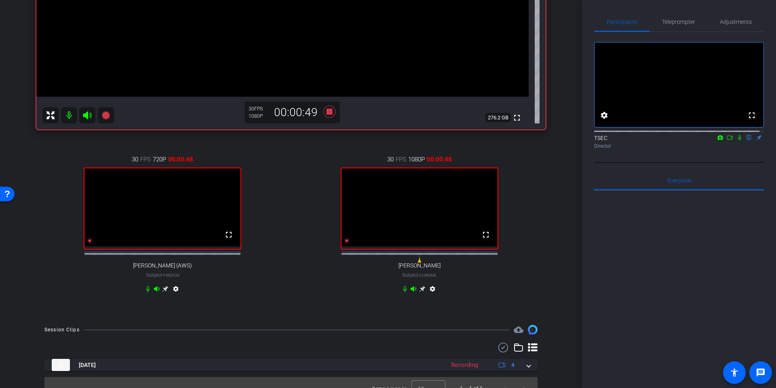
scroll to position [251, 0]
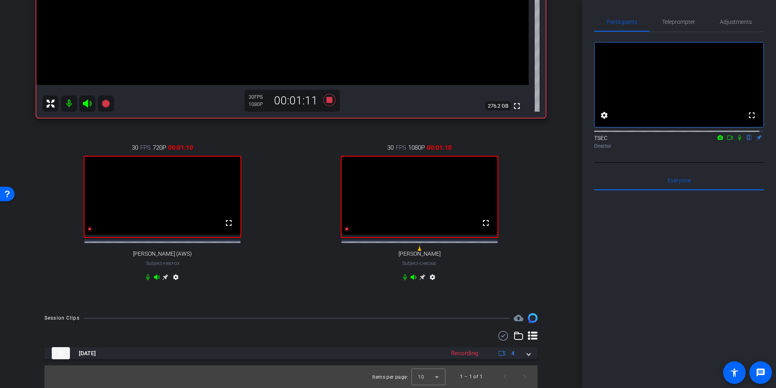
click at [70, 95] on mat-icon at bounding box center [69, 103] width 16 height 16
click at [146, 276] on icon at bounding box center [148, 277] width 4 height 6
click at [402, 276] on icon at bounding box center [405, 277] width 6 height 6
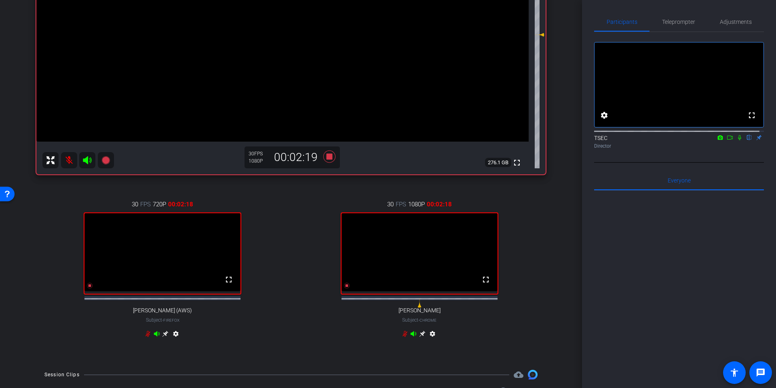
scroll to position [202, 0]
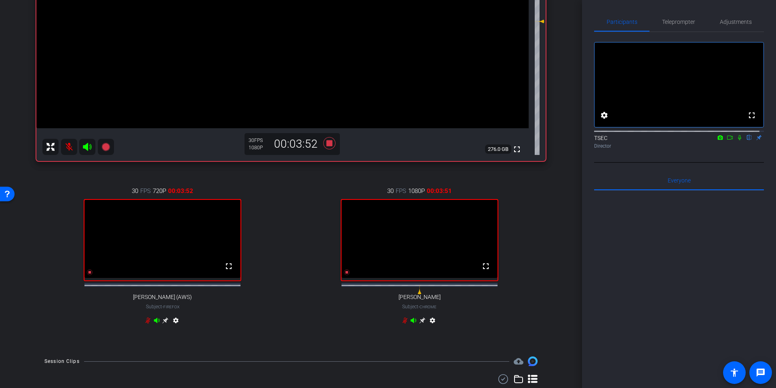
click at [150, 323] on icon at bounding box center [147, 320] width 5 height 6
click at [402, 323] on icon at bounding box center [405, 320] width 6 height 6
click at [68, 142] on mat-icon at bounding box center [69, 147] width 16 height 16
click at [68, 147] on mat-icon at bounding box center [69, 147] width 16 height 16
click at [150, 322] on icon at bounding box center [148, 320] width 6 height 6
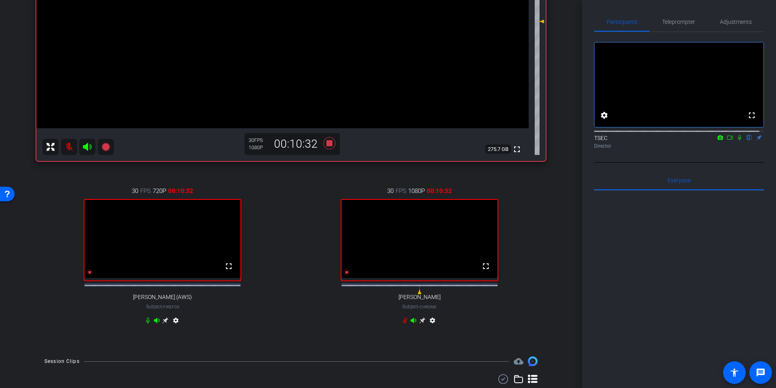
click at [146, 323] on icon at bounding box center [148, 320] width 4 height 6
click at [70, 145] on mat-icon at bounding box center [69, 147] width 16 height 16
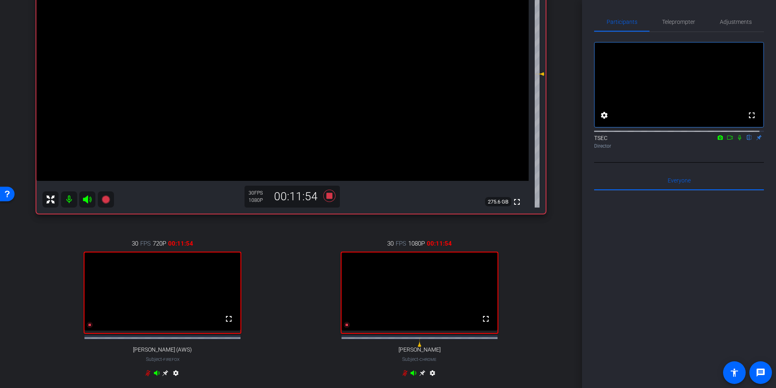
scroll to position [162, 0]
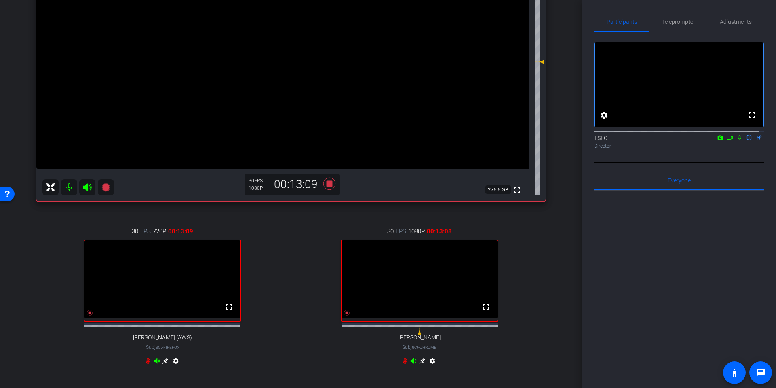
click at [69, 184] on mat-icon at bounding box center [69, 187] width 16 height 16
click at [150, 364] on icon at bounding box center [147, 361] width 5 height 6
click at [402, 364] on icon at bounding box center [405, 360] width 6 height 6
click at [145, 364] on icon at bounding box center [148, 360] width 6 height 6
click at [146, 364] on icon at bounding box center [148, 361] width 4 height 6
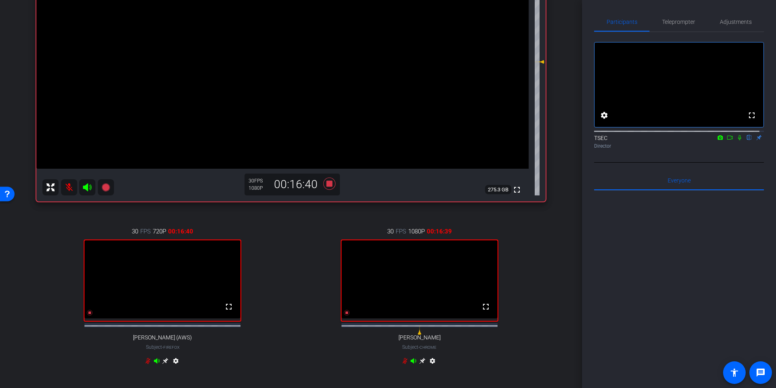
click at [145, 362] on div "30 FPS 720P 00:16:40 fullscreen Harshit Kohli (AWS) Subject - Firefox settings" at bounding box center [162, 296] width 253 height 167
click at [145, 363] on icon at bounding box center [148, 360] width 6 height 6
click at [146, 364] on icon at bounding box center [148, 360] width 6 height 6
click at [67, 186] on mat-icon at bounding box center [69, 187] width 16 height 16
click at [68, 185] on mat-icon at bounding box center [69, 187] width 16 height 16
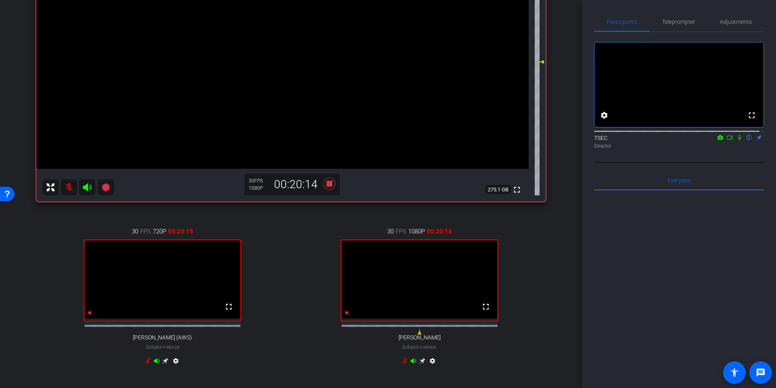
click at [402, 364] on icon at bounding box center [405, 360] width 6 height 6
click at [327, 183] on icon at bounding box center [329, 183] width 12 height 12
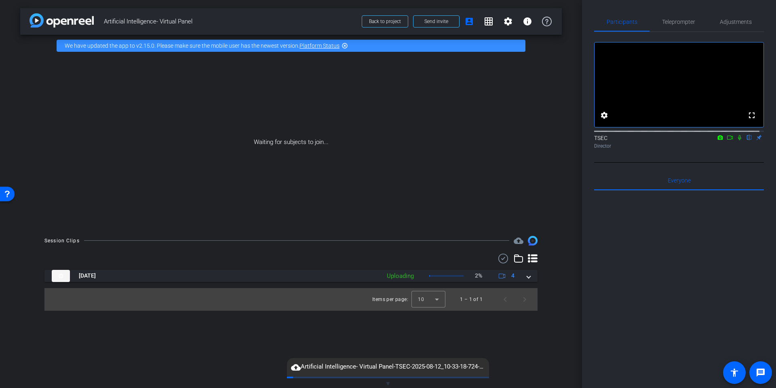
scroll to position [0, 0]
click at [684, 98] on video at bounding box center [678, 84] width 169 height 84
click at [702, 64] on video at bounding box center [678, 84] width 169 height 84
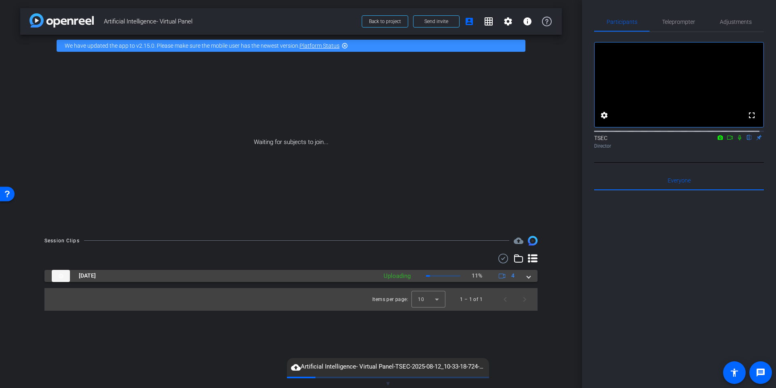
click at [527, 272] on div "Aug 12, 2025 Uploading 11% 4" at bounding box center [289, 276] width 475 height 12
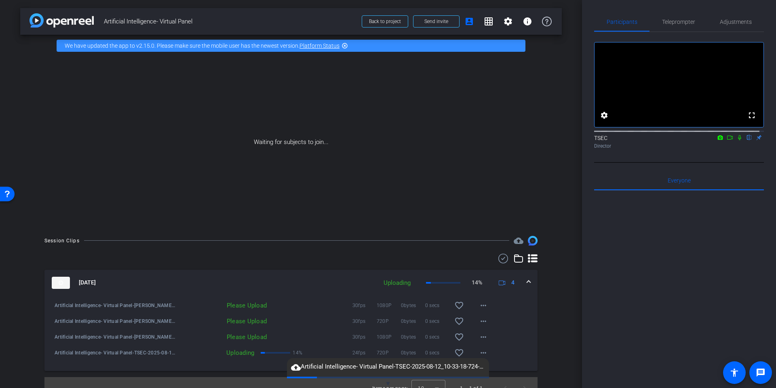
scroll to position [12, 0]
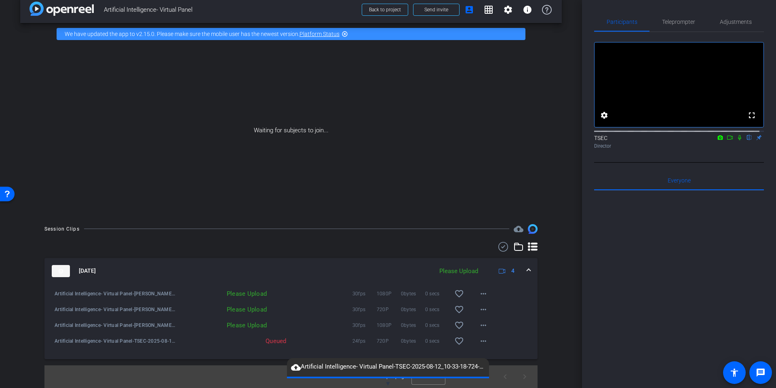
click at [738, 140] on icon at bounding box center [739, 137] width 3 height 5
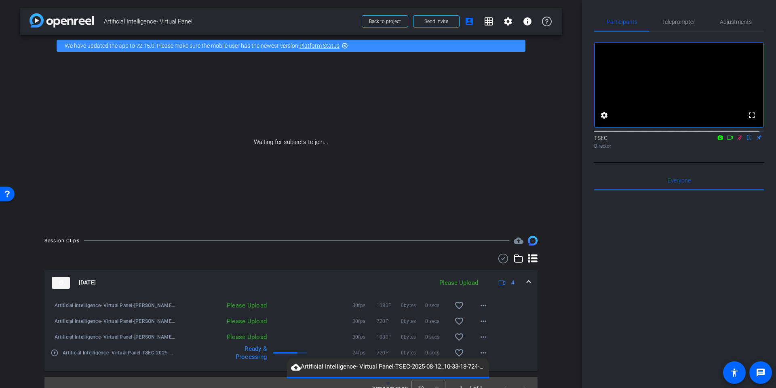
click at [458, 284] on div "Please Upload" at bounding box center [458, 282] width 47 height 9
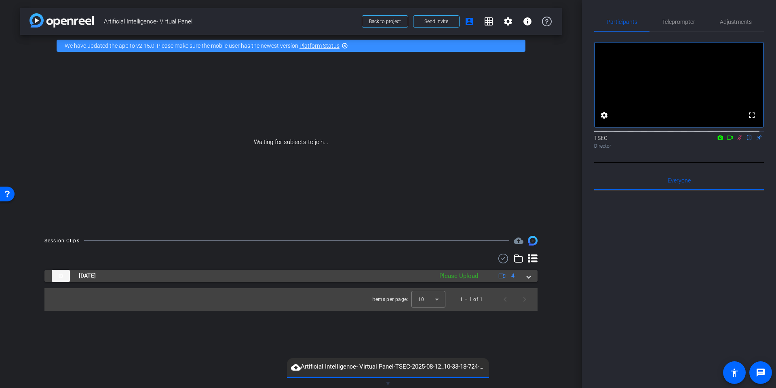
click at [461, 276] on div "Please Upload" at bounding box center [458, 275] width 47 height 9
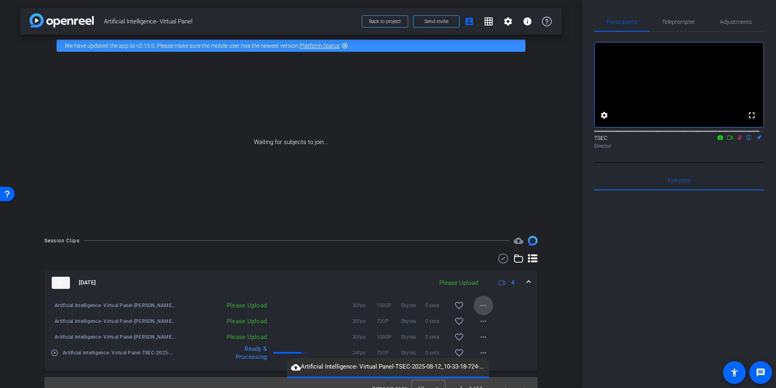
click at [478, 306] on mat-icon "more_horiz" at bounding box center [483, 305] width 10 height 10
click at [478, 304] on div at bounding box center [388, 194] width 776 height 388
click at [478, 301] on mat-icon "more_horiz" at bounding box center [483, 305] width 10 height 10
click at [482, 320] on span "Upload" at bounding box center [492, 322] width 32 height 10
click at [480, 306] on mat-icon "more_horiz" at bounding box center [483, 305] width 10 height 10
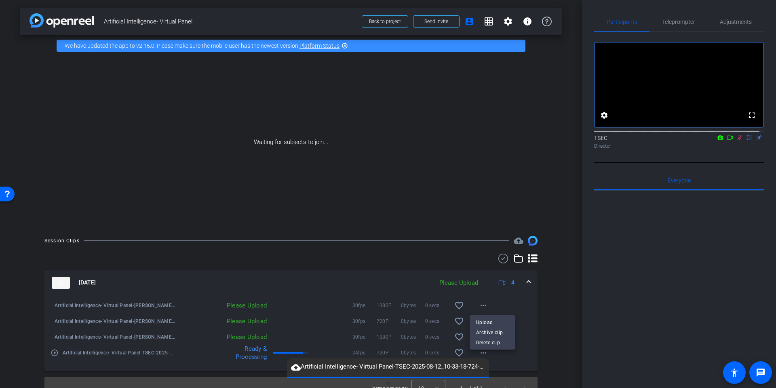
click at [477, 303] on div at bounding box center [388, 194] width 776 height 388
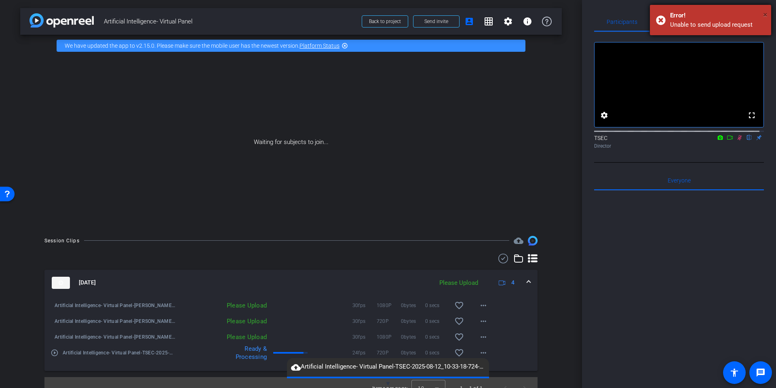
click at [765, 14] on span "×" at bounding box center [765, 15] width 4 height 10
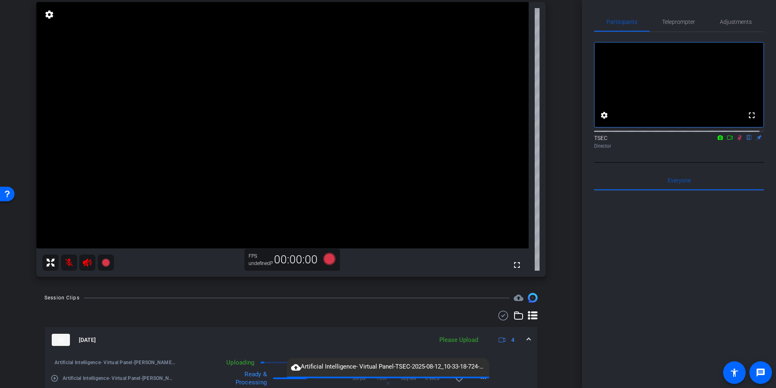
scroll to position [151, 0]
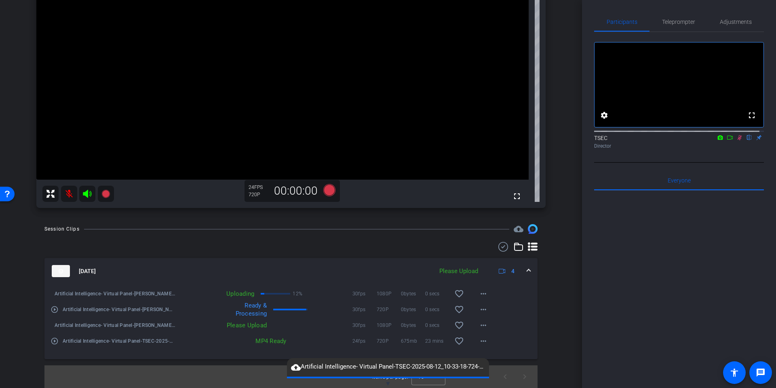
click at [678, 291] on div at bounding box center [679, 290] width 170 height 200
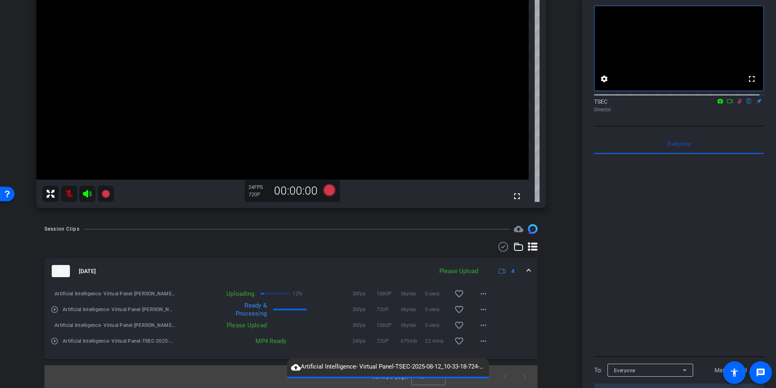
scroll to position [71, 0]
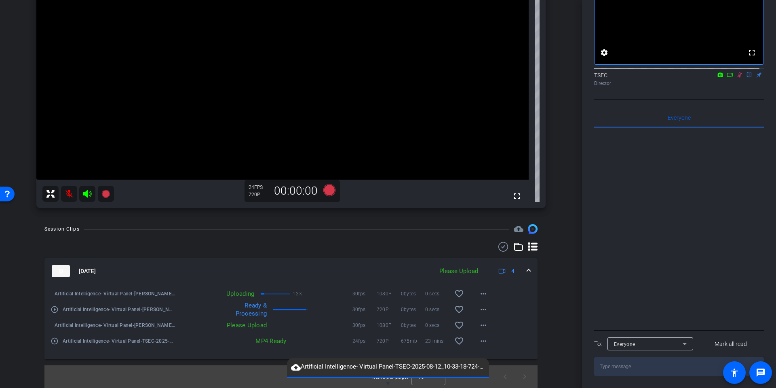
click at [626, 364] on textarea at bounding box center [679, 366] width 170 height 19
type textarea "Thank you for uploading Ben"
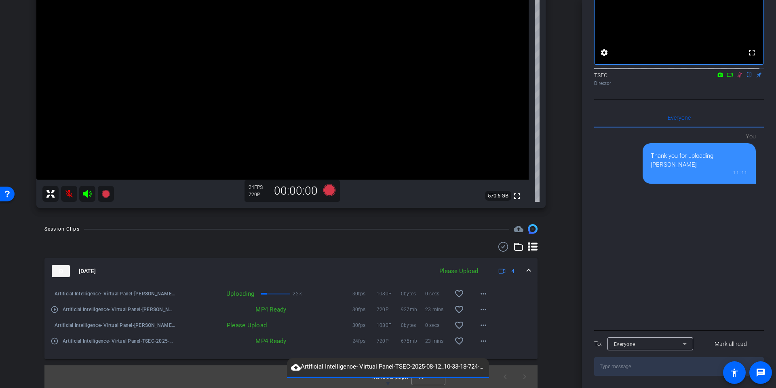
click at [687, 343] on icon at bounding box center [685, 344] width 10 height 10
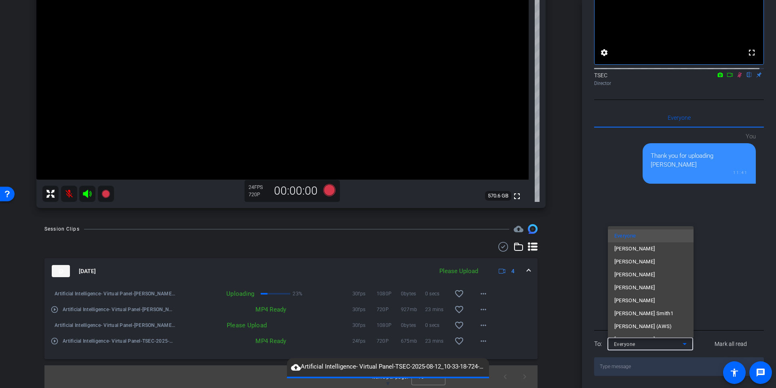
click at [686, 343] on div at bounding box center [388, 194] width 776 height 388
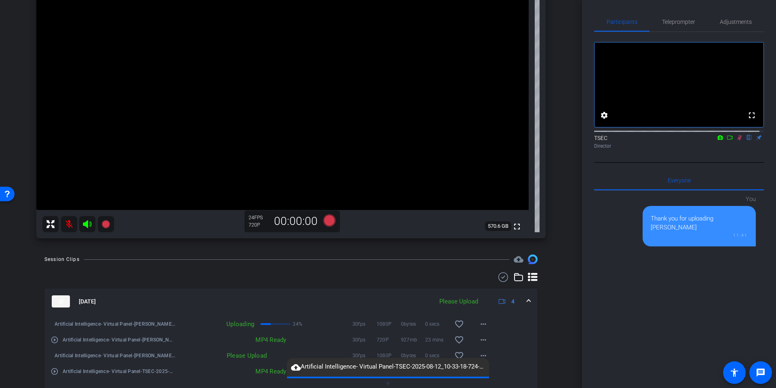
scroll to position [151, 0]
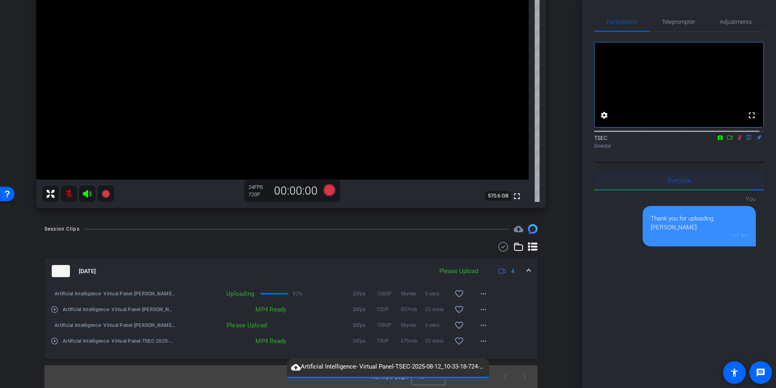
click at [690, 187] on div "Everyone 0" at bounding box center [679, 180] width 170 height 19
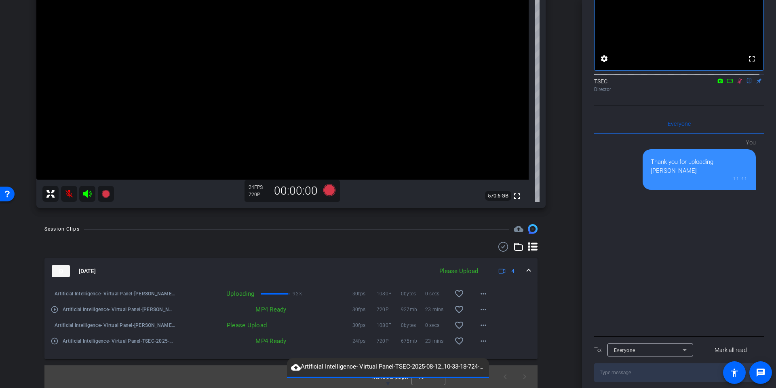
scroll to position [71, 0]
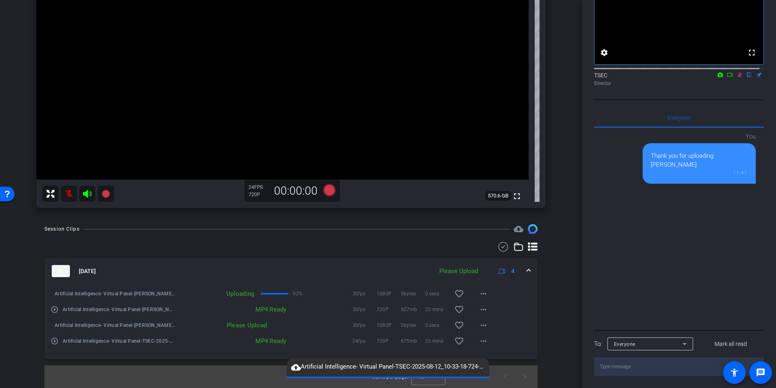
click at [685, 341] on icon at bounding box center [685, 344] width 10 height 10
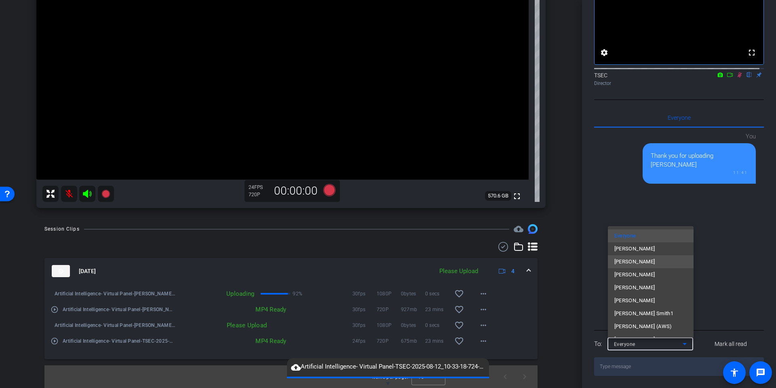
click at [651, 260] on mat-option "Ben Lehrer" at bounding box center [651, 261] width 86 height 13
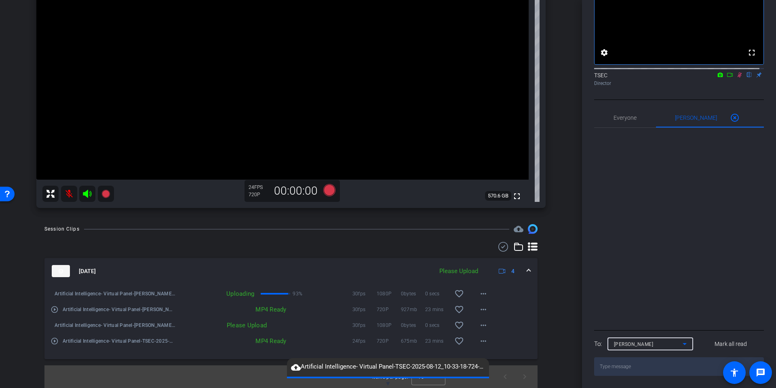
click at [625, 366] on textarea at bounding box center [679, 366] width 170 height 19
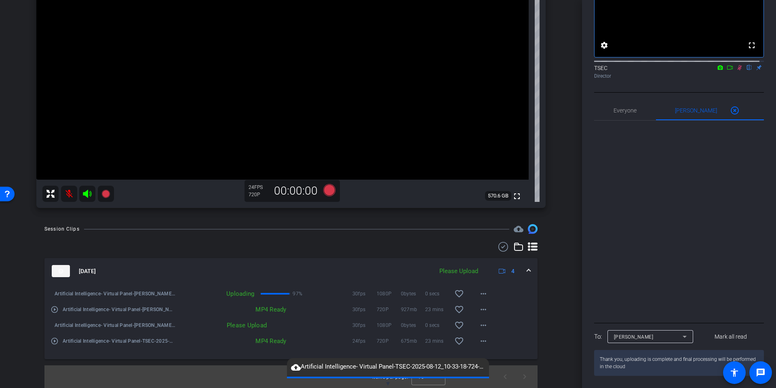
type textarea "Thank you, uploading is complete and final processing will be performed in the …"
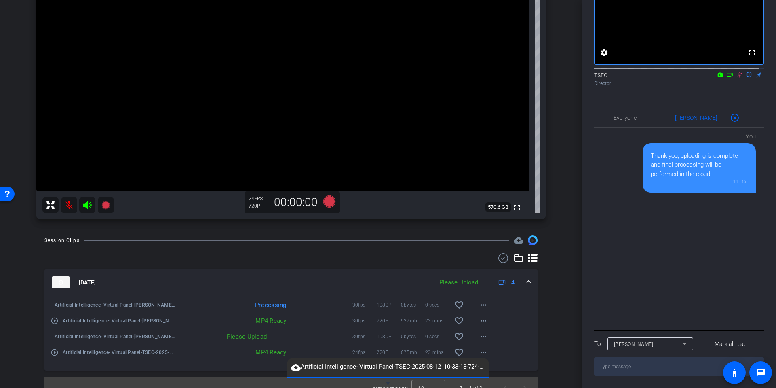
scroll to position [151, 0]
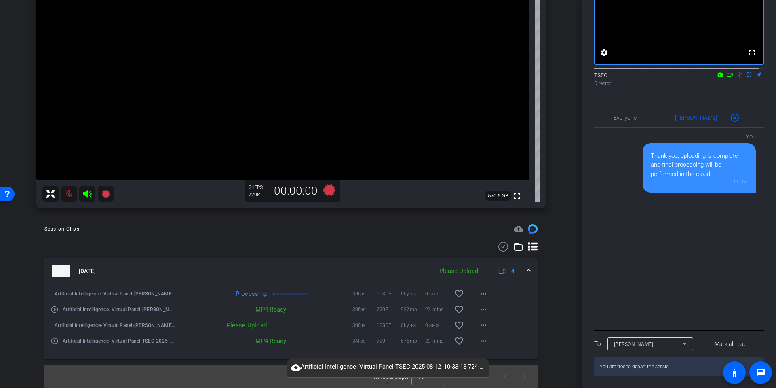
type textarea "You are free to depart the session"
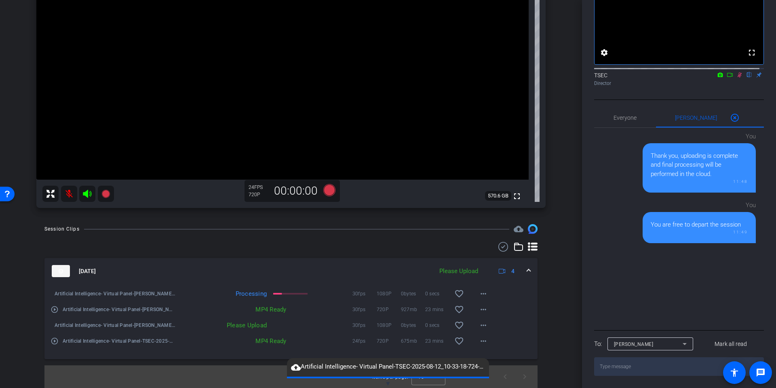
click at [89, 194] on icon at bounding box center [87, 194] width 10 height 10
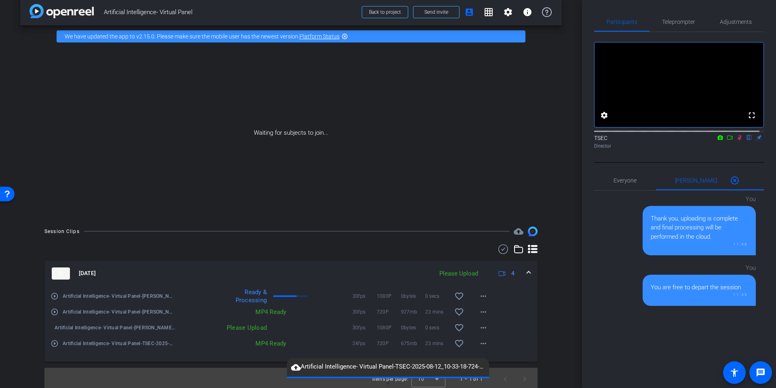
scroll to position [12, 0]
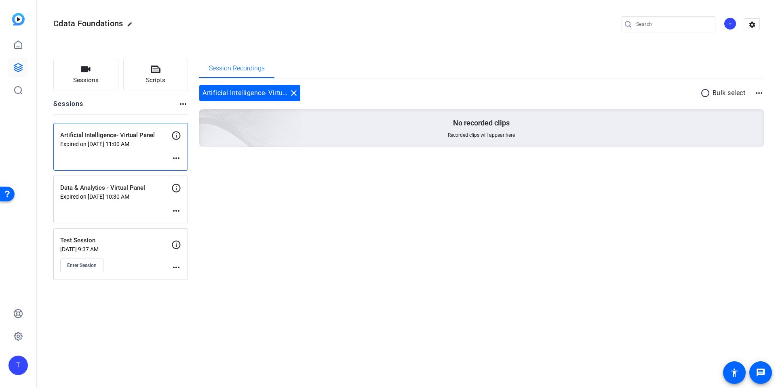
click at [139, 206] on div "Data & Analytics - Virtual Panel Expired on [DATE] 10:30 AM more_horiz" at bounding box center [120, 199] width 135 height 48
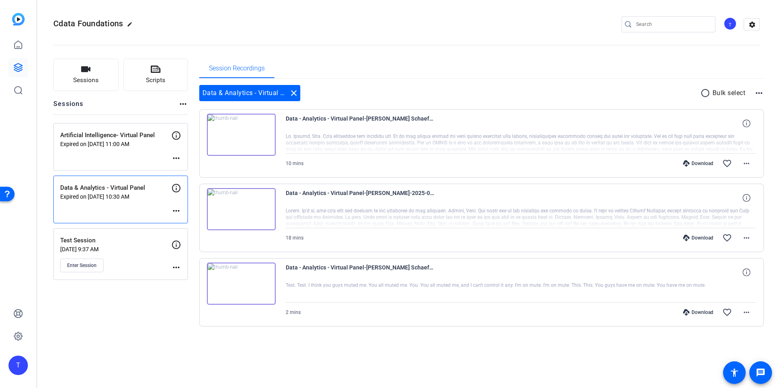
click at [124, 144] on p "Expired on [DATE] 11:00 AM" at bounding box center [115, 144] width 111 height 6
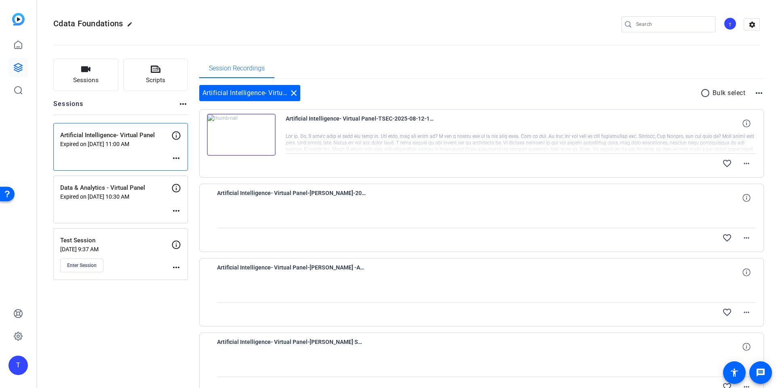
click at [128, 205] on div "Data & Analytics - Virtual Panel Expired on [DATE] 10:30 AM more_horiz" at bounding box center [120, 199] width 135 height 48
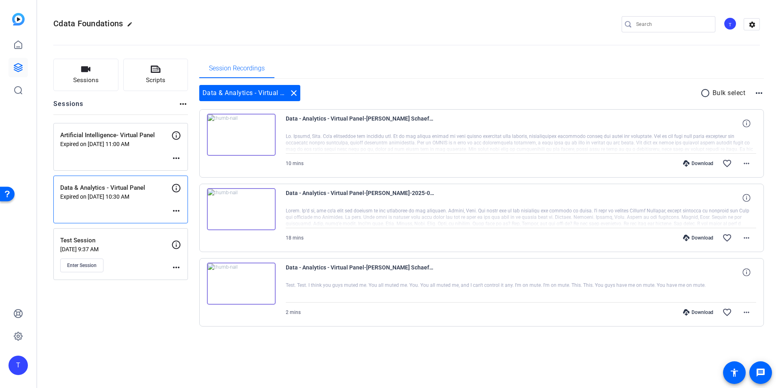
click at [128, 150] on div "Artificial Intelligence- Virtual Panel Expired on [DATE] 11:00 AM more_horiz" at bounding box center [120, 147] width 135 height 48
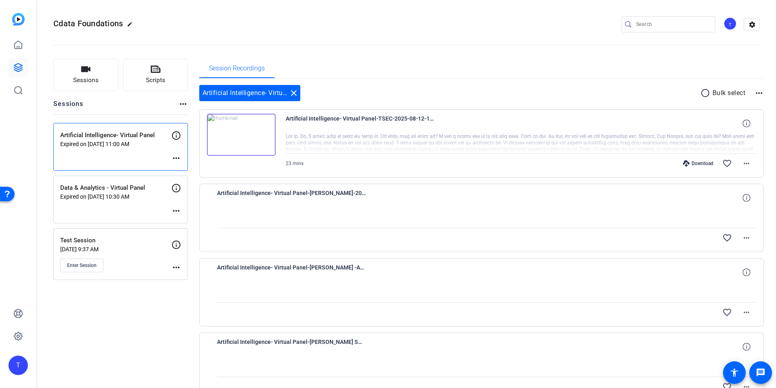
click at [122, 204] on div "Data & Analytics - Virtual Panel Expired on [DATE] 10:30 AM more_horiz" at bounding box center [120, 199] width 135 height 48
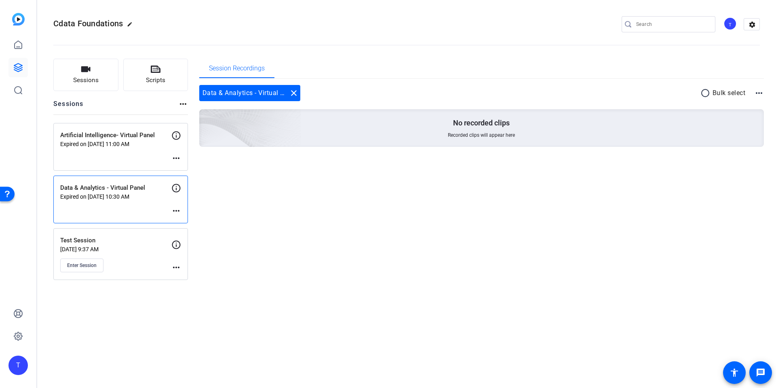
click at [112, 206] on div "Data & Analytics - Virtual Panel Expired on [DATE] 10:30 AM more_horiz" at bounding box center [120, 199] width 135 height 48
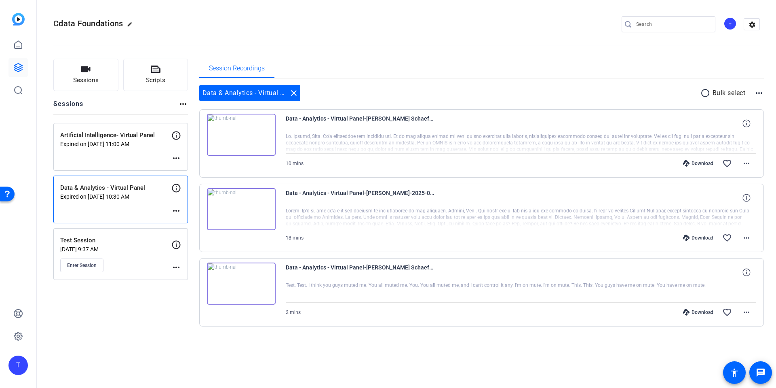
click at [138, 147] on div "Artificial Intelligence- Virtual Panel Expired on [DATE] 11:00 AM more_horiz" at bounding box center [120, 147] width 135 height 48
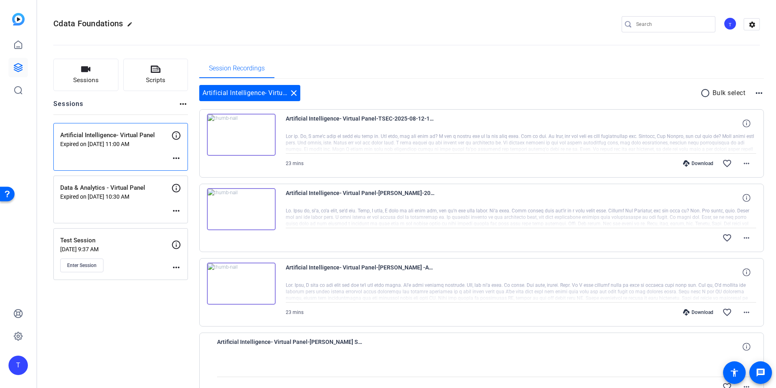
click at [138, 203] on div "Data & Analytics - Virtual Panel Expired on [DATE] 10:30 AM more_horiz" at bounding box center [120, 199] width 135 height 48
